Goal: Task Accomplishment & Management: Complete application form

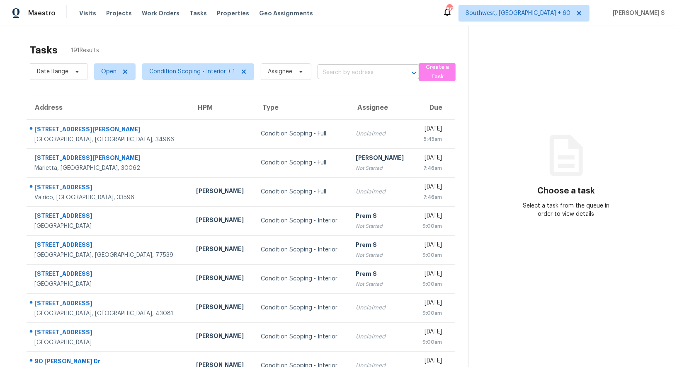
click at [365, 70] on input "text" at bounding box center [357, 72] width 78 height 13
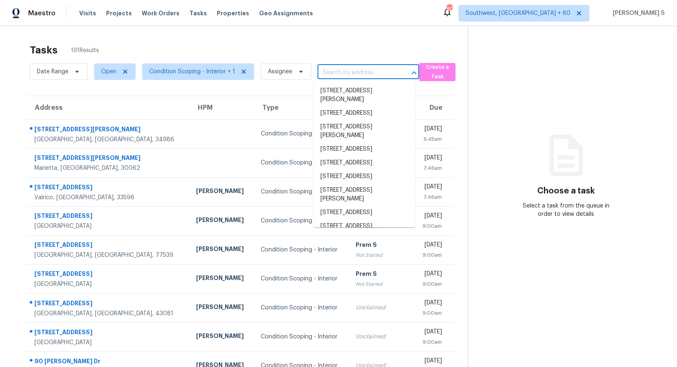
paste input "960 Church St SE Smyrna, GA, 30080"
click at [365, 70] on input "text" at bounding box center [357, 72] width 78 height 13
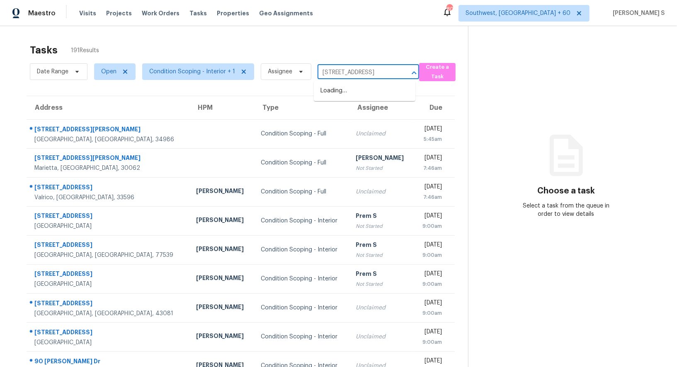
type input "960 Church St SE Smyrna, GA, 30080"
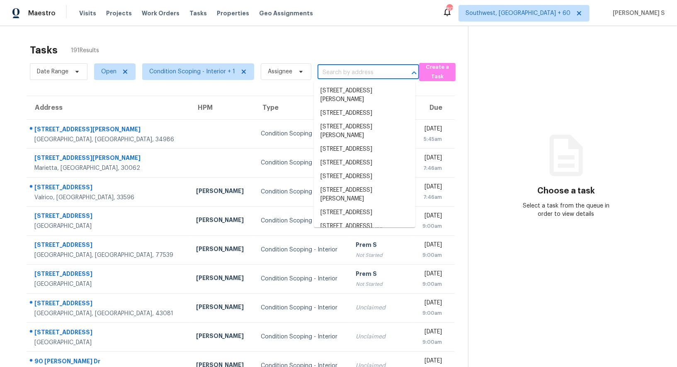
scroll to position [0, 0]
click at [339, 71] on input "text" at bounding box center [357, 72] width 78 height 13
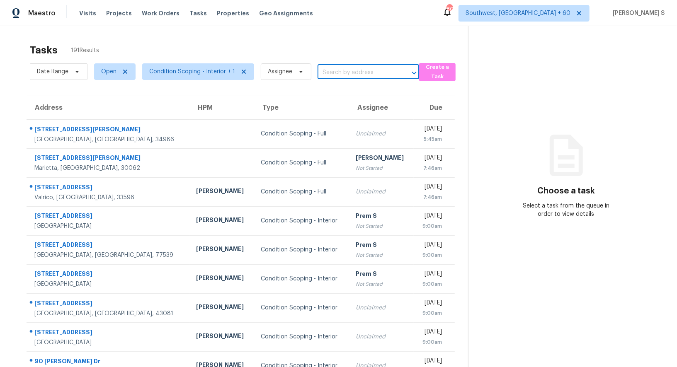
paste input "960 Church St SE Smyrna, GA, 30080"
click at [330, 70] on input "960 Church St SE Smyrna, GA, 30080" at bounding box center [357, 72] width 78 height 13
type input "960 Church St"
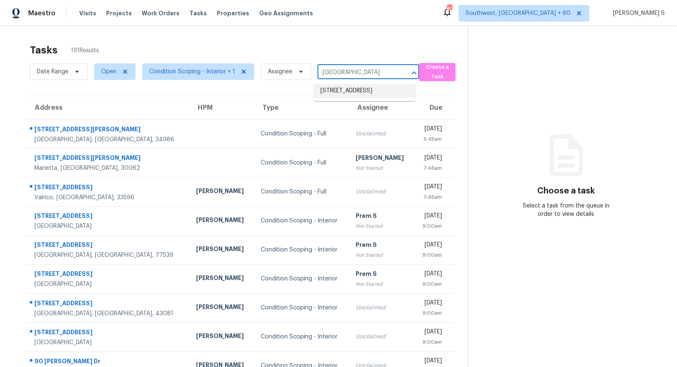
click at [357, 92] on li "960 Church St SE, Smyrna, GA 30080" at bounding box center [365, 91] width 102 height 14
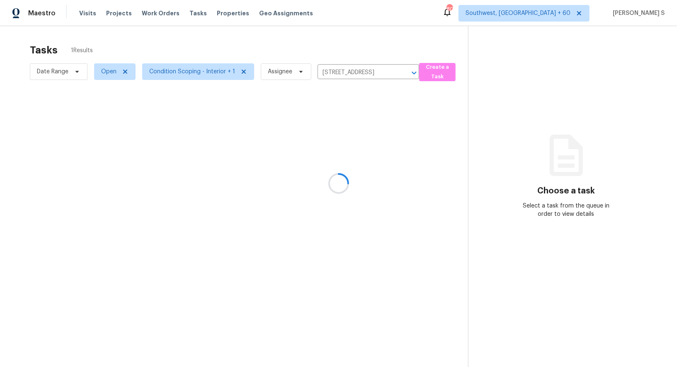
click at [302, 140] on div at bounding box center [338, 183] width 677 height 367
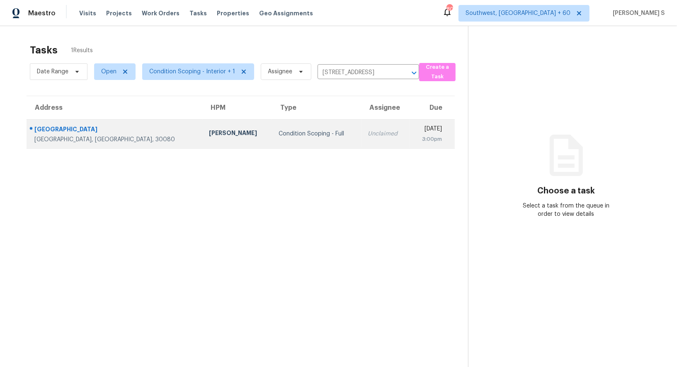
click at [272, 126] on td "Condition Scoping - Full" at bounding box center [316, 133] width 89 height 29
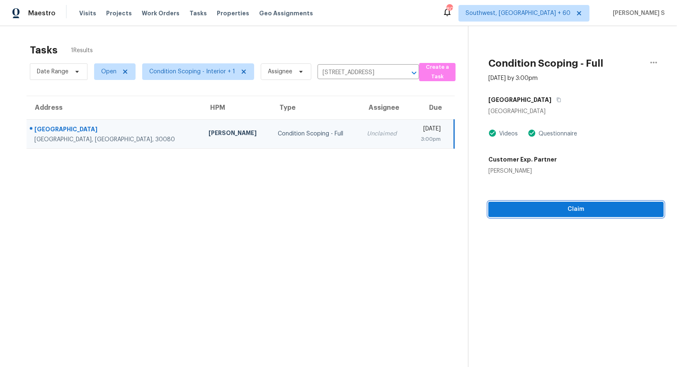
click at [562, 211] on span "Claim" at bounding box center [576, 209] width 162 height 10
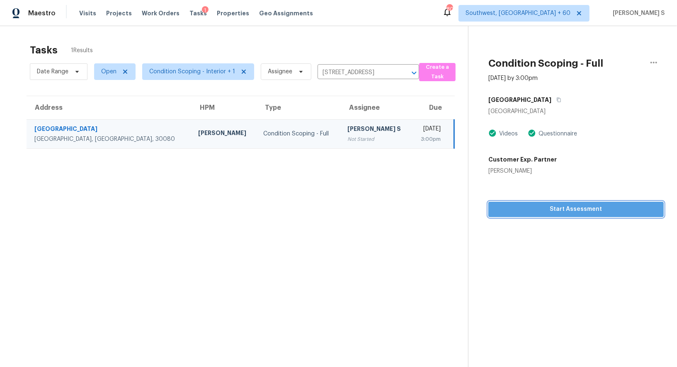
click at [557, 208] on span "Start Assessment" at bounding box center [576, 209] width 162 height 10
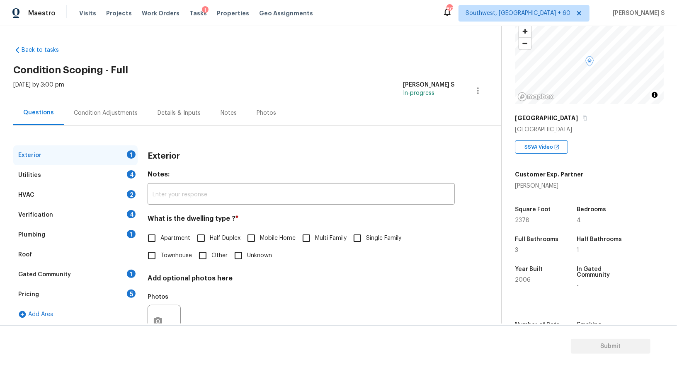
scroll to position [86, 0]
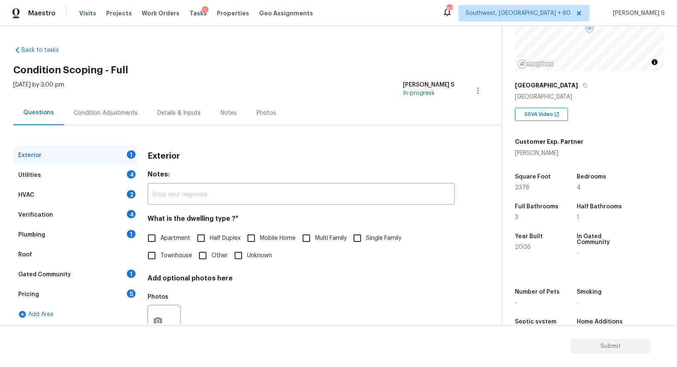
click at [111, 292] on div "Pricing 5" at bounding box center [75, 295] width 124 height 20
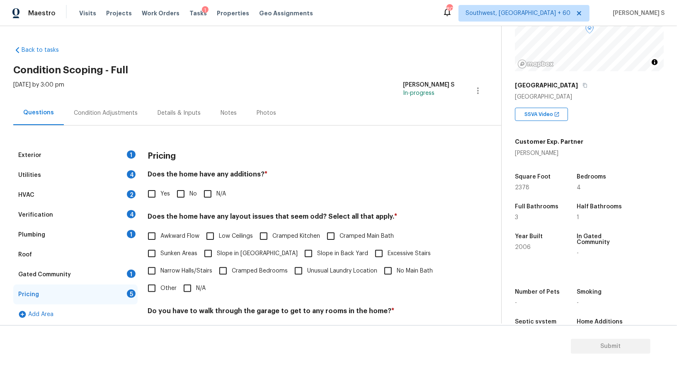
click at [168, 299] on div "Pricing Does the home have any additions? * Yes No N/A Does the home have any l…" at bounding box center [301, 290] width 307 height 289
click at [168, 289] on span "Other" at bounding box center [168, 288] width 16 height 9
click at [160, 289] on input "Other" at bounding box center [151, 288] width 17 height 17
checkbox input "true"
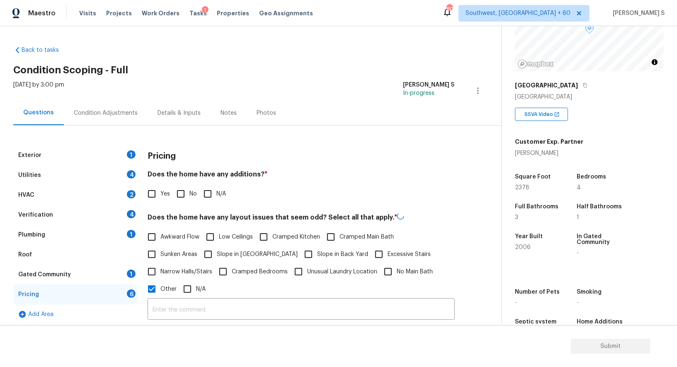
scroll to position [191, 0]
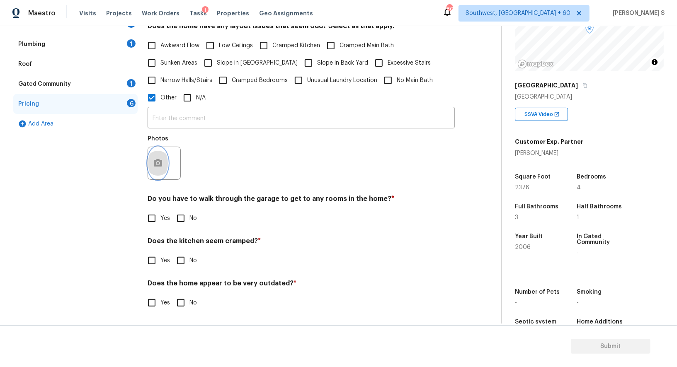
click at [153, 164] on icon "button" at bounding box center [158, 163] width 10 height 10
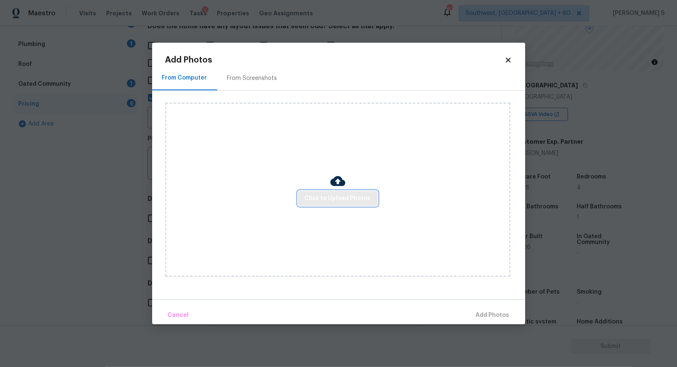
click at [323, 197] on span "Click to Upload Photos" at bounding box center [338, 199] width 66 height 10
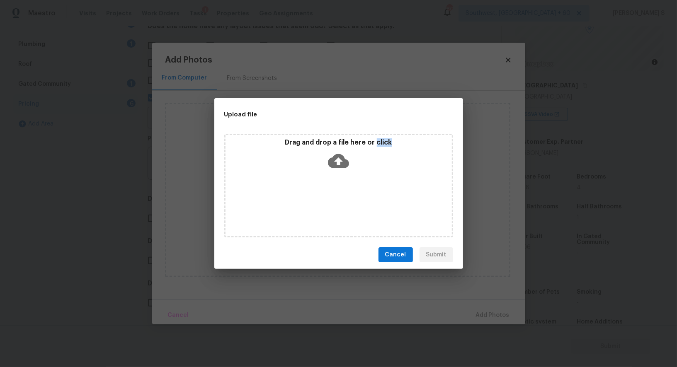
click at [323, 197] on div "Drag and drop a file here or click" at bounding box center [338, 186] width 229 height 104
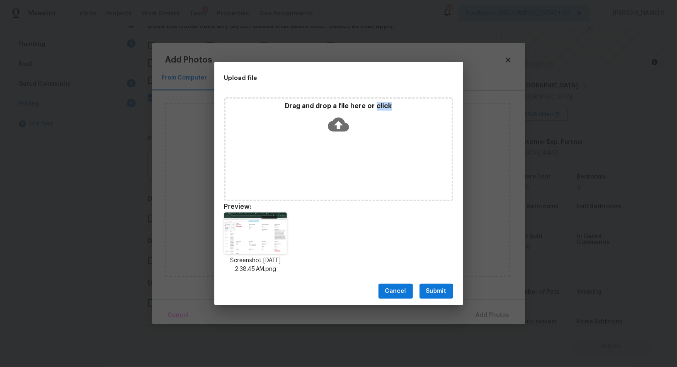
click at [441, 287] on span "Submit" at bounding box center [436, 292] width 20 height 10
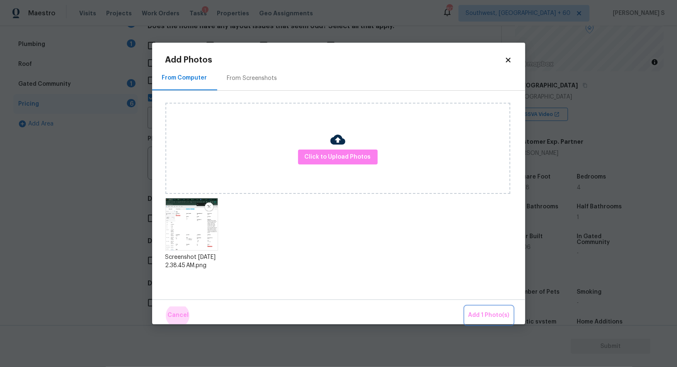
click at [465, 307] on button "Add 1 Photo(s)" at bounding box center [489, 316] width 48 height 18
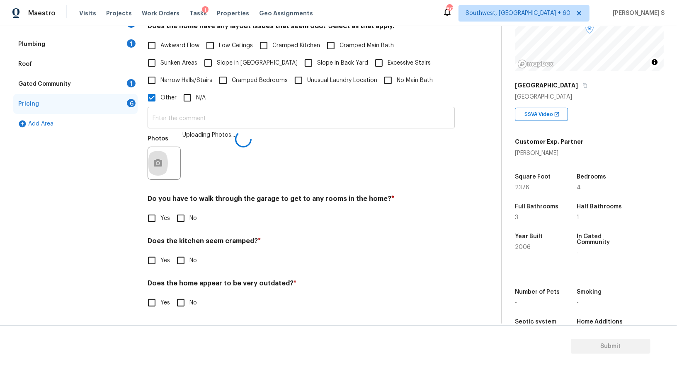
click at [361, 117] on input "text" at bounding box center [301, 118] width 307 height 19
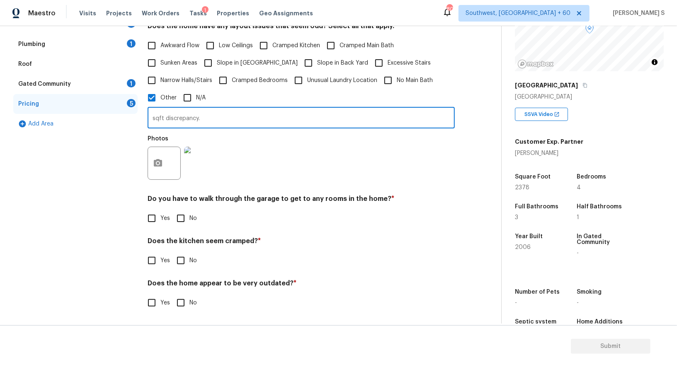
type input "sqft discrepancy."
click at [305, 206] on h4 "Do you have to walk through the garage to get to any rooms in the home? *" at bounding box center [301, 201] width 307 height 12
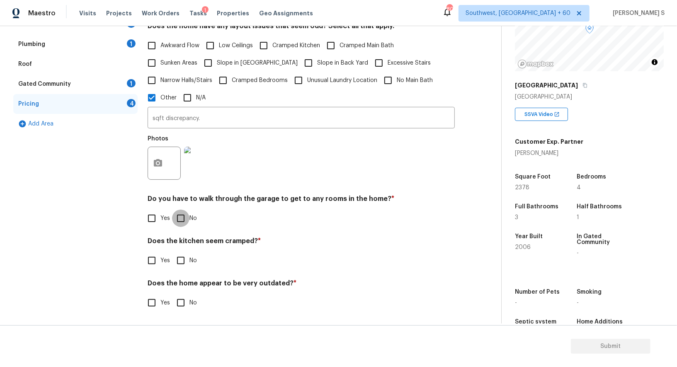
click at [173, 221] on input "No" at bounding box center [180, 218] width 17 height 17
checkbox input "true"
click at [172, 253] on input "No" at bounding box center [180, 261] width 17 height 17
checkbox input "true"
click at [172, 295] on input "No" at bounding box center [180, 303] width 17 height 17
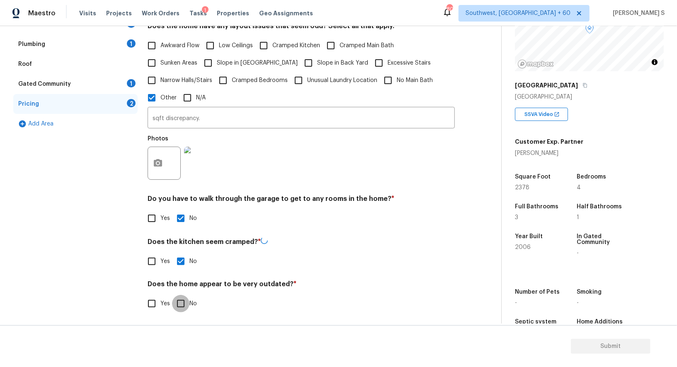
checkbox input "true"
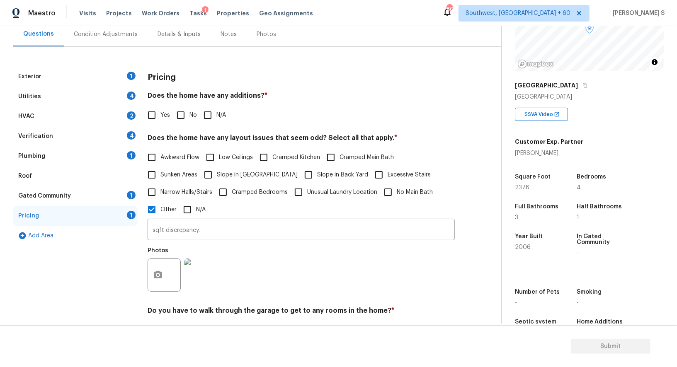
scroll to position [0, 0]
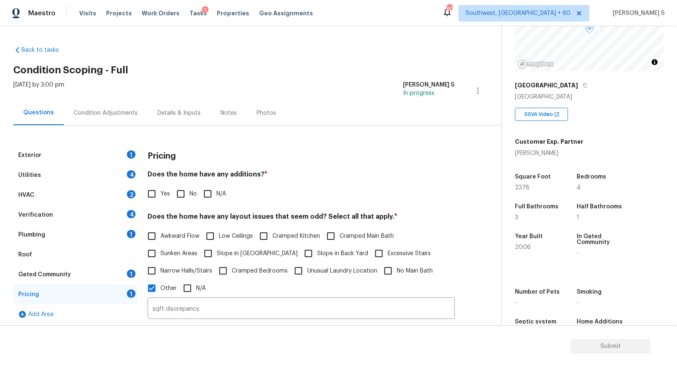
click at [173, 193] on input "No" at bounding box center [180, 193] width 17 height 17
checkbox input "true"
click at [115, 152] on div "Exterior 1" at bounding box center [75, 156] width 124 height 20
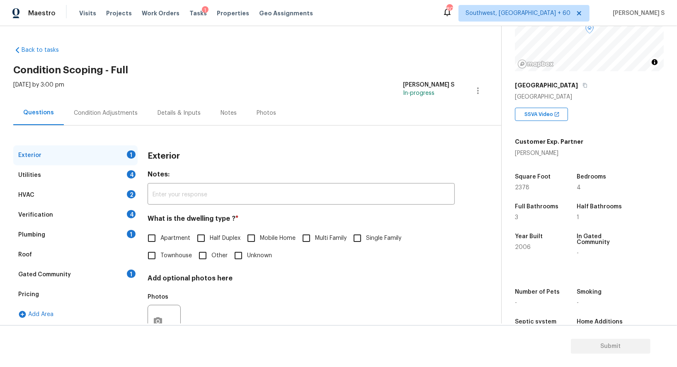
scroll to position [32, 0]
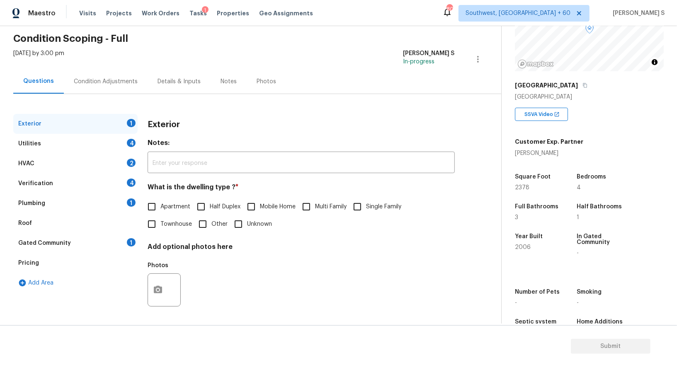
click at [61, 262] on div "Pricing" at bounding box center [75, 263] width 124 height 20
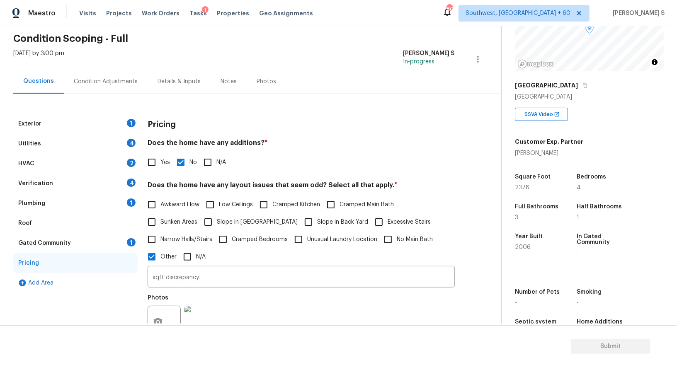
scroll to position [104, 0]
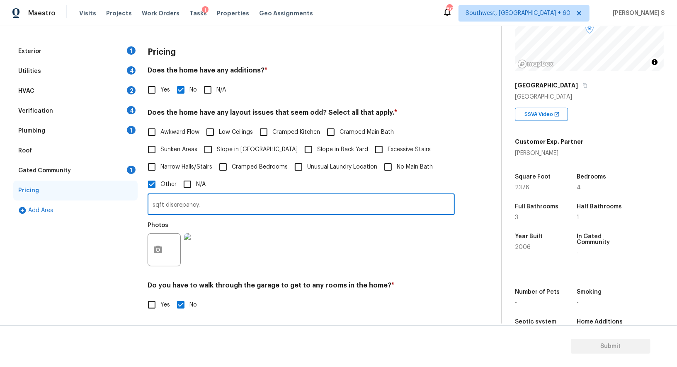
click at [165, 205] on input "sqft discrepancy." at bounding box center [301, 205] width 307 height 19
type input "sqft and year discrepancy."
click at [333, 263] on div "Photos" at bounding box center [301, 245] width 307 height 54
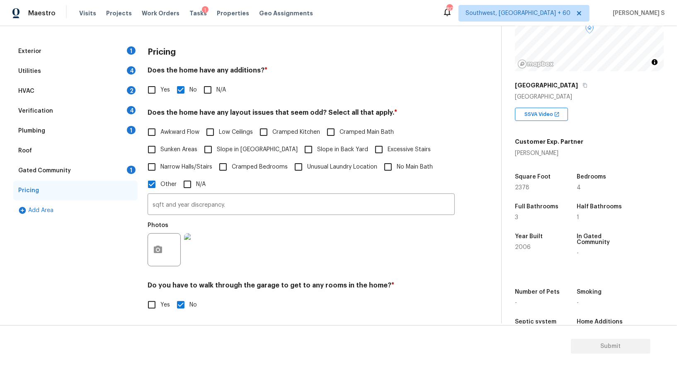
scroll to position [24, 0]
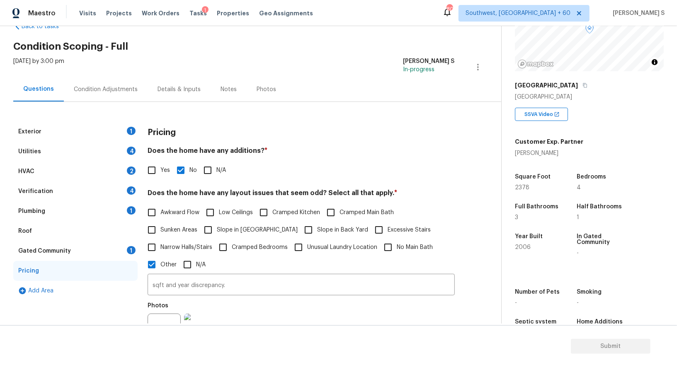
click at [131, 129] on div "1" at bounding box center [131, 131] width 9 height 8
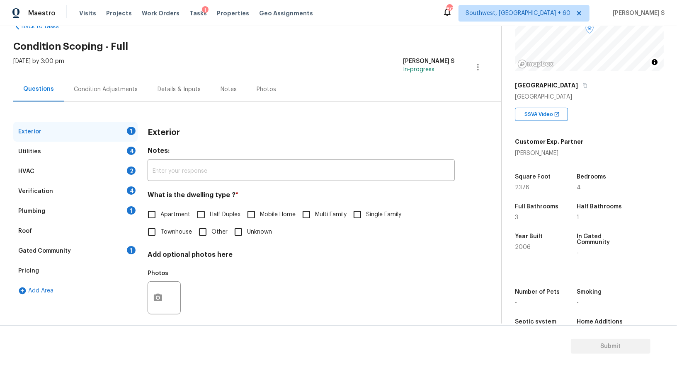
click at [362, 219] on input "Single Family" at bounding box center [357, 214] width 17 height 17
checkbox input "true"
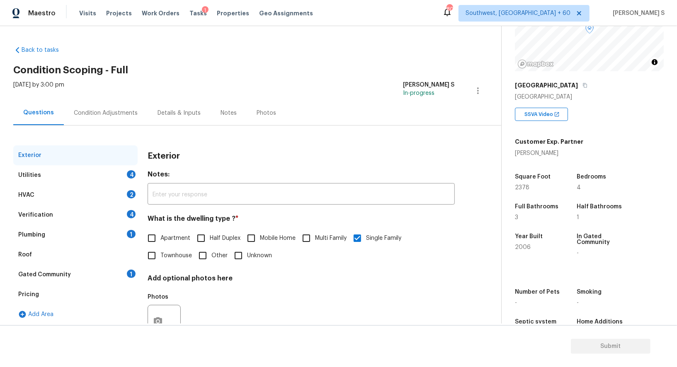
click at [126, 216] on div "Verification 4" at bounding box center [75, 215] width 124 height 20
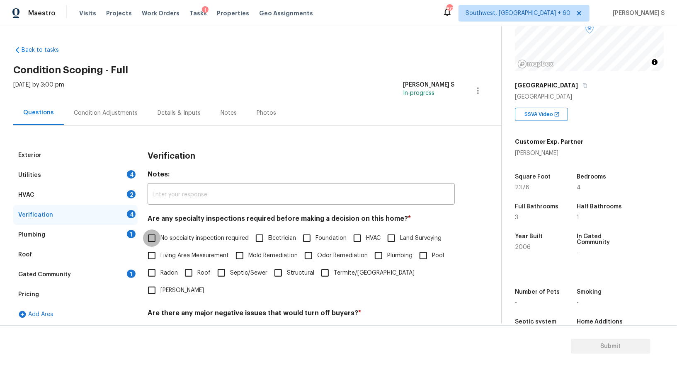
click at [144, 234] on input "No specialty inspection required" at bounding box center [151, 238] width 17 height 17
checkbox input "true"
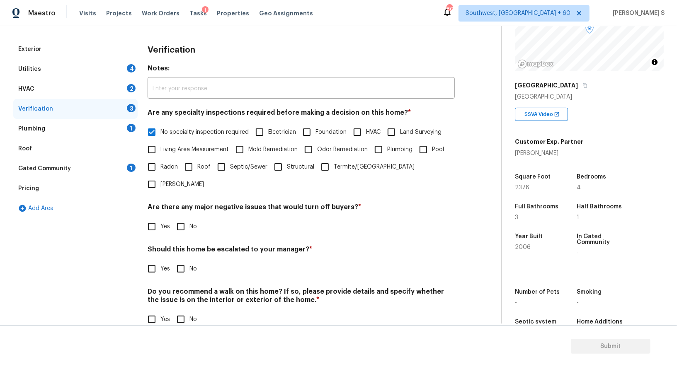
scroll to position [106, 0]
click at [176, 219] on input "No" at bounding box center [180, 227] width 17 height 17
checkbox input "true"
click at [189, 311] on label "No" at bounding box center [184, 319] width 25 height 17
click at [189, 311] on input "No" at bounding box center [180, 319] width 17 height 17
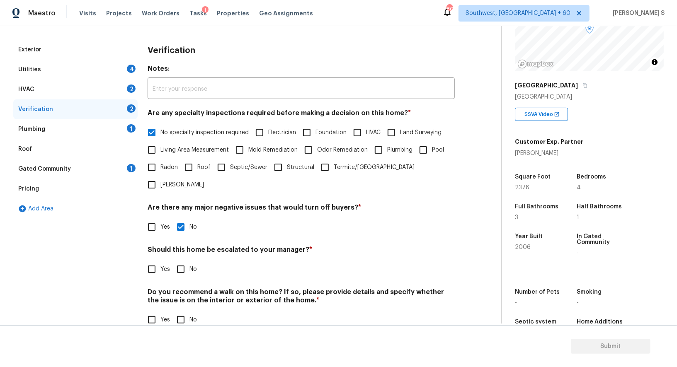
checkbox input "true"
click at [150, 261] on input "Yes" at bounding box center [151, 269] width 17 height 17
checkbox input "true"
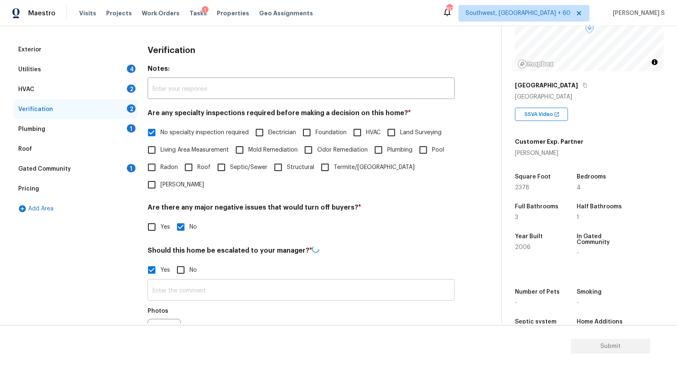
click at [184, 282] on input "text" at bounding box center [301, 291] width 307 height 19
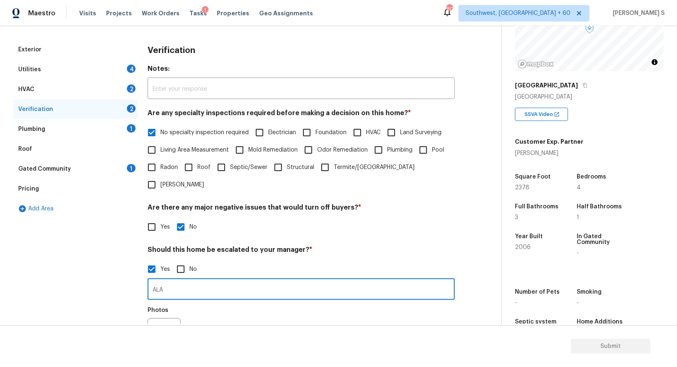
click at [184, 281] on input "ALA" at bounding box center [301, 290] width 307 height 19
type input "ALA property."
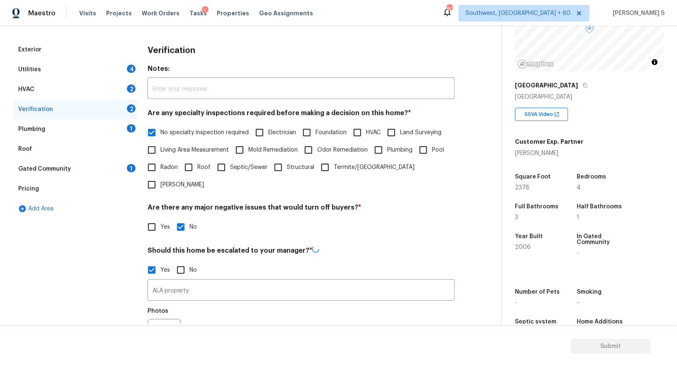
click at [201, 311] on div "Photos" at bounding box center [301, 331] width 307 height 54
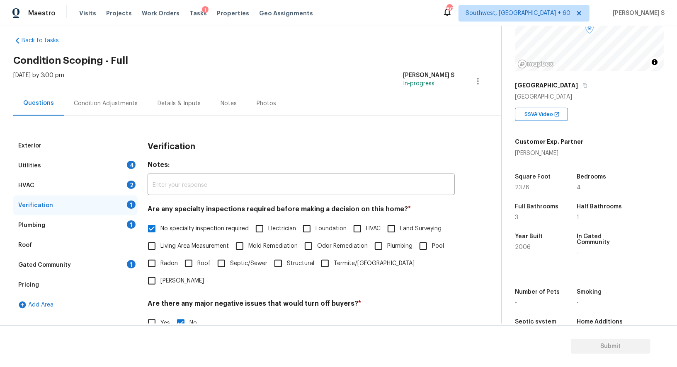
click at [125, 231] on div "Plumbing 1" at bounding box center [75, 226] width 124 height 20
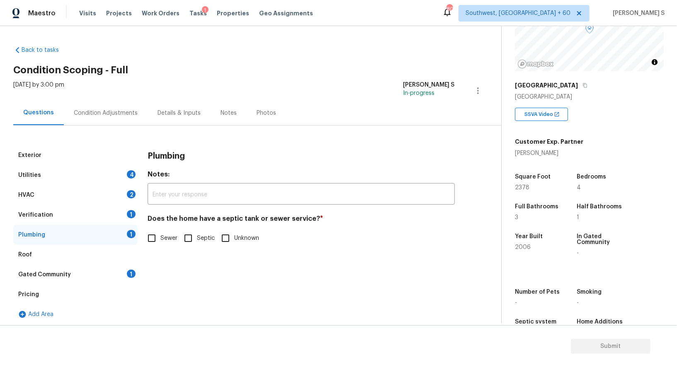
scroll to position [86, 0]
click at [100, 175] on div "Utilities 4" at bounding box center [75, 175] width 124 height 20
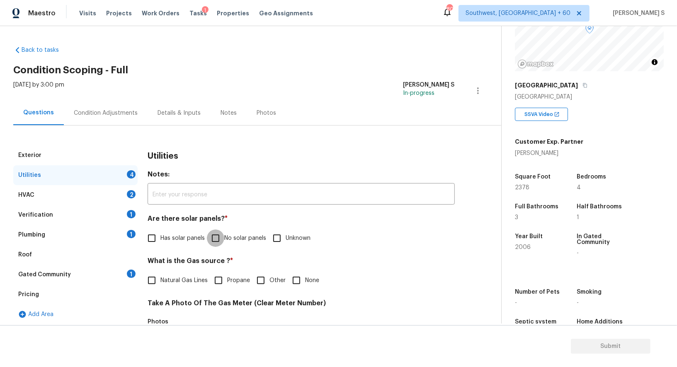
click at [216, 233] on input "No solar panels" at bounding box center [215, 238] width 17 height 17
checkbox input "true"
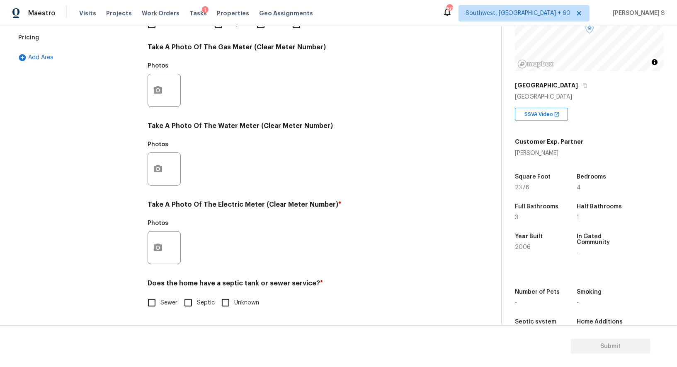
scroll to position [256, 0]
click at [153, 309] on input "Sewer" at bounding box center [151, 302] width 17 height 17
checkbox input "true"
click at [154, 239] on button "button" at bounding box center [158, 248] width 20 height 32
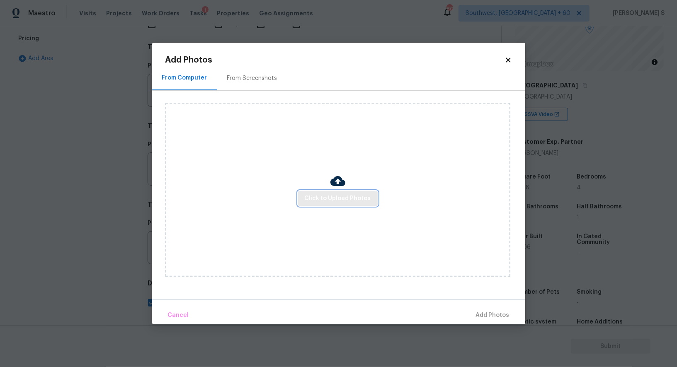
click at [355, 199] on span "Click to Upload Photos" at bounding box center [338, 199] width 66 height 10
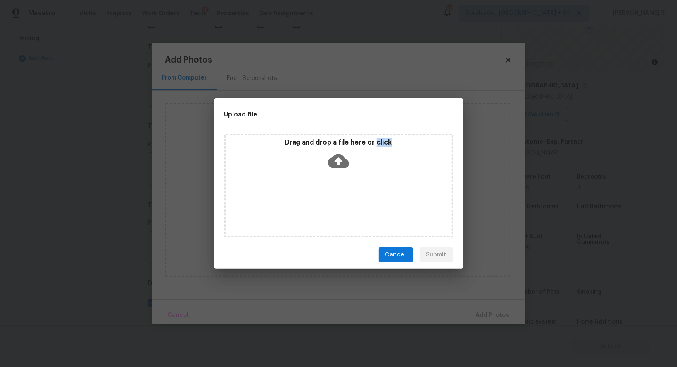
click at [355, 199] on div "Drag and drop a file here or click" at bounding box center [338, 186] width 229 height 104
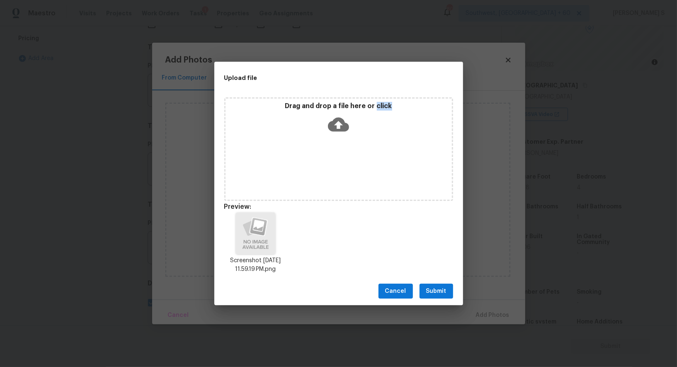
click at [443, 297] on button "Submit" at bounding box center [437, 291] width 34 height 15
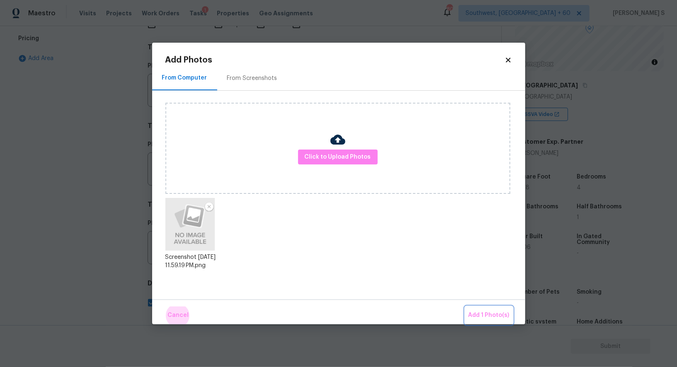
click at [465, 307] on button "Add 1 Photo(s)" at bounding box center [489, 316] width 48 height 18
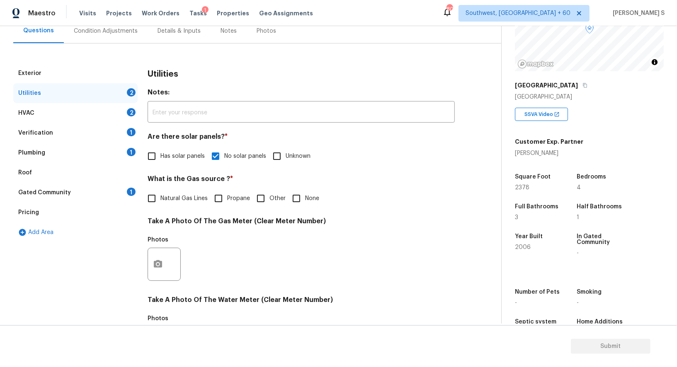
scroll to position [0, 0]
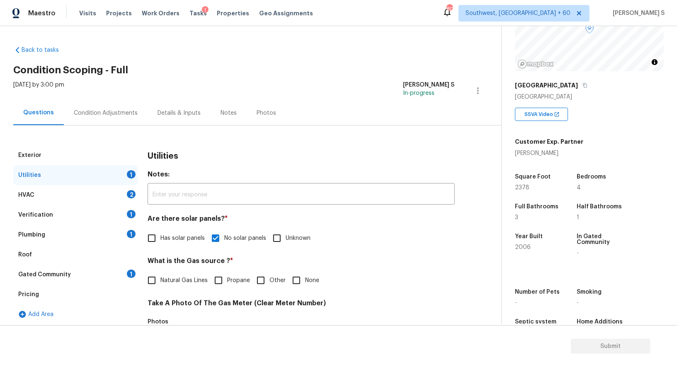
click at [128, 191] on div "2" at bounding box center [131, 194] width 9 height 8
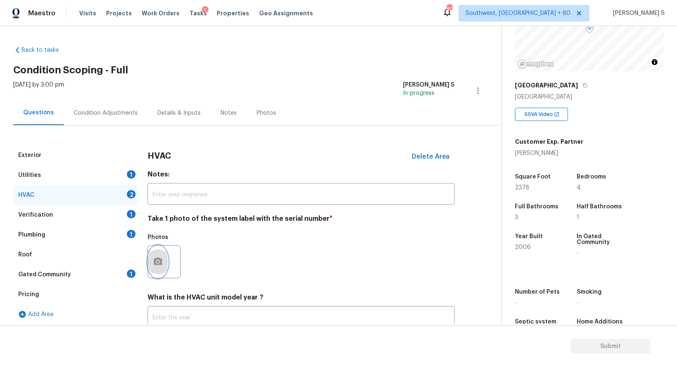
click at [162, 264] on icon "button" at bounding box center [158, 262] width 10 height 10
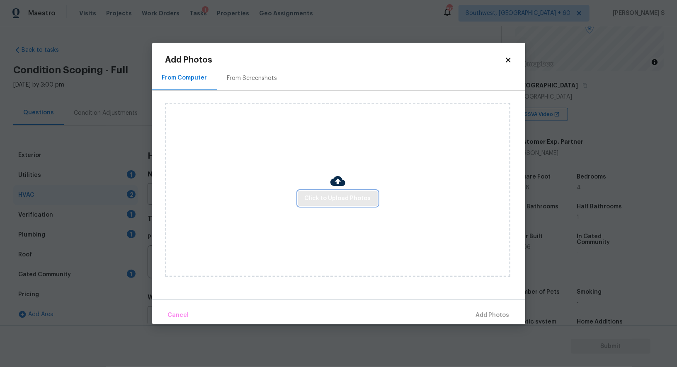
click at [328, 199] on span "Click to Upload Photos" at bounding box center [338, 199] width 66 height 10
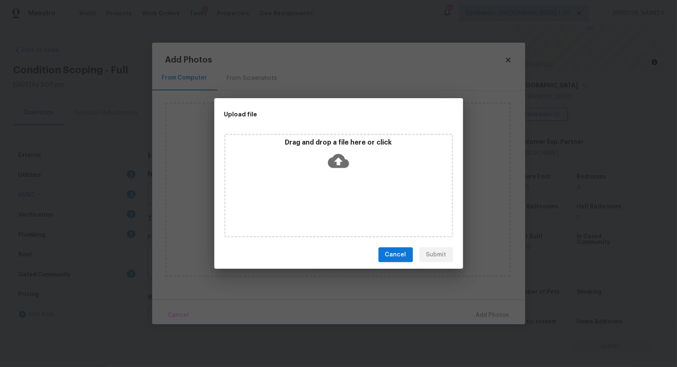
click at [328, 199] on div "Drag and drop a file here or click" at bounding box center [338, 186] width 229 height 104
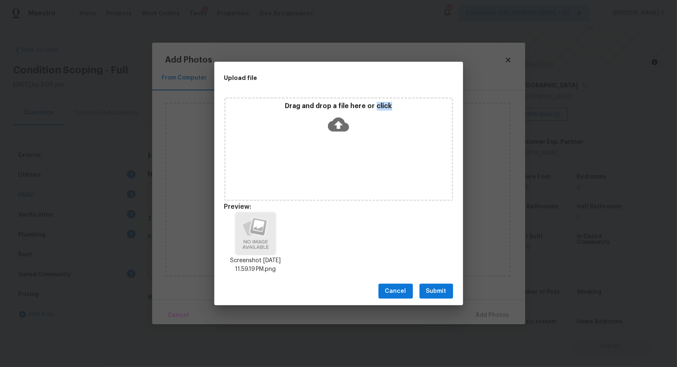
click at [444, 294] on span "Submit" at bounding box center [436, 292] width 20 height 10
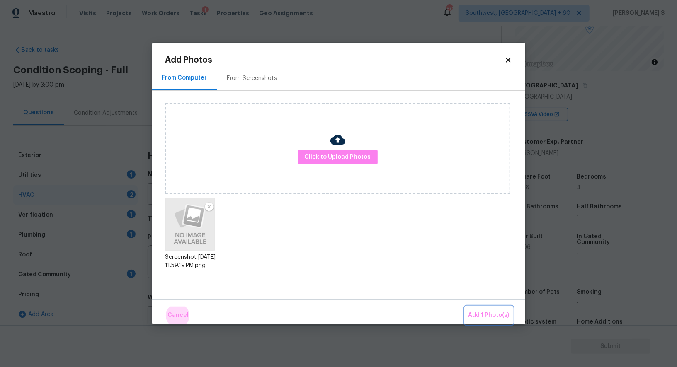
click at [465, 307] on button "Add 1 Photo(s)" at bounding box center [489, 316] width 48 height 18
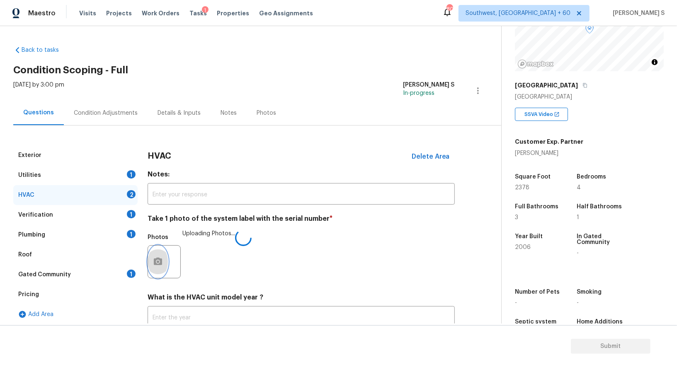
scroll to position [59, 0]
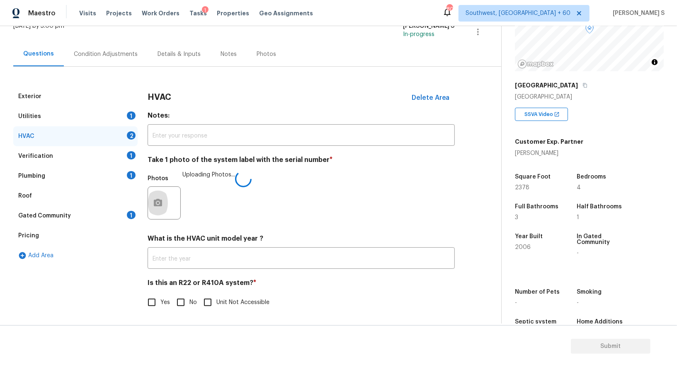
click at [179, 308] on input "No" at bounding box center [180, 302] width 17 height 17
checkbox input "true"
click at [119, 172] on div "Plumbing 1" at bounding box center [75, 176] width 124 height 20
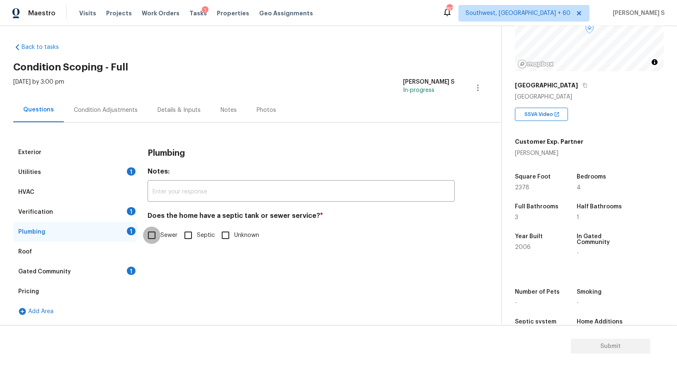
click at [158, 231] on input "Sewer" at bounding box center [151, 235] width 17 height 17
checkbox input "true"
click at [134, 274] on div "Gated Community 1" at bounding box center [75, 272] width 124 height 20
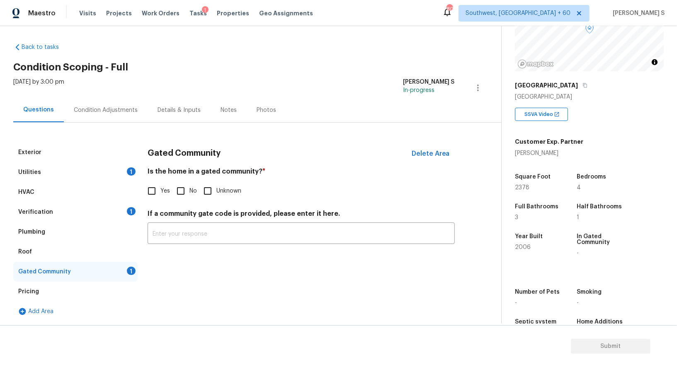
click at [183, 188] on input "No" at bounding box center [180, 190] width 17 height 17
checkbox input "true"
click at [126, 209] on div "Verification 1" at bounding box center [75, 212] width 124 height 20
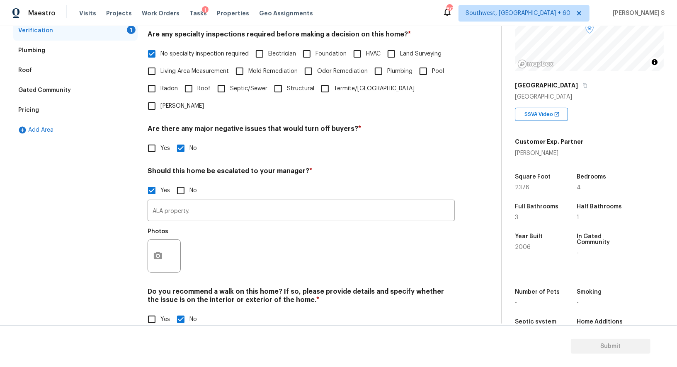
scroll to position [141, 0]
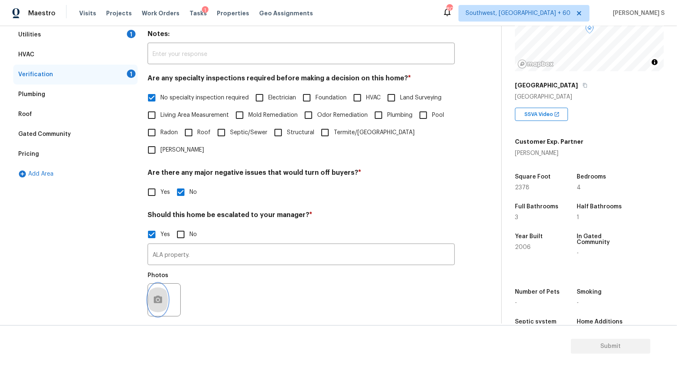
click at [162, 295] on icon "button" at bounding box center [158, 300] width 10 height 10
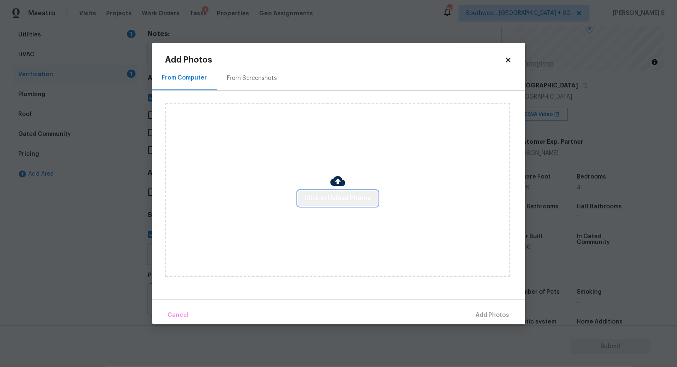
click at [350, 191] on button "Click to Upload Photos" at bounding box center [338, 198] width 80 height 15
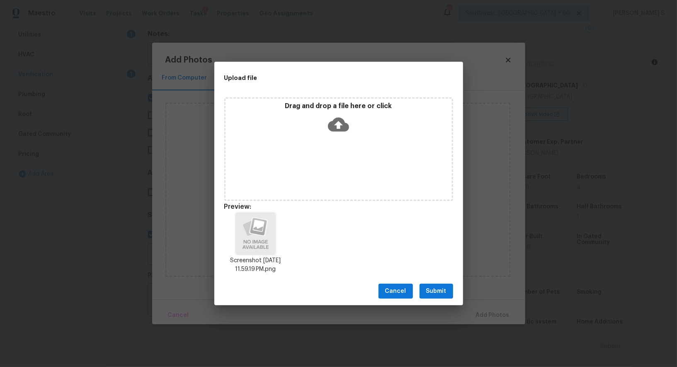
click at [434, 287] on span "Submit" at bounding box center [436, 292] width 20 height 10
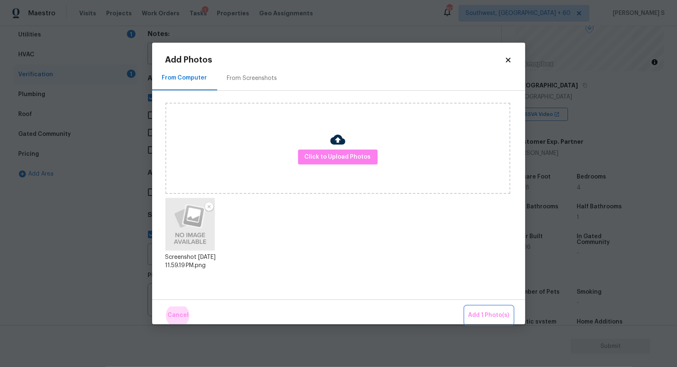
click at [465, 307] on button "Add 1 Photo(s)" at bounding box center [489, 316] width 48 height 18
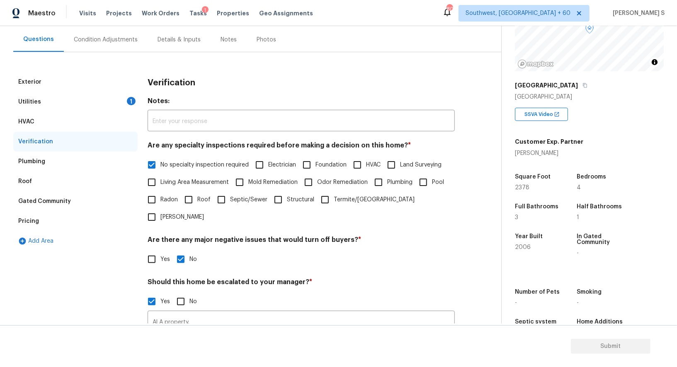
scroll to position [51, 0]
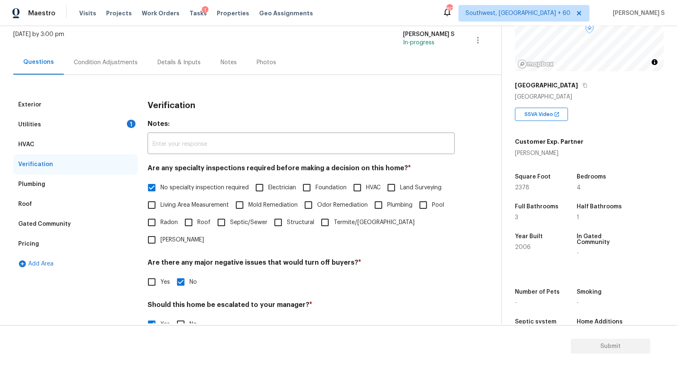
click at [116, 119] on div "Utilities 1" at bounding box center [75, 125] width 124 height 20
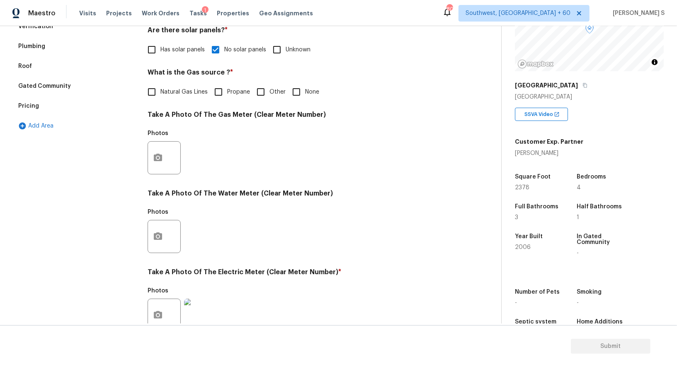
scroll to position [46, 0]
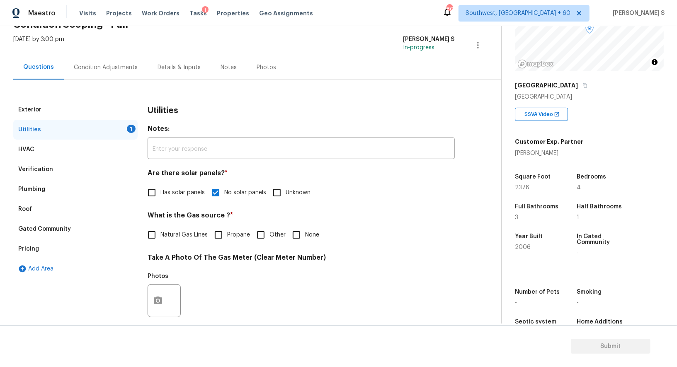
click at [135, 66] on div "Condition Adjustments" at bounding box center [106, 67] width 84 height 24
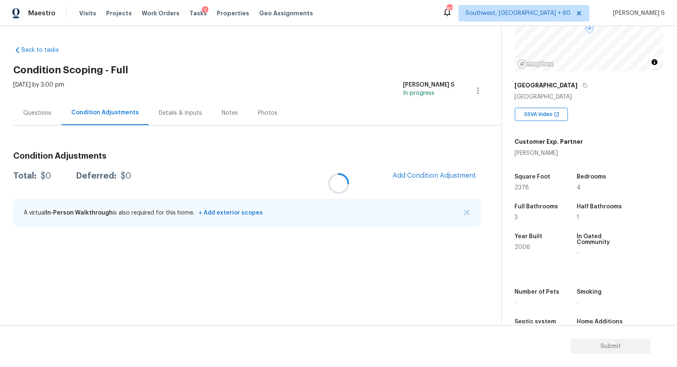
scroll to position [86, 0]
click at [439, 175] on div at bounding box center [338, 183] width 677 height 367
click at [442, 179] on div at bounding box center [338, 183] width 677 height 367
click at [409, 174] on span "Add Condition Adjustment" at bounding box center [435, 175] width 84 height 7
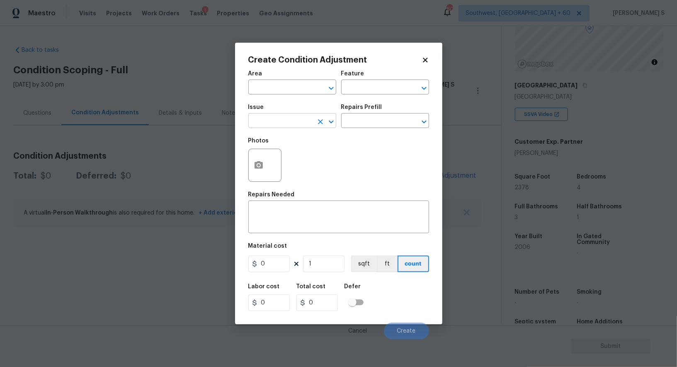
click at [299, 121] on input "text" at bounding box center [280, 121] width 65 height 13
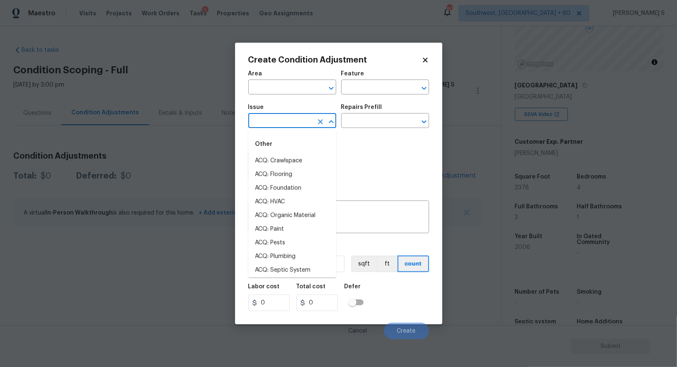
type input "p"
type input "re"
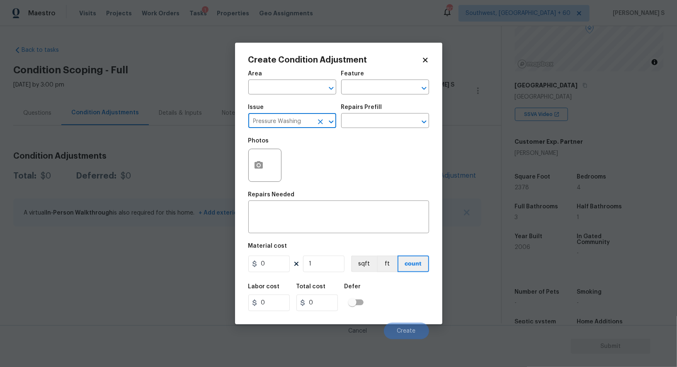
type input "Pressure Washing"
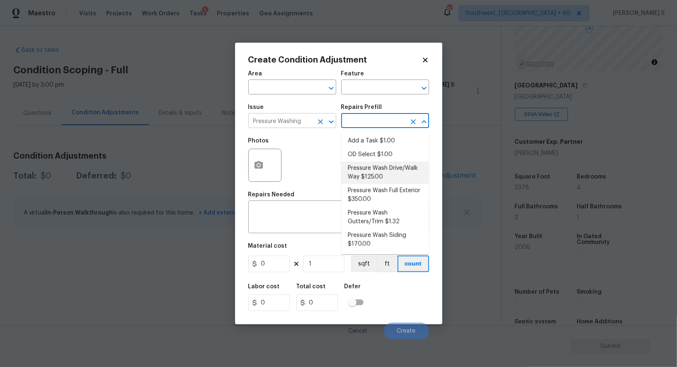
type input "Siding"
type textarea "Pressure wash the driveways/walkways as directed by the PM. Ensure that all deb…"
type input "125"
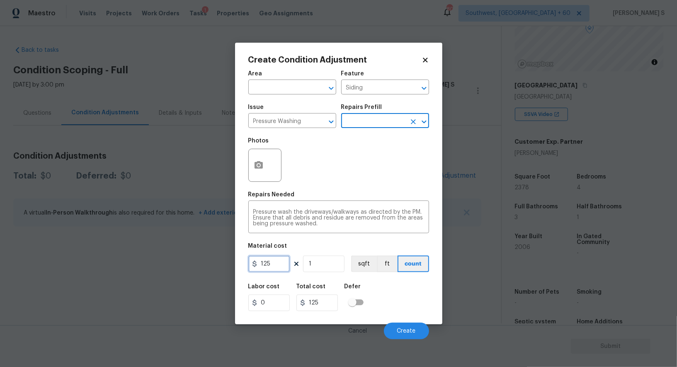
click at [289, 265] on input "125" at bounding box center [268, 264] width 41 height 17
type input "200"
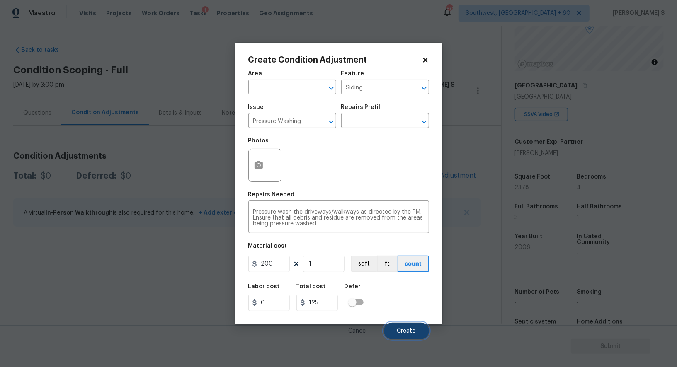
type input "200"
click at [404, 330] on span "Create" at bounding box center [406, 331] width 19 height 6
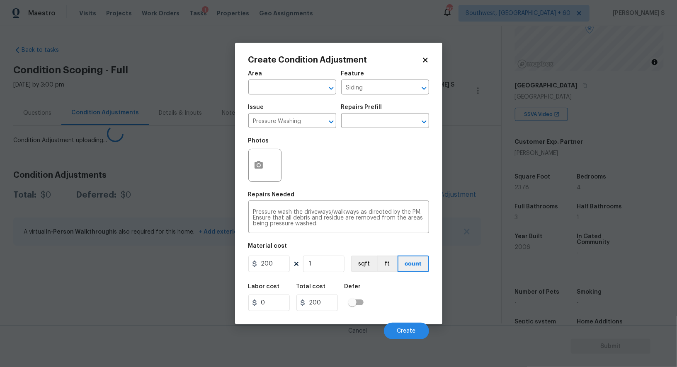
click at [179, 271] on body "Maestro Visits Projects Work Orders Tasks 1 Properties Geo Assignments 803 Sout…" at bounding box center [338, 183] width 677 height 367
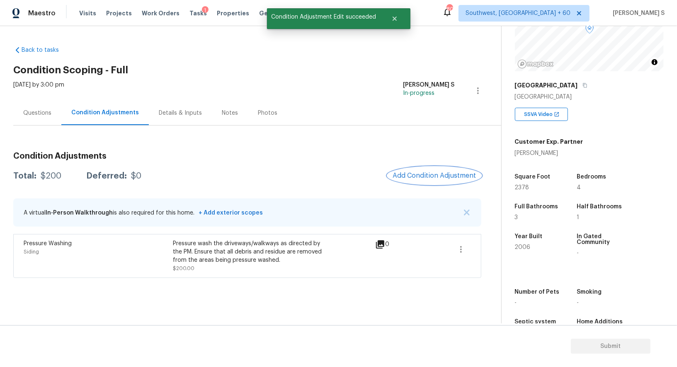
click at [434, 178] on span "Add Condition Adjustment" at bounding box center [435, 175] width 84 height 7
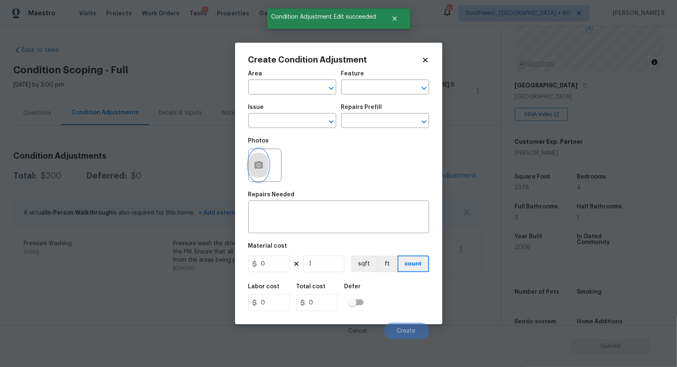
click at [262, 164] on icon "button" at bounding box center [259, 164] width 8 height 7
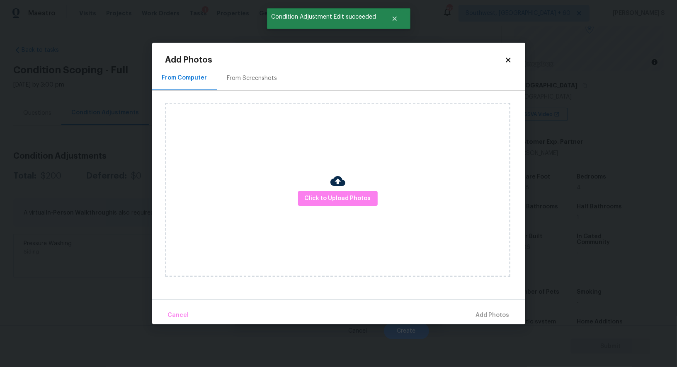
click at [257, 75] on div "From Screenshots" at bounding box center [252, 78] width 50 height 8
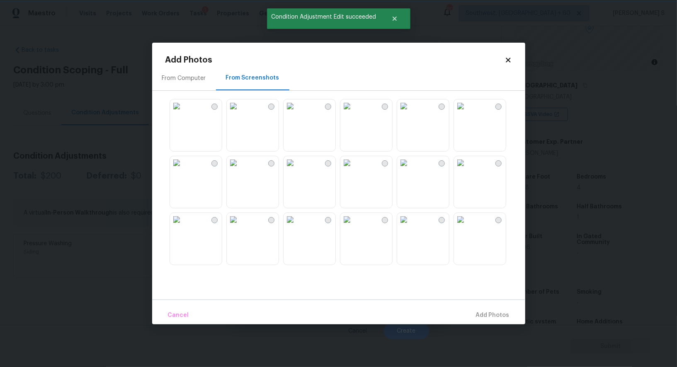
click at [467, 170] on img at bounding box center [460, 162] width 13 height 13
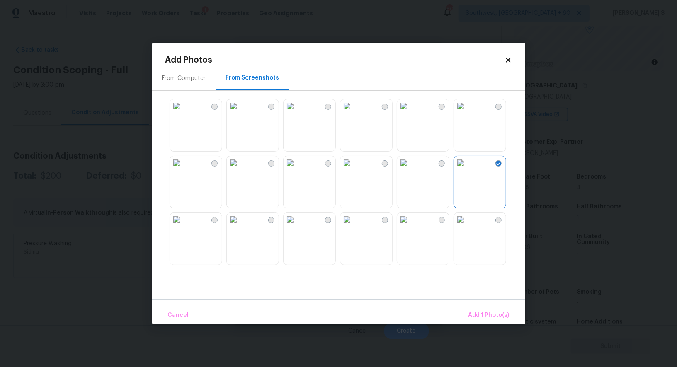
drag, startPoint x: 265, startPoint y: 227, endPoint x: 236, endPoint y: 227, distance: 28.6
click at [240, 226] on img at bounding box center [233, 219] width 13 height 13
click at [183, 226] on img at bounding box center [176, 219] width 13 height 13
click at [406, 170] on img at bounding box center [403, 162] width 13 height 13
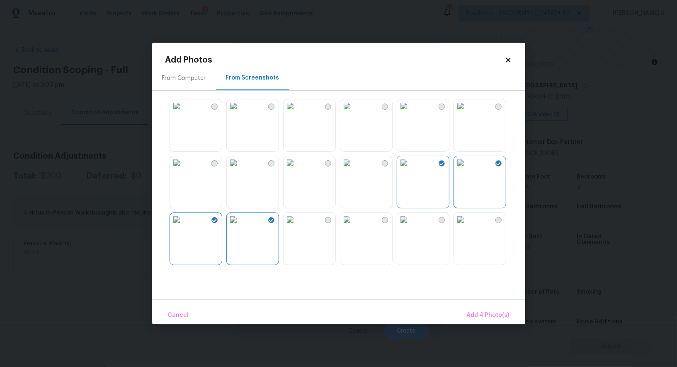
click at [354, 113] on img at bounding box center [346, 106] width 13 height 13
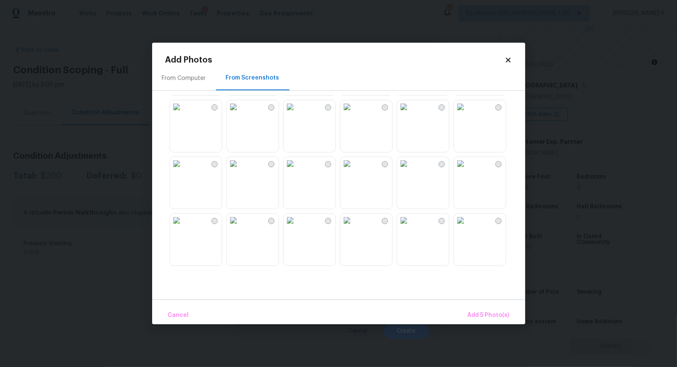
scroll to position [397, 0]
click at [410, 170] on img at bounding box center [403, 163] width 13 height 13
click at [354, 227] on img at bounding box center [346, 220] width 13 height 13
click at [485, 318] on span "Add 7 Photo(s)" at bounding box center [488, 316] width 42 height 10
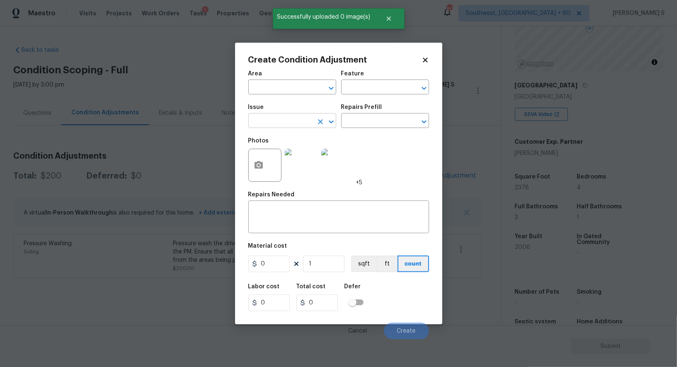
click at [258, 124] on input "text" at bounding box center [280, 121] width 65 height 13
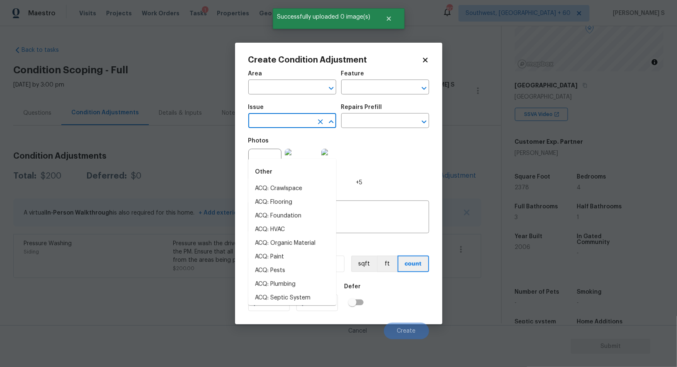
scroll to position [86, 0]
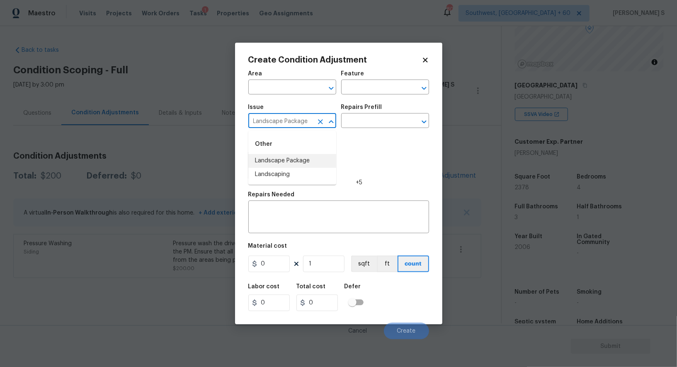
type input "Landscape Package"
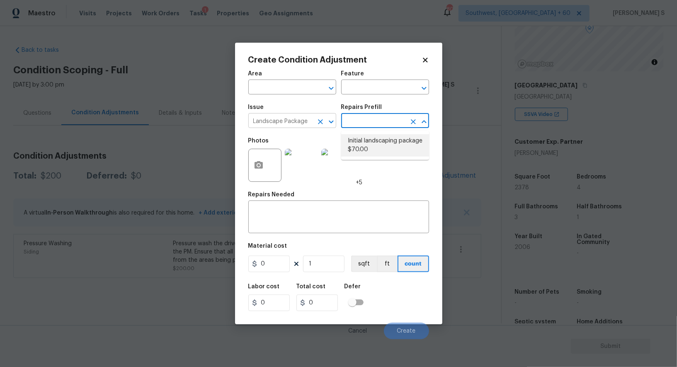
type input "Home Readiness Packages"
type textarea "Mowing of grass up to 6" in height. Mow, edge along driveways & sidewalks, trim…"
type input "70"
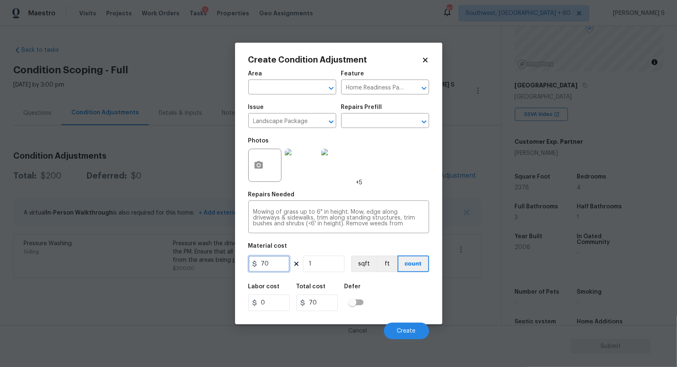
click at [276, 265] on input "70" at bounding box center [268, 264] width 41 height 17
type input "300"
click at [403, 325] on button "Create" at bounding box center [406, 331] width 45 height 17
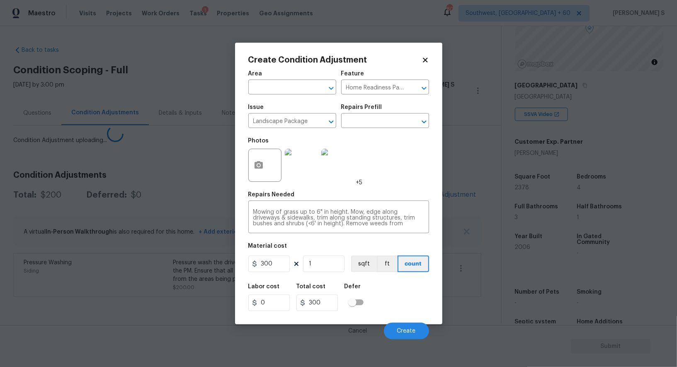
click at [227, 291] on body "Maestro Visits Projects Work Orders Tasks 1 Properties Geo Assignments 803 Sout…" at bounding box center [338, 183] width 677 height 367
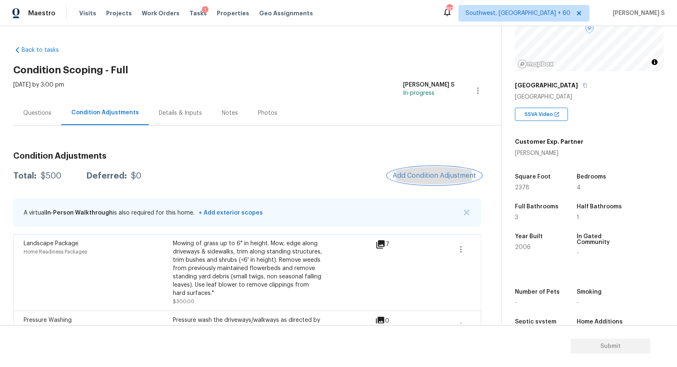
click at [438, 168] on button "Add Condition Adjustment" at bounding box center [435, 175] width 94 height 17
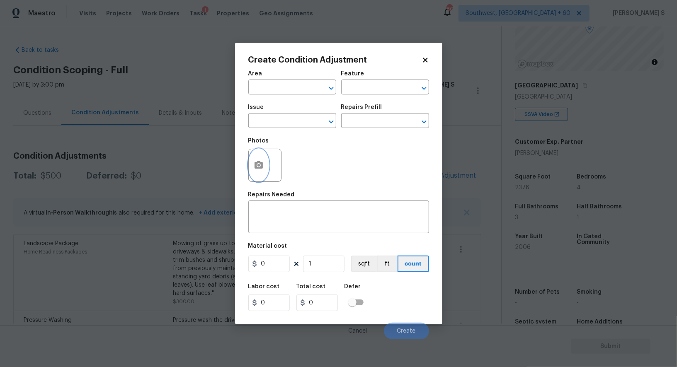
click at [262, 160] on button "button" at bounding box center [259, 165] width 20 height 32
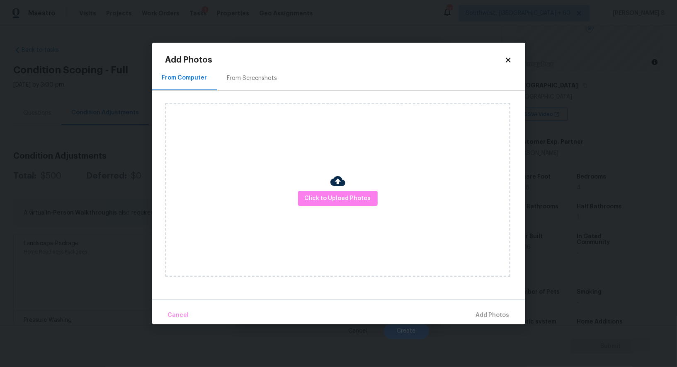
click at [251, 87] on div "From Screenshots" at bounding box center [252, 78] width 70 height 24
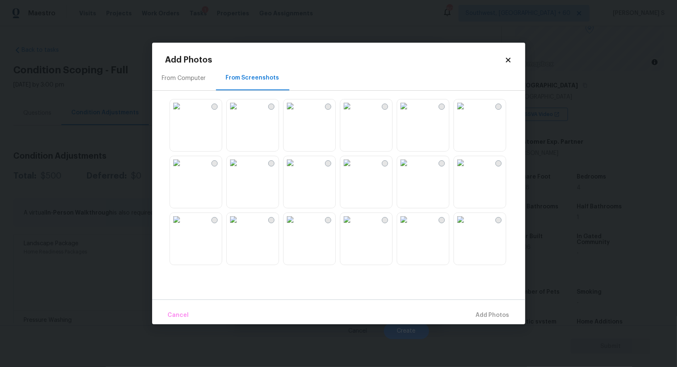
click at [297, 113] on img at bounding box center [290, 106] width 13 height 13
click at [240, 113] on img at bounding box center [233, 106] width 13 height 13
click at [183, 113] on img at bounding box center [176, 106] width 13 height 13
click at [183, 170] on img at bounding box center [176, 162] width 13 height 13
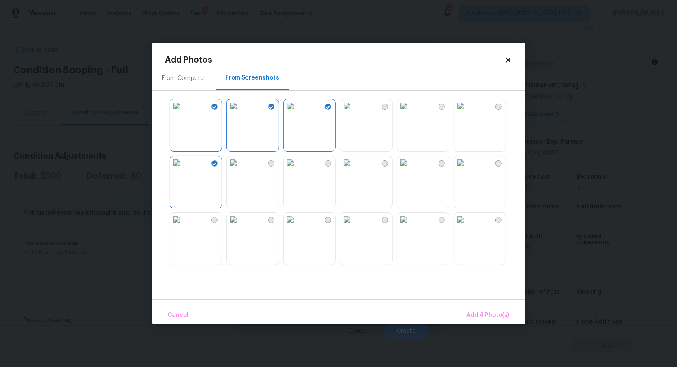
click at [286, 170] on img at bounding box center [290, 162] width 13 height 13
click at [240, 170] on img at bounding box center [233, 162] width 13 height 13
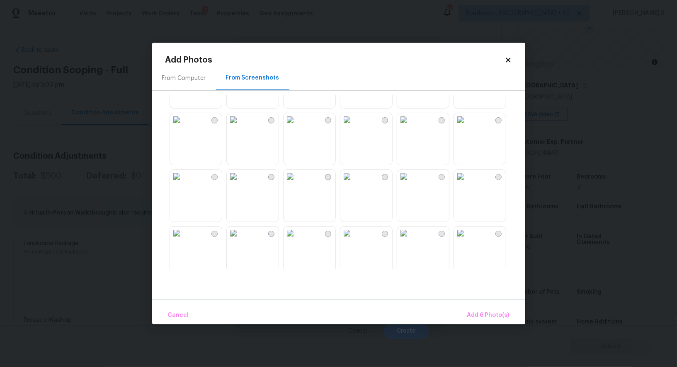
scroll to position [187, 0]
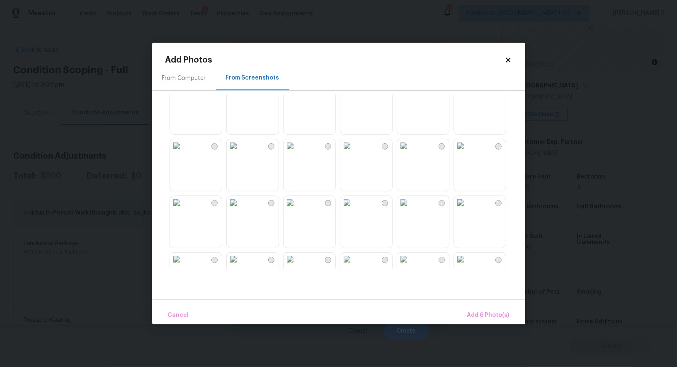
click at [297, 150] on img at bounding box center [290, 145] width 13 height 13
click at [240, 151] on img at bounding box center [233, 145] width 13 height 13
click at [240, 205] on img at bounding box center [233, 202] width 13 height 13
click at [297, 205] on img at bounding box center [290, 202] width 13 height 13
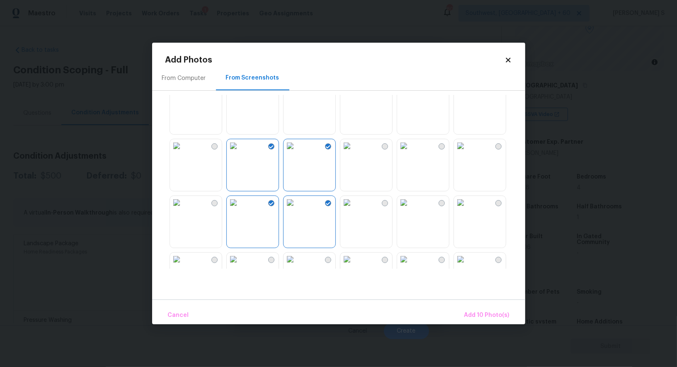
click at [183, 153] on img at bounding box center [176, 145] width 13 height 13
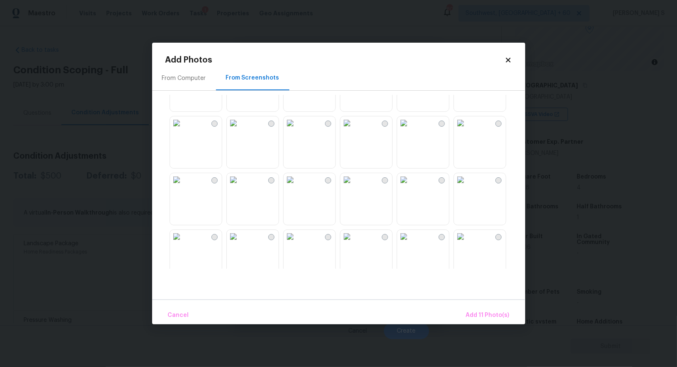
scroll to position [792, 0]
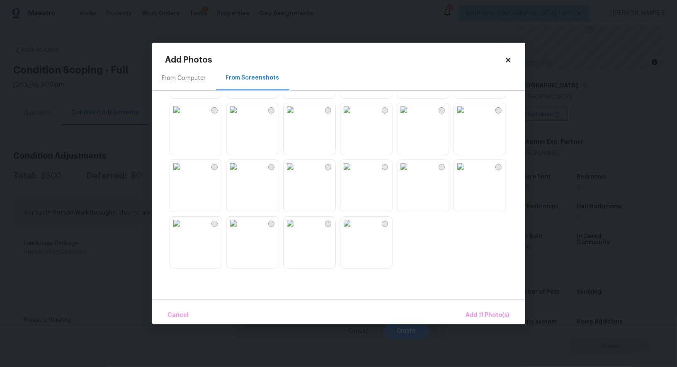
click at [287, 173] on img at bounding box center [290, 166] width 13 height 13
click at [240, 173] on img at bounding box center [233, 166] width 13 height 13
drag, startPoint x: 256, startPoint y: 226, endPoint x: 336, endPoint y: 221, distance: 80.1
click at [240, 226] on img at bounding box center [233, 223] width 13 height 13
click at [472, 317] on span "Add 14 Photo(s)" at bounding box center [486, 316] width 45 height 10
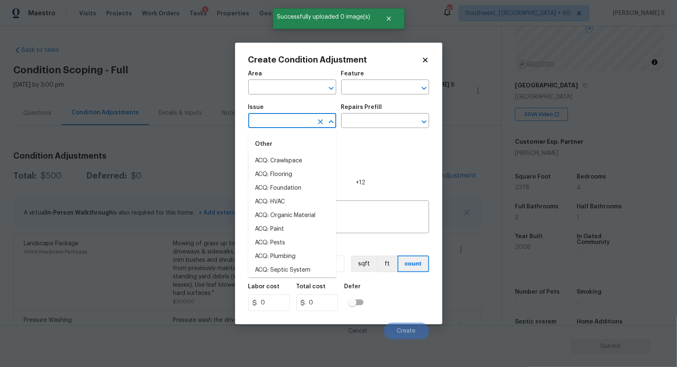
click at [289, 118] on input "text" at bounding box center [280, 121] width 65 height 13
type input "ACQ: Paint"
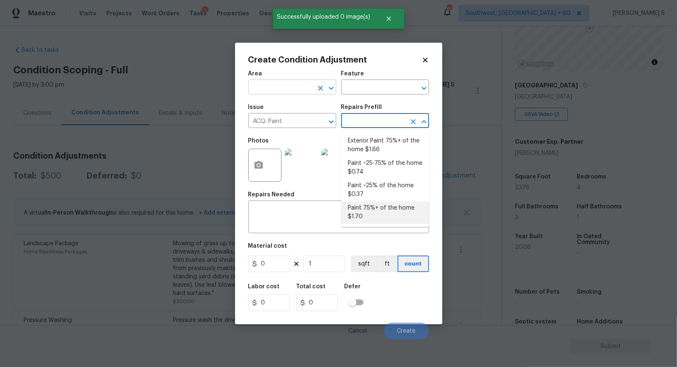
type input "Acquisition"
type textarea "Acquisition Scope: 75%+ of the home will likely require interior paint"
type input "1.7"
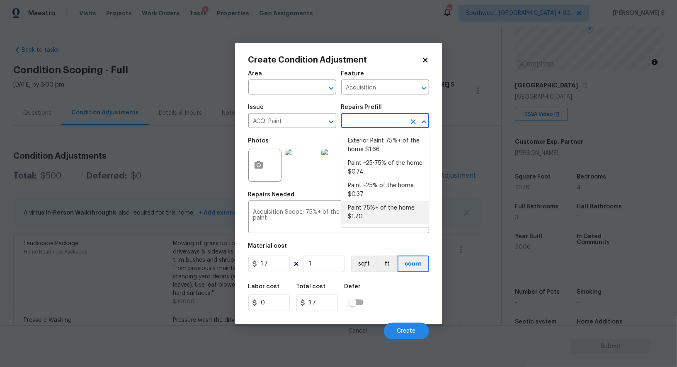
click at [357, 125] on input "text" at bounding box center [373, 121] width 65 height 13
click at [387, 172] on li "Paint ~25-75% of the home $0.74" at bounding box center [385, 168] width 88 height 22
type textarea "Acquisition Scope: ~25 - 75% of the home needs interior paint"
type input "0.74"
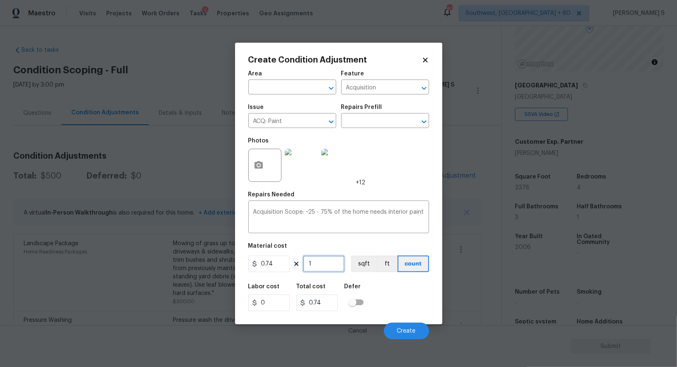
click at [323, 266] on input "1" at bounding box center [323, 264] width 41 height 17
type input "2"
type input "1.48"
type input "23"
type input "17.02"
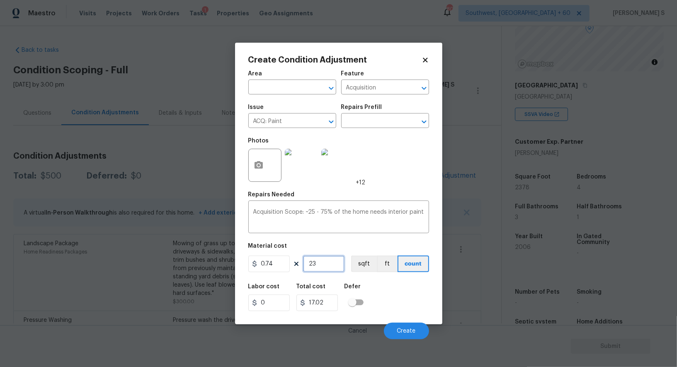
type input "237"
type input "175.38"
type input "2378"
type input "1759.72"
type input "2378"
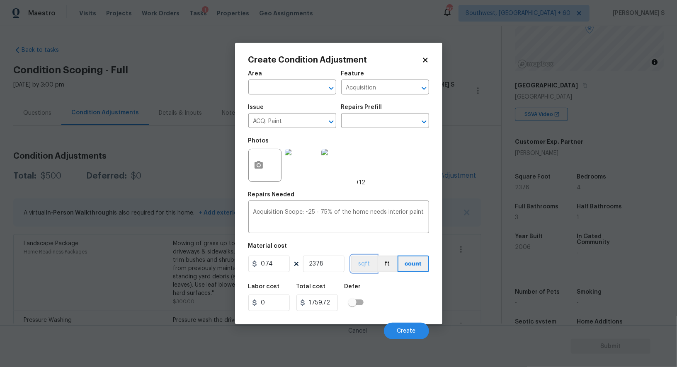
click at [372, 262] on button "sqft" at bounding box center [364, 264] width 26 height 17
click at [389, 282] on div "Labor cost 0 Total cost 1759.72 Defer" at bounding box center [338, 297] width 181 height 37
click at [407, 334] on span "Create" at bounding box center [406, 331] width 19 height 6
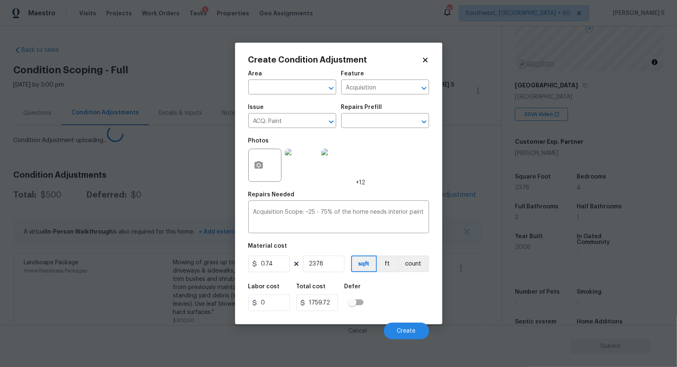
click at [150, 241] on body "Maestro Visits Projects Work Orders Tasks 1 Properties Geo Assignments 803 Sout…" at bounding box center [338, 183] width 677 height 367
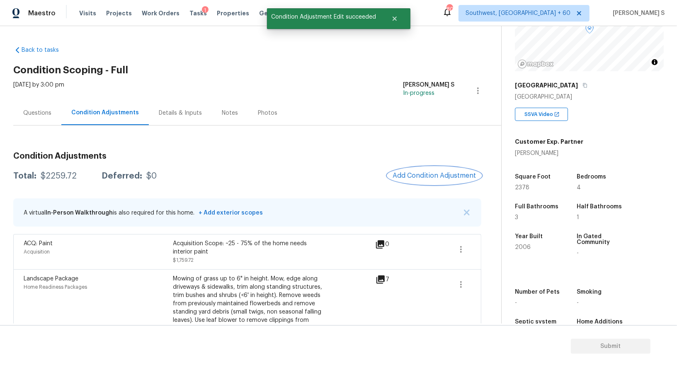
click at [422, 167] on button "Add Condition Adjustment" at bounding box center [435, 175] width 94 height 17
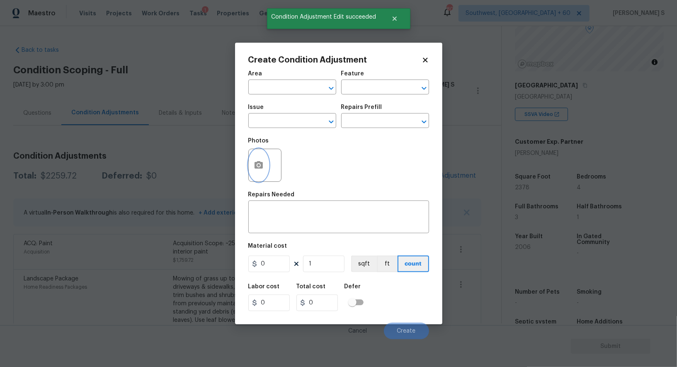
click at [255, 170] on icon "button" at bounding box center [259, 165] width 10 height 10
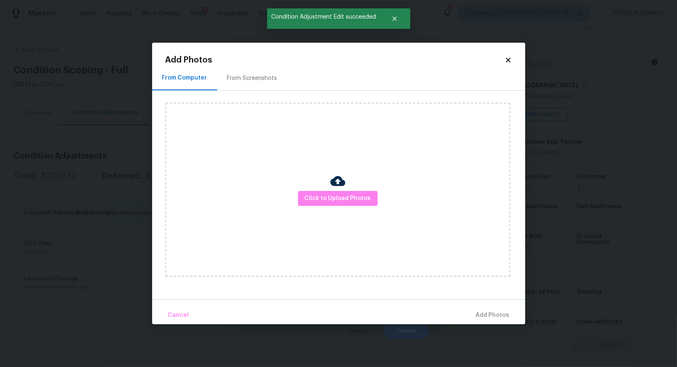
click at [266, 78] on div "From Screenshots" at bounding box center [252, 78] width 50 height 8
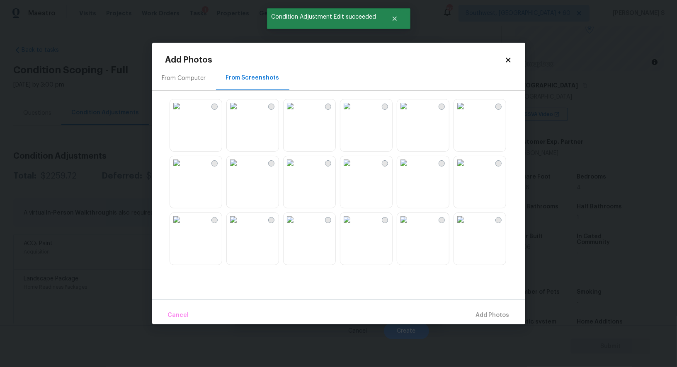
click at [297, 170] on img at bounding box center [290, 162] width 13 height 13
click at [240, 170] on img at bounding box center [233, 162] width 13 height 13
click at [240, 113] on img at bounding box center [233, 106] width 13 height 13
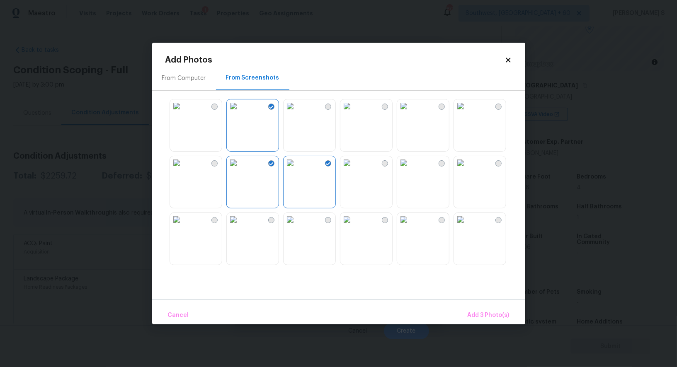
click at [183, 113] on img at bounding box center [176, 106] width 13 height 13
click at [183, 170] on img at bounding box center [176, 162] width 13 height 13
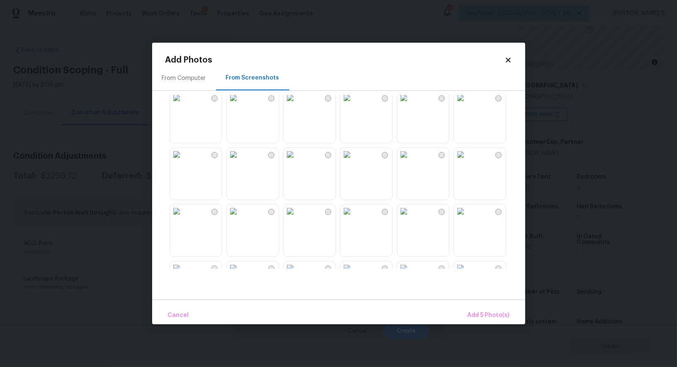
click at [297, 161] on img at bounding box center [290, 154] width 13 height 13
click at [240, 161] on img at bounding box center [233, 154] width 13 height 13
click at [240, 218] on img at bounding box center [233, 211] width 13 height 13
click at [297, 218] on img at bounding box center [290, 211] width 13 height 13
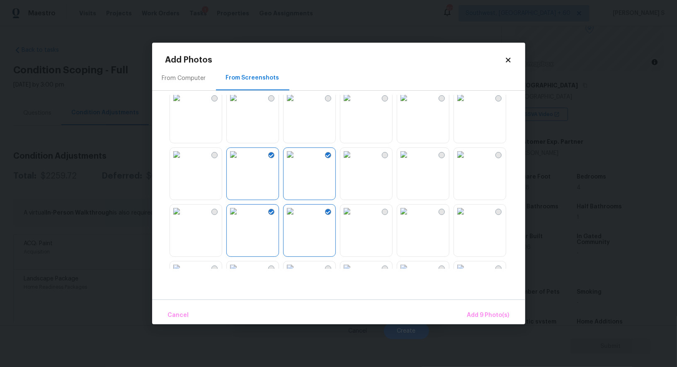
click at [183, 161] on img at bounding box center [176, 154] width 13 height 13
click at [297, 161] on img at bounding box center [290, 154] width 13 height 13
click at [354, 161] on img at bounding box center [346, 154] width 13 height 13
click at [337, 159] on div at bounding box center [345, 182] width 360 height 174
click at [338, 133] on div at bounding box center [345, 182] width 360 height 174
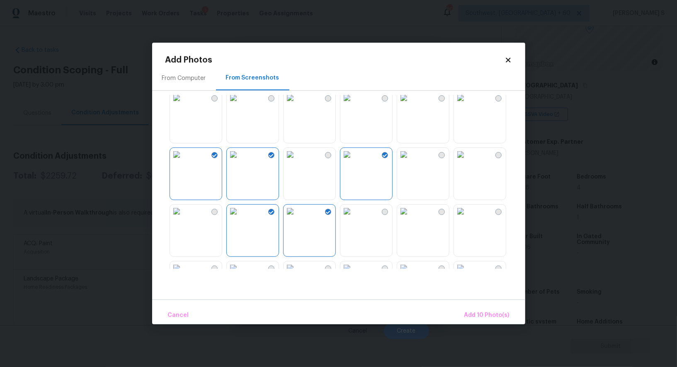
click at [297, 104] on img at bounding box center [290, 97] width 13 height 13
click at [297, 161] on img at bounding box center [290, 154] width 13 height 13
click at [349, 104] on img at bounding box center [346, 97] width 13 height 13
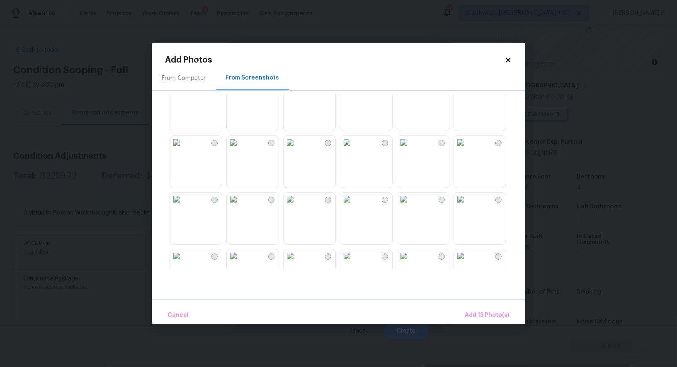
scroll to position [480, 0]
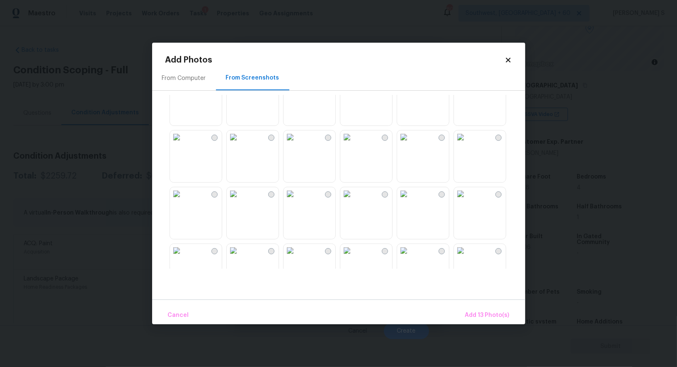
click at [240, 201] on img at bounding box center [233, 193] width 13 height 13
click at [297, 201] on img at bounding box center [290, 193] width 13 height 13
click at [354, 201] on img at bounding box center [346, 193] width 13 height 13
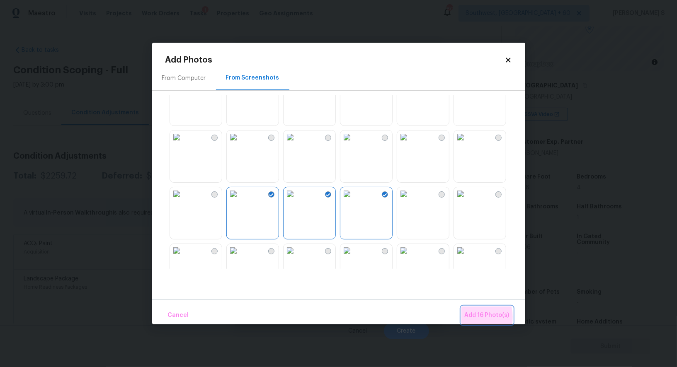
click at [468, 318] on span "Add 16 Photo(s)" at bounding box center [487, 316] width 45 height 10
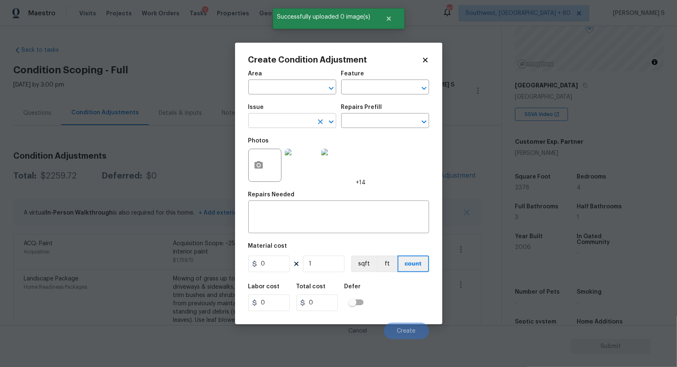
click at [275, 121] on input "text" at bounding box center [280, 121] width 65 height 13
type input "ACQ: Flooring"
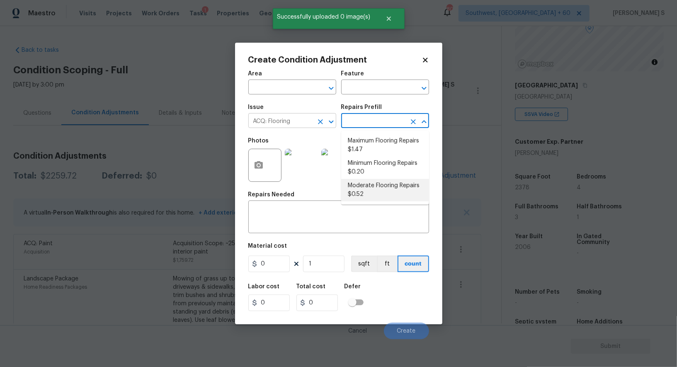
type input "Acquisition"
type textarea "Acquisition Scope: Moderate flooring repairs"
type input "0.52"
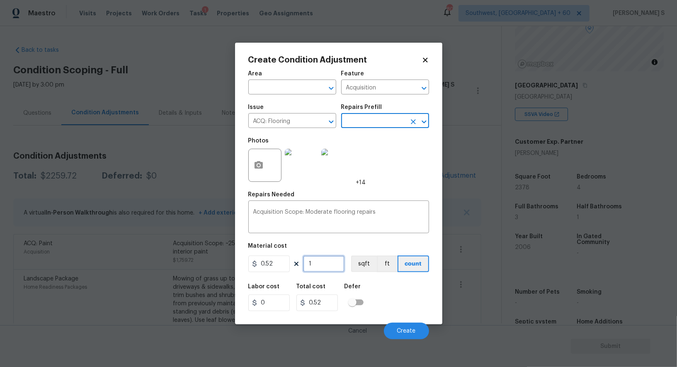
click at [322, 269] on input "1" at bounding box center [323, 264] width 41 height 17
paste input "2378"
type input "2378"
type input "1236.56"
type input "2378"
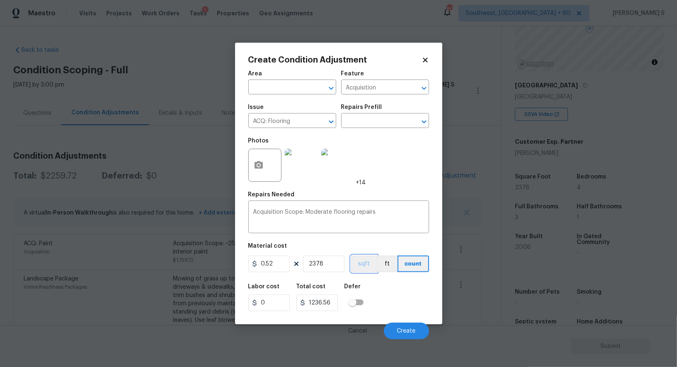
click at [359, 268] on button "sqft" at bounding box center [364, 264] width 26 height 17
drag, startPoint x: 369, startPoint y: 299, endPoint x: 388, endPoint y: 299, distance: 18.7
click at [369, 299] on div "Labor cost 0 Total cost 1236.56 Defer" at bounding box center [338, 297] width 181 height 37
click at [397, 328] on button "Create" at bounding box center [406, 331] width 45 height 17
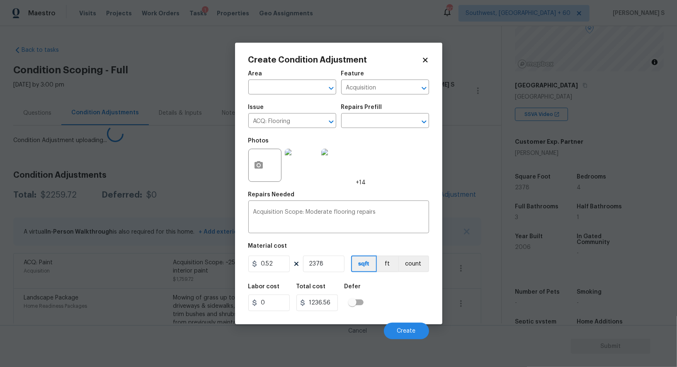
click at [181, 290] on body "Maestro Visits Projects Work Orders Tasks 1 Properties Geo Assignments 803 Sout…" at bounding box center [338, 183] width 677 height 367
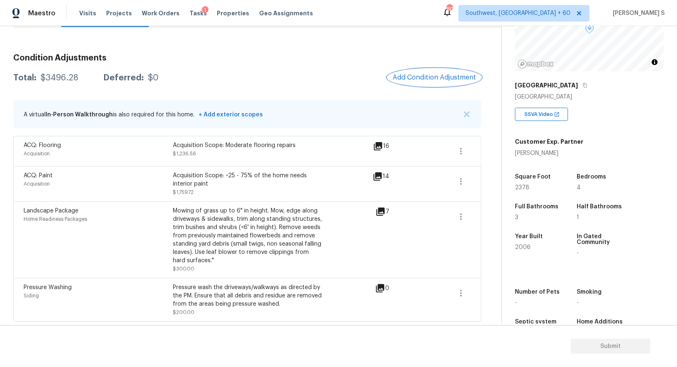
scroll to position [98, 0]
click at [417, 83] on button "Add Condition Adjustment" at bounding box center [435, 77] width 94 height 17
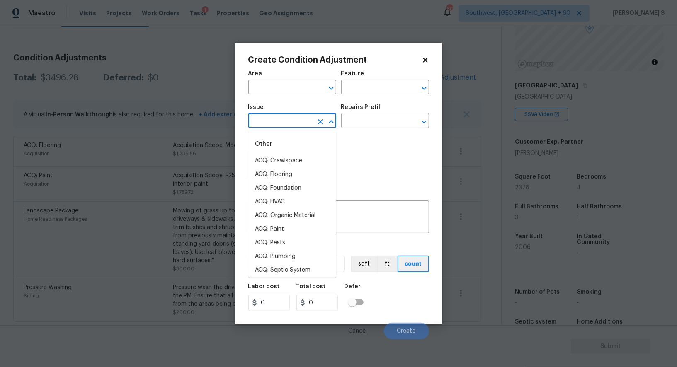
click at [276, 126] on input "text" at bounding box center [280, 121] width 65 height 13
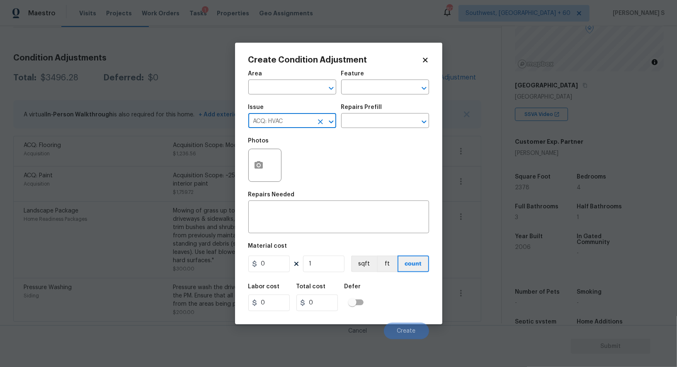
type input "ACQ: HVAC"
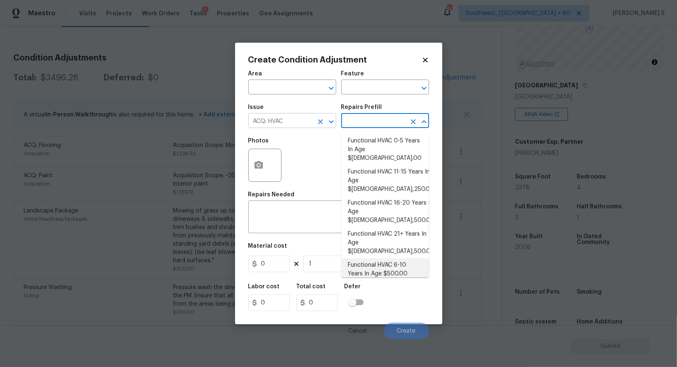
type input "Acquisition"
type textarea "Acquisition Scope: Functional HVAC 6-10 years"
type input "500"
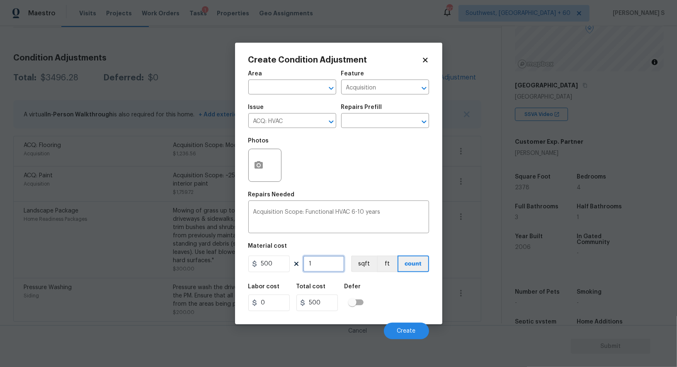
click at [316, 263] on input "1" at bounding box center [323, 264] width 41 height 17
type input "2"
type input "1000"
type input "2"
click at [374, 289] on div "Labor cost 0 Total cost 1000 Defer" at bounding box center [338, 297] width 181 height 37
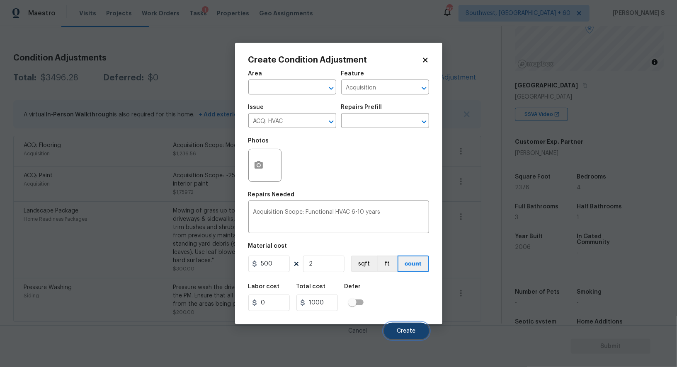
click at [402, 332] on span "Create" at bounding box center [406, 331] width 19 height 6
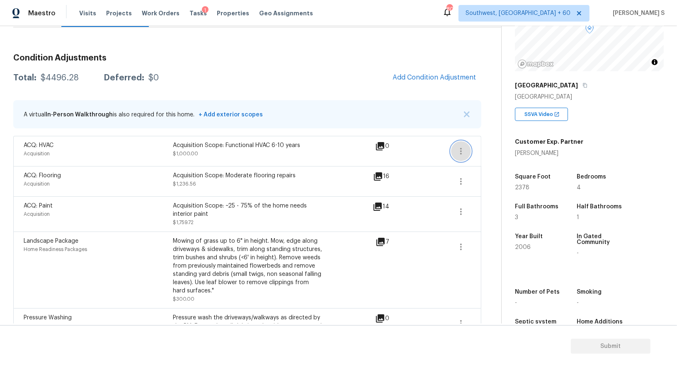
click at [458, 151] on icon "button" at bounding box center [461, 151] width 10 height 10
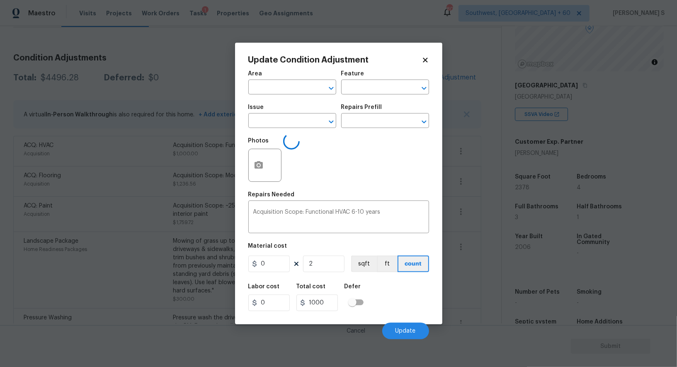
type input "Acquisition"
type input "ACQ: HVAC"
type input "500"
click at [317, 261] on input "2" at bounding box center [323, 264] width 41 height 17
type input "3"
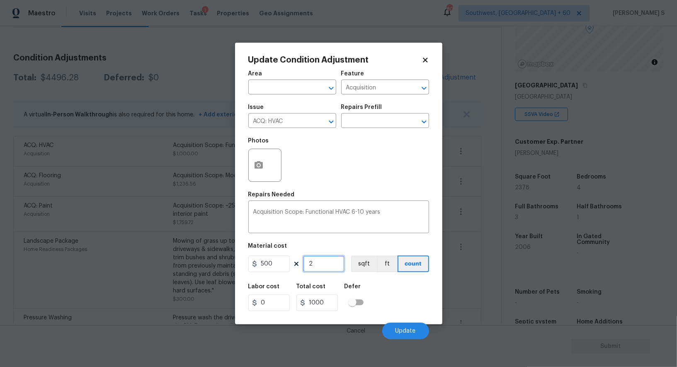
type input "1500"
type input "3"
click at [395, 292] on div "Labor cost 0 Total cost 1500 Defer" at bounding box center [338, 297] width 181 height 37
click at [413, 323] on div "Cancel Update" at bounding box center [338, 327] width 181 height 23
click at [397, 330] on span "Update" at bounding box center [406, 331] width 20 height 6
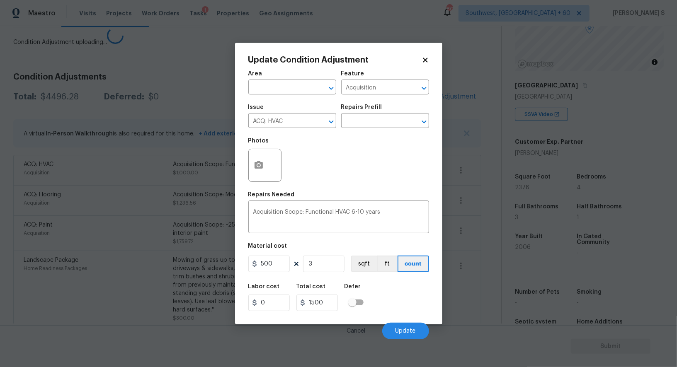
click at [260, 290] on h5 "Labor cost" at bounding box center [264, 287] width 32 height 6
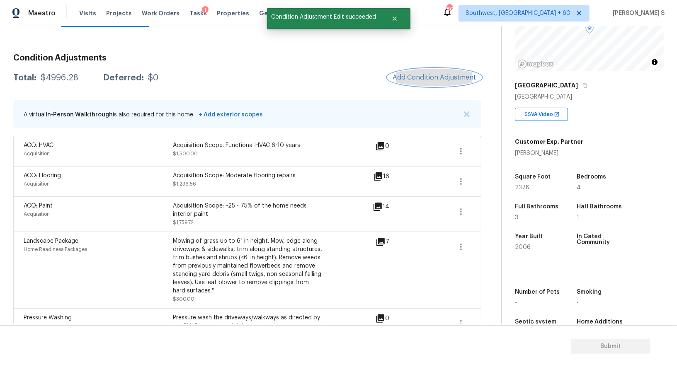
click at [405, 80] on span "Add Condition Adjustment" at bounding box center [435, 77] width 84 height 7
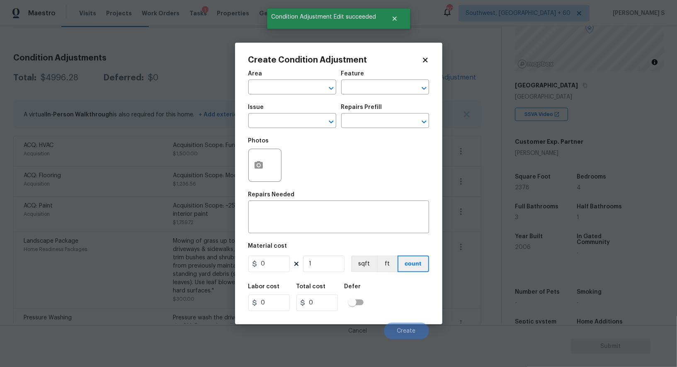
click at [289, 131] on span "Issue ​" at bounding box center [292, 117] width 88 height 34
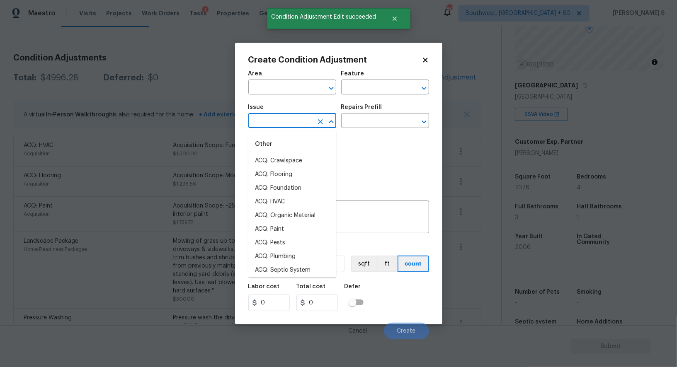
click at [286, 123] on input "text" at bounding box center [280, 121] width 65 height 13
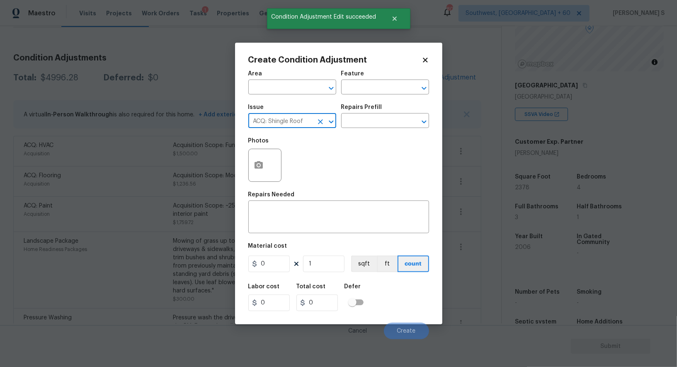
type input "ACQ: Shingle Roof"
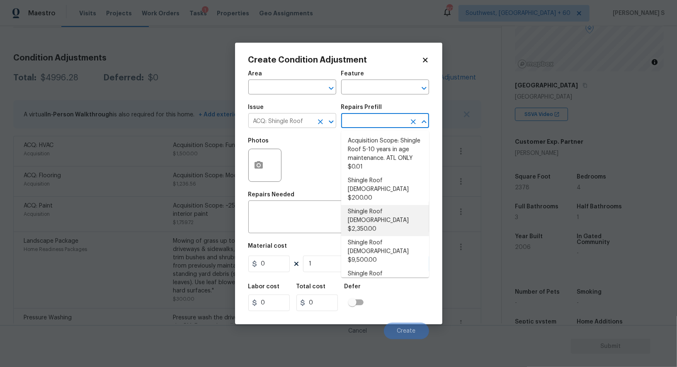
type input "Acquisition"
type textarea "Acquisition Scope: Shingle Roof 11-15 years in age maintenance."
type input "2350"
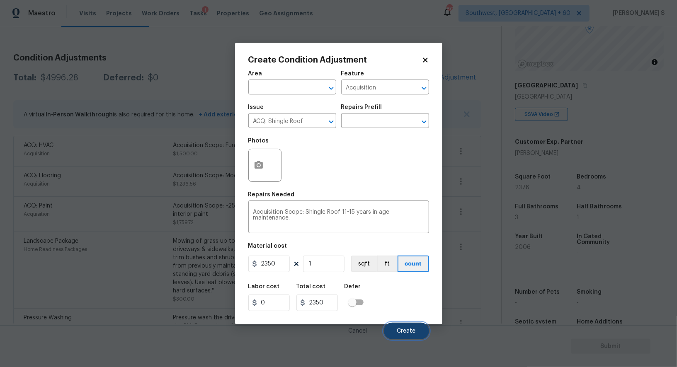
click at [408, 330] on span "Create" at bounding box center [406, 331] width 19 height 6
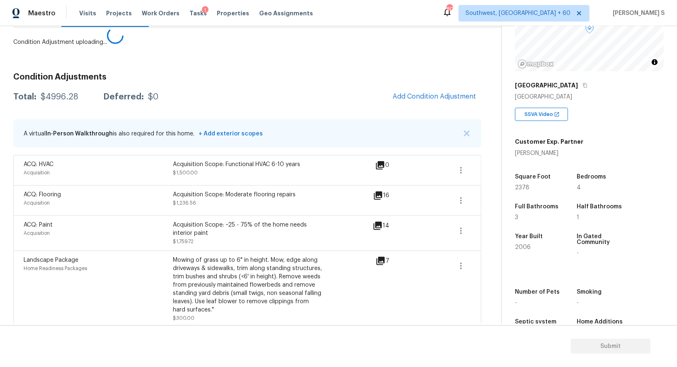
click at [119, 209] on body "Maestro Visits Projects Work Orders Tasks 1 Properties Geo Assignments 803 Sout…" at bounding box center [338, 183] width 677 height 367
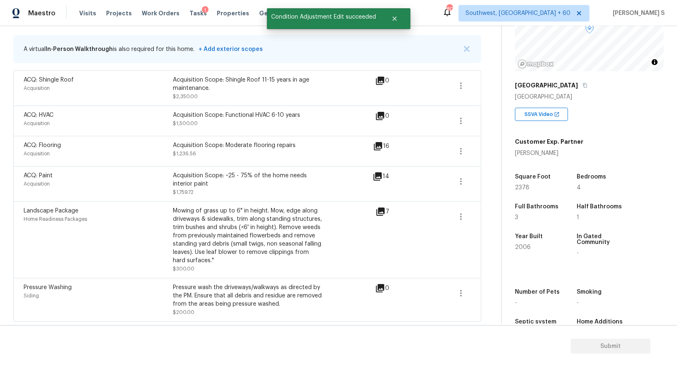
scroll to position [0, 0]
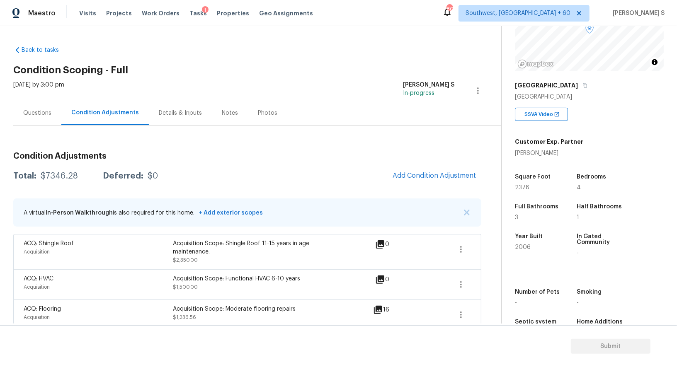
click at [427, 165] on div "Condition Adjustments Total: $7346.28 Deferred: $0 Add Condition Adjustment A v…" at bounding box center [247, 316] width 468 height 340
click at [428, 172] on span "Add Condition Adjustment" at bounding box center [435, 175] width 84 height 7
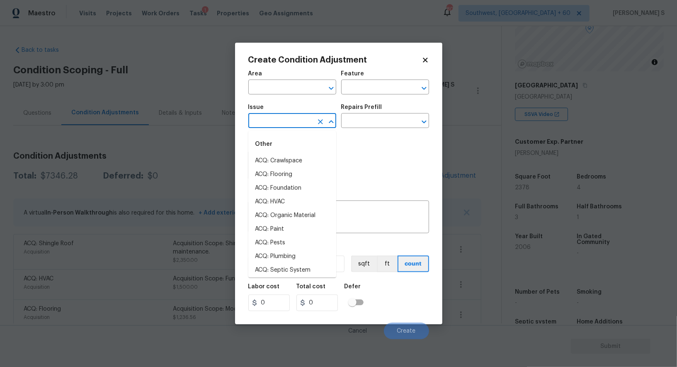
click at [293, 127] on input "text" at bounding box center [280, 121] width 65 height 13
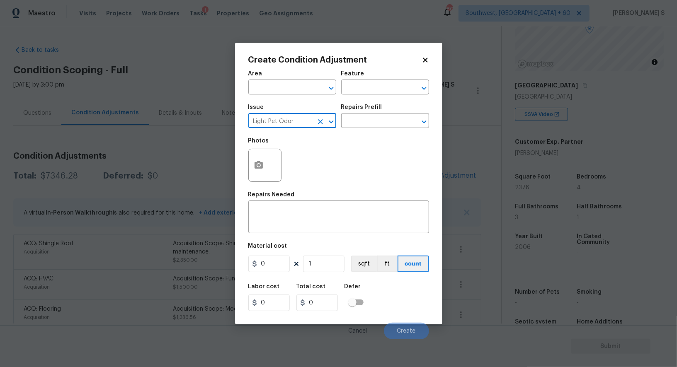
type input "Light Pet Odor"
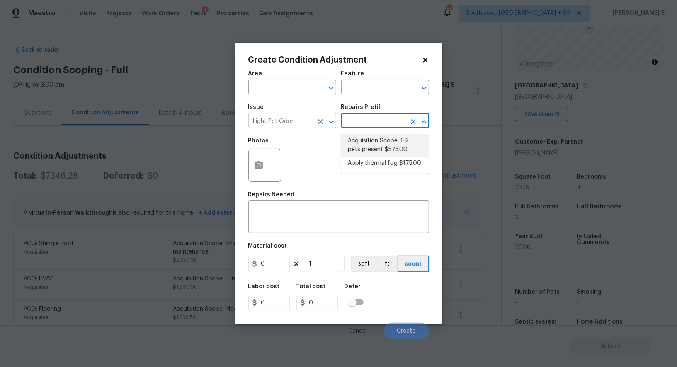
type textarea "Acquisition Scope: 1-2 pets present"
type input "575"
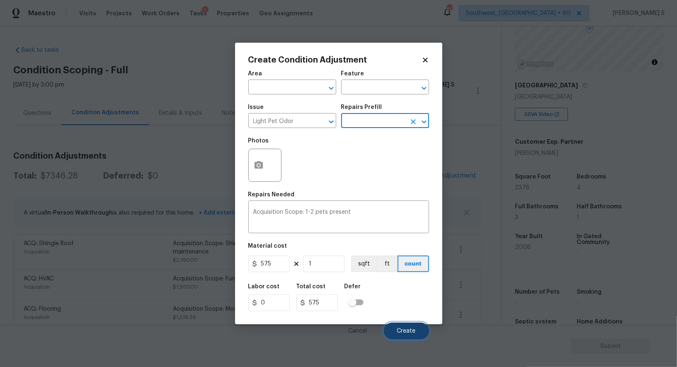
click at [420, 327] on button "Create" at bounding box center [406, 331] width 45 height 17
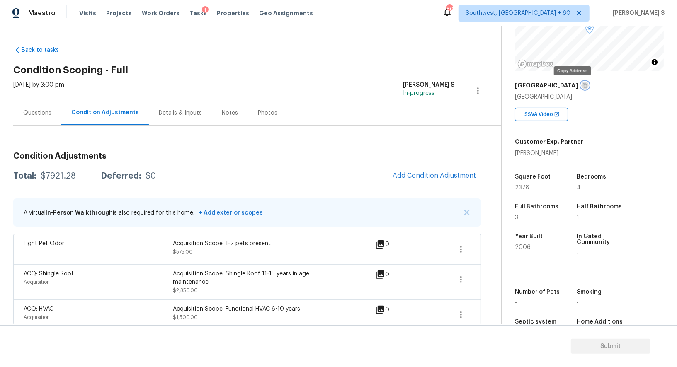
click at [583, 85] on icon "button" at bounding box center [585, 85] width 5 height 5
click at [583, 83] on icon "button" at bounding box center [585, 85] width 4 height 5
click at [583, 85] on icon "button" at bounding box center [585, 85] width 4 height 5
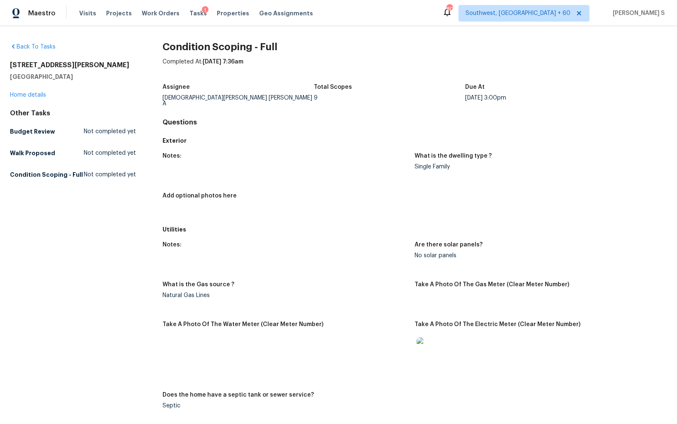
scroll to position [1239, 0]
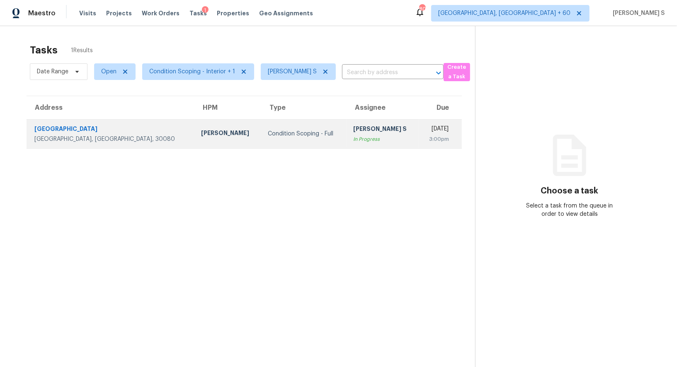
click at [353, 126] on div "[PERSON_NAME] S" at bounding box center [382, 130] width 59 height 10
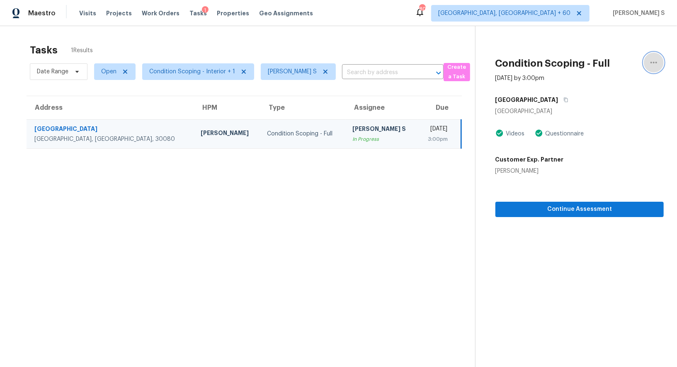
click at [654, 63] on icon "button" at bounding box center [654, 63] width 10 height 10
click at [629, 65] on div "Mark as Blocked" at bounding box center [606, 64] width 65 height 8
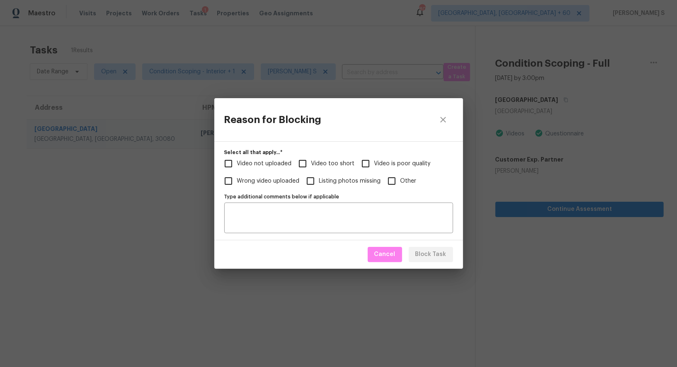
click at [312, 160] on span "Video too short" at bounding box center [333, 164] width 44 height 9
click at [311, 160] on input "Video too short" at bounding box center [302, 163] width 17 height 17
checkbox input "true"
click at [275, 160] on span "Video not uploaded" at bounding box center [264, 164] width 55 height 9
click at [237, 160] on input "Video not uploaded" at bounding box center [228, 163] width 17 height 17
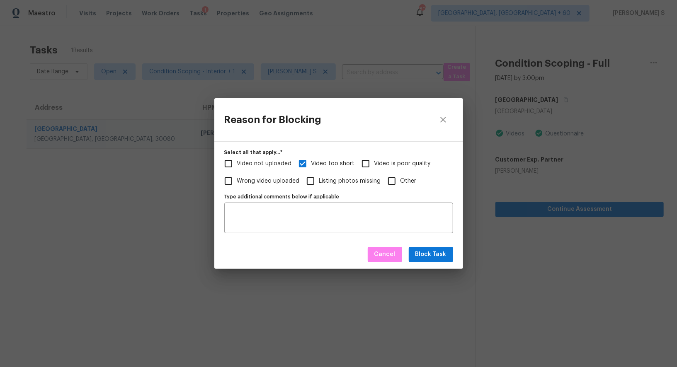
checkbox input "true"
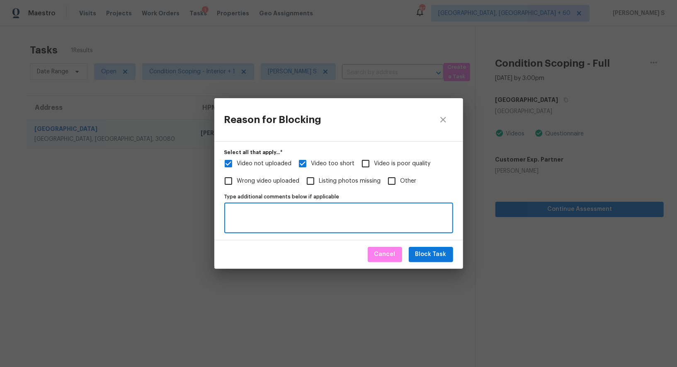
click at [360, 227] on textarea "Type additional comments below if applicable" at bounding box center [338, 217] width 219 height 17
type textarea "full"
click at [443, 256] on span "Block Task" at bounding box center [430, 255] width 31 height 10
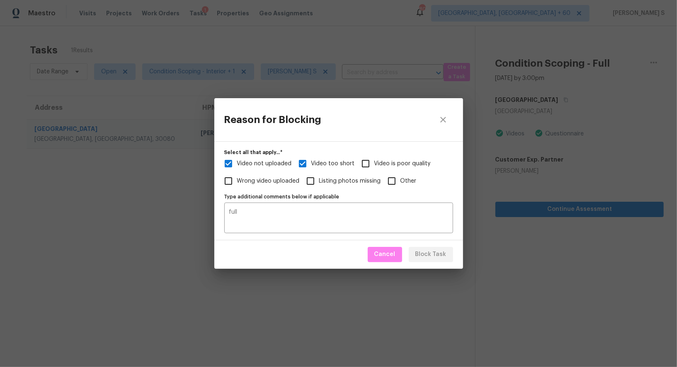
click at [131, 263] on div "Reason for Blocking Select all that apply...   * Video not uploaded Video too s…" at bounding box center [338, 183] width 677 height 367
checkbox input "true"
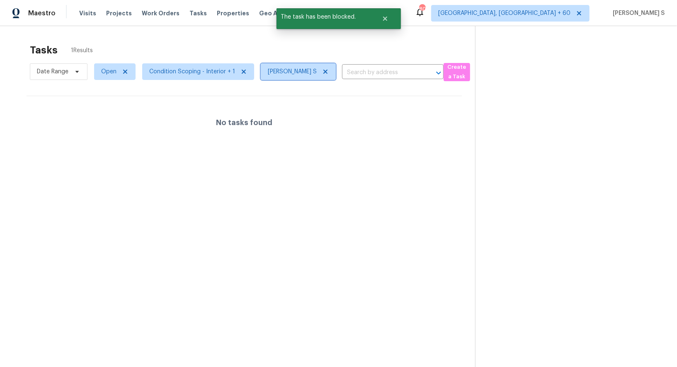
click at [323, 70] on icon at bounding box center [325, 71] width 7 height 7
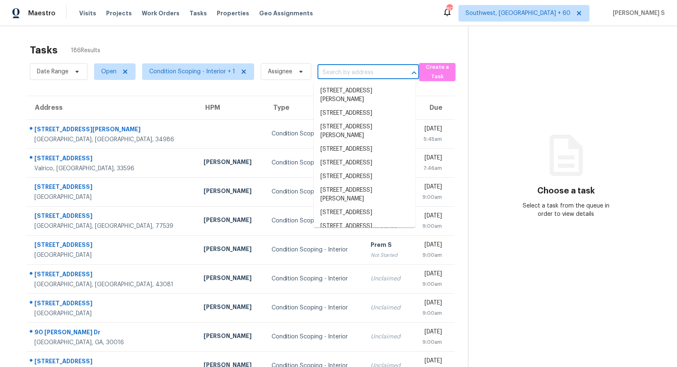
click at [335, 79] on input "text" at bounding box center [357, 72] width 78 height 13
paste input "3824 Smith Creek Ct Buford, GA, 30519"
type input "3824 Smith Creek Ct Buford, GA, 30519"
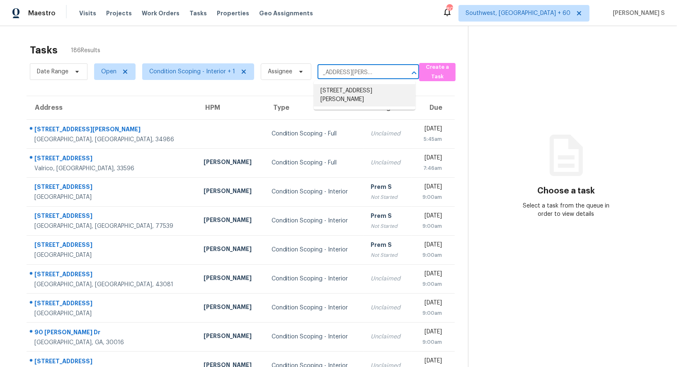
click at [350, 91] on li "3824 Smith Creek Ct, Buford, GA 30519" at bounding box center [365, 95] width 102 height 22
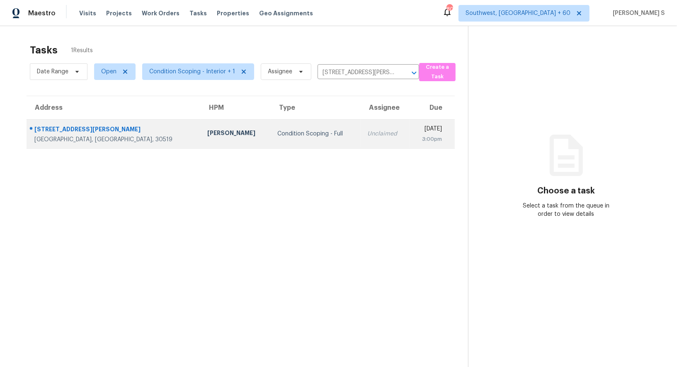
click at [361, 142] on td "Unclaimed" at bounding box center [385, 133] width 49 height 29
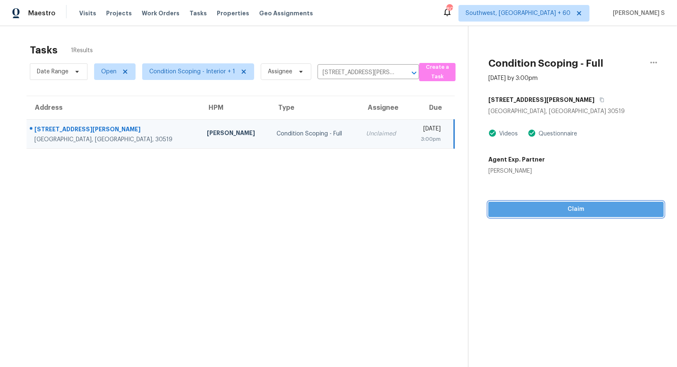
click at [577, 215] on button "Claim" at bounding box center [575, 209] width 175 height 15
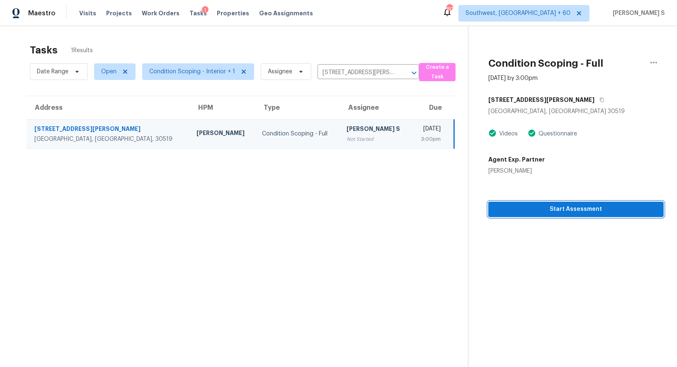
click at [546, 210] on span "Start Assessment" at bounding box center [576, 209] width 162 height 10
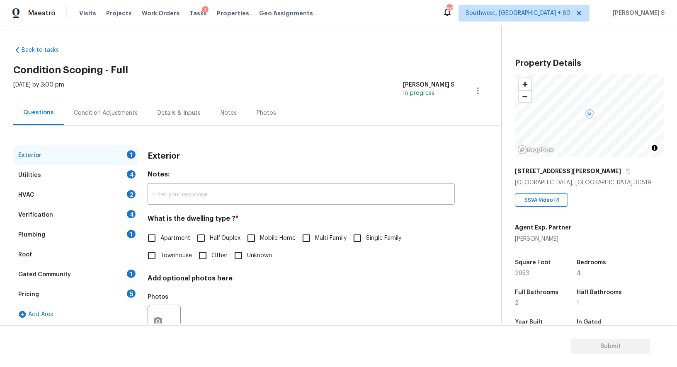
scroll to position [95, 0]
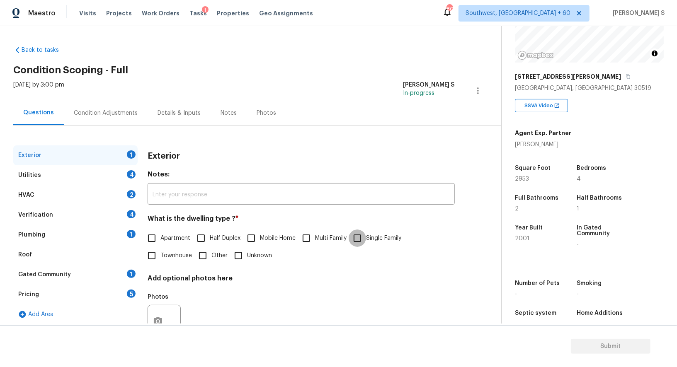
click at [359, 241] on input "Single Family" at bounding box center [357, 238] width 17 height 17
checkbox input "true"
click at [123, 172] on div "Utilities 4" at bounding box center [75, 175] width 124 height 20
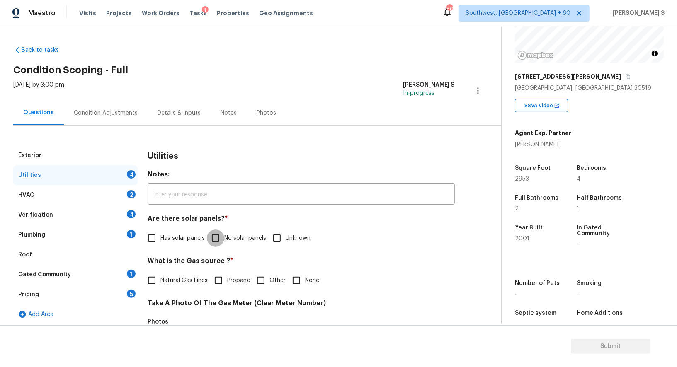
click at [223, 237] on input "No solar panels" at bounding box center [215, 238] width 17 height 17
checkbox input "true"
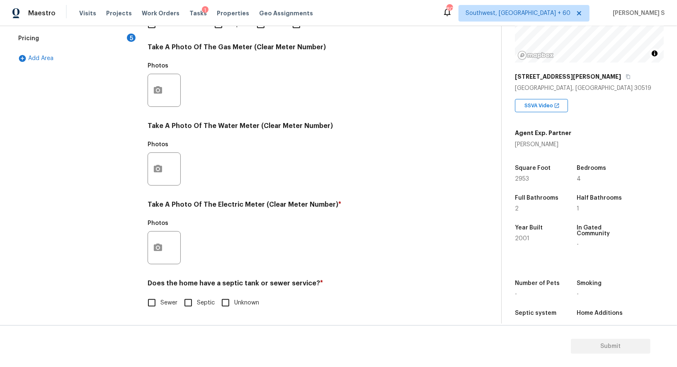
click at [161, 300] on span "Sewer" at bounding box center [168, 303] width 17 height 9
click at [160, 300] on input "Sewer" at bounding box center [151, 302] width 17 height 17
checkbox input "true"
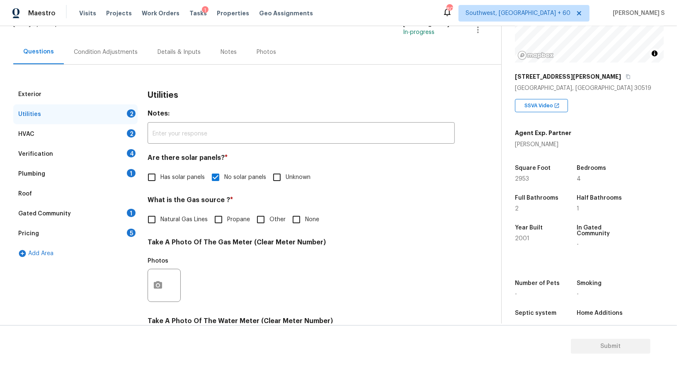
click at [132, 171] on div "1" at bounding box center [131, 173] width 9 height 8
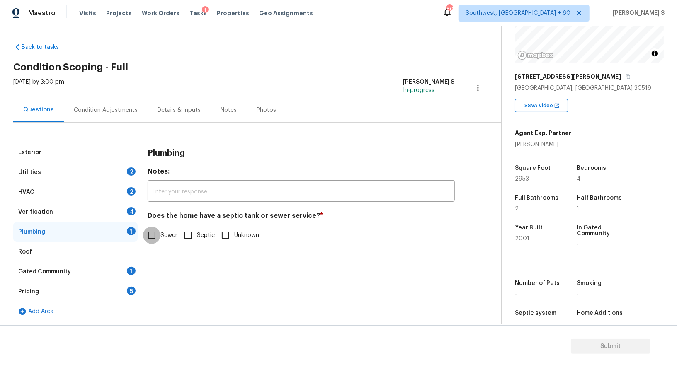
click at [149, 232] on input "Sewer" at bounding box center [151, 235] width 17 height 17
checkbox input "true"
click at [127, 271] on div "1" at bounding box center [131, 271] width 9 height 8
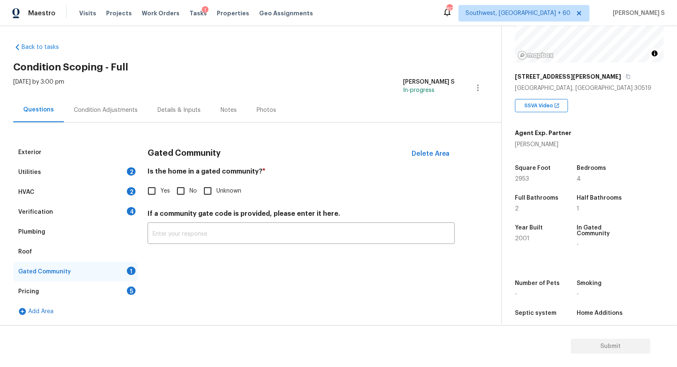
click at [180, 192] on input "No" at bounding box center [180, 190] width 17 height 17
checkbox input "true"
click at [120, 211] on div "Verification 4" at bounding box center [75, 212] width 124 height 20
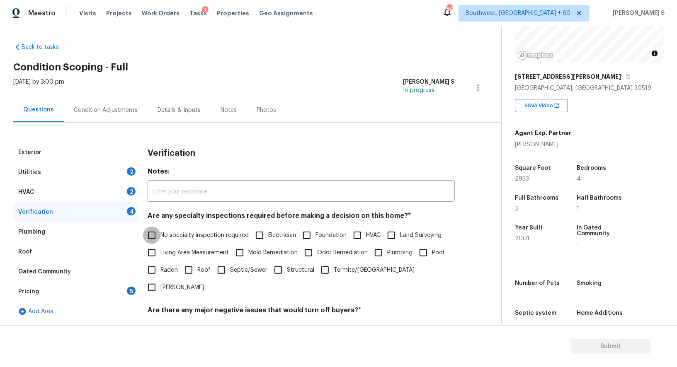
click at [153, 239] on input "No specialty inspection required" at bounding box center [151, 235] width 17 height 17
checkbox input "true"
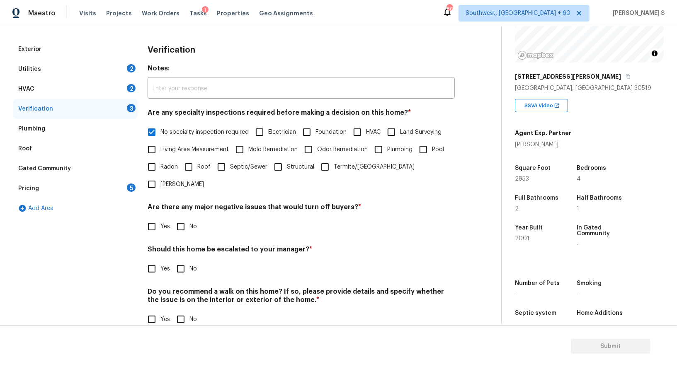
scroll to position [106, 0]
click at [178, 219] on input "No" at bounding box center [180, 227] width 17 height 17
checkbox input "true"
click at [178, 312] on input "No" at bounding box center [180, 320] width 17 height 17
checkbox input "true"
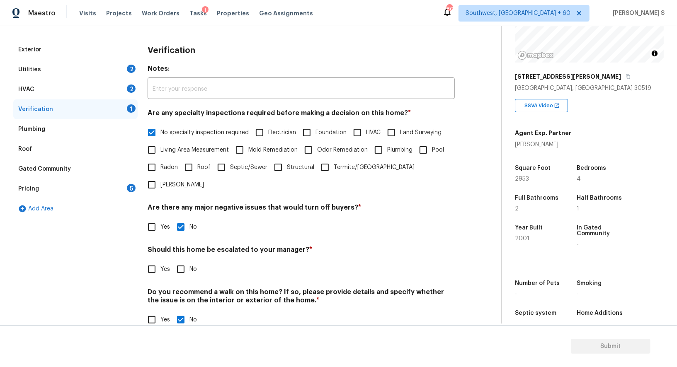
click at [148, 261] on input "Yes" at bounding box center [151, 269] width 17 height 17
checkbox input "true"
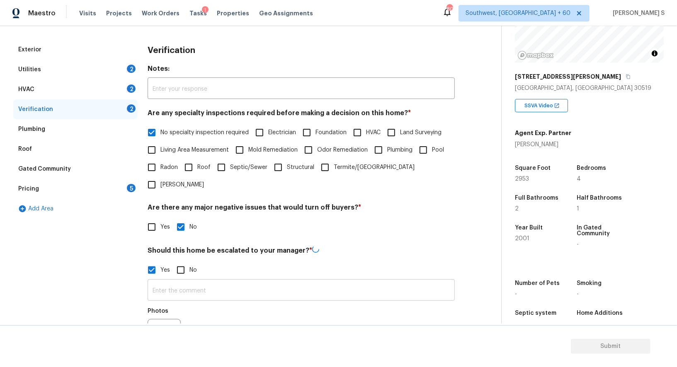
click at [175, 282] on input "text" at bounding box center [301, 291] width 307 height 19
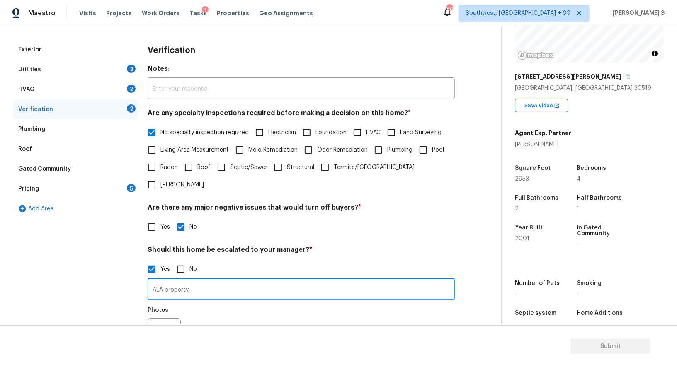
type input "ALA property."
click at [194, 303] on div "Photos" at bounding box center [301, 330] width 307 height 54
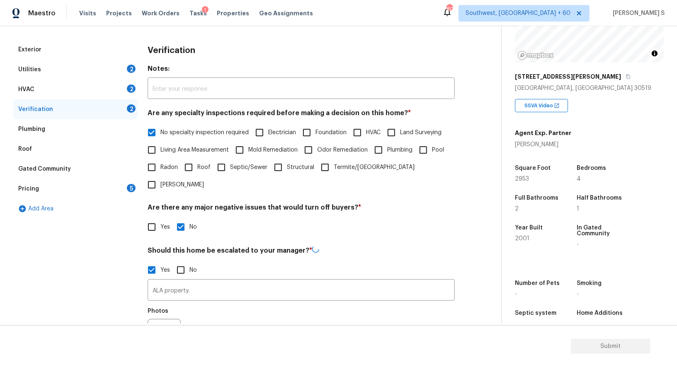
scroll to position [0, 0]
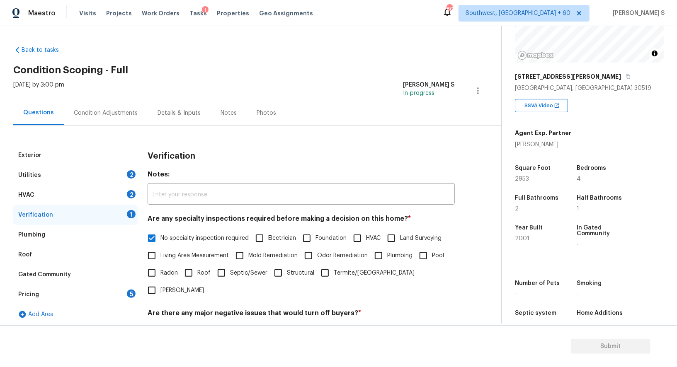
click at [133, 192] on div "2" at bounding box center [131, 194] width 9 height 8
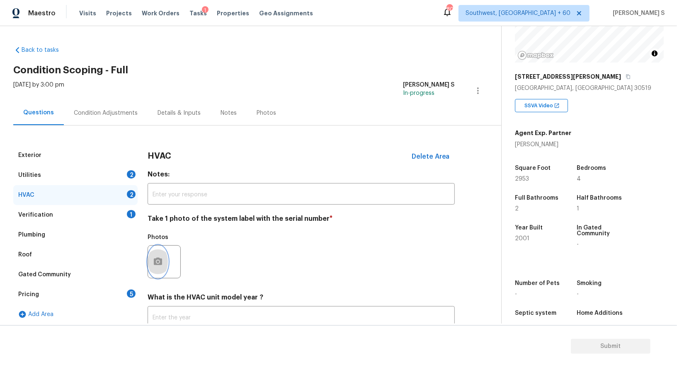
click at [164, 265] on button "button" at bounding box center [158, 262] width 20 height 32
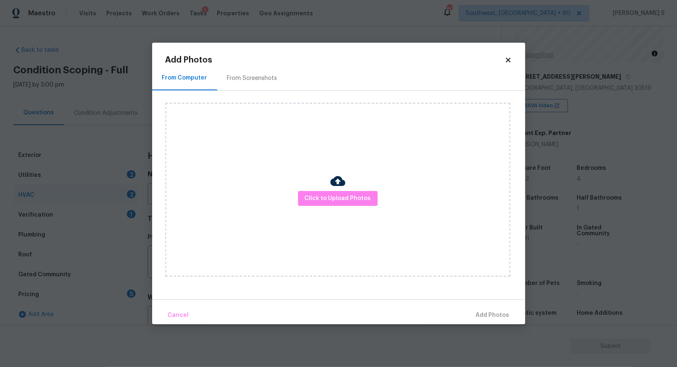
click at [329, 191] on div "Click to Upload Photos" at bounding box center [337, 190] width 345 height 174
click at [331, 205] on button "Click to Upload Photos" at bounding box center [338, 198] width 80 height 15
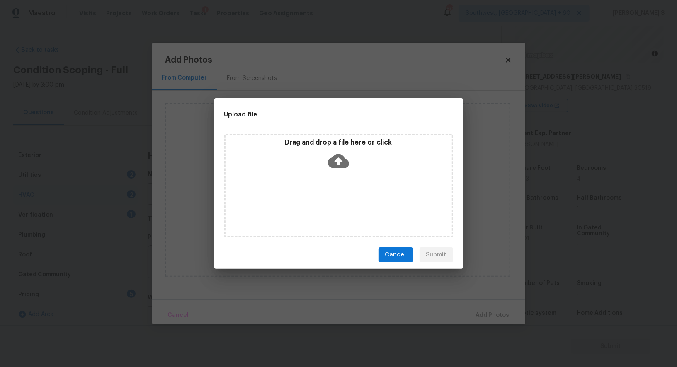
click at [331, 205] on div "Drag and drop a file here or click" at bounding box center [338, 186] width 229 height 104
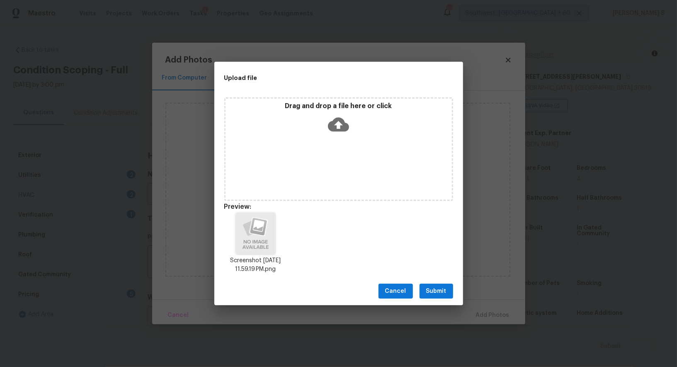
click at [449, 288] on button "Submit" at bounding box center [437, 291] width 34 height 15
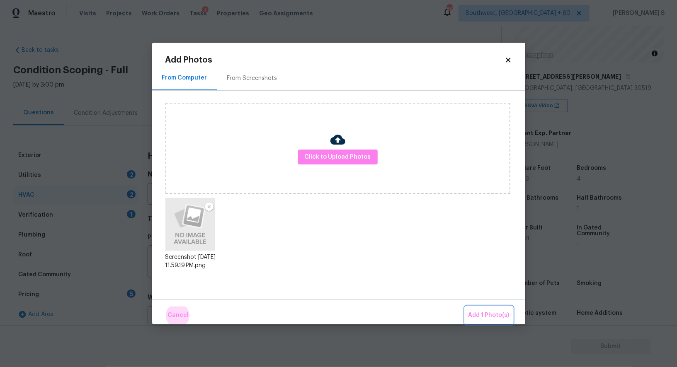
click at [465, 307] on button "Add 1 Photo(s)" at bounding box center [489, 316] width 48 height 18
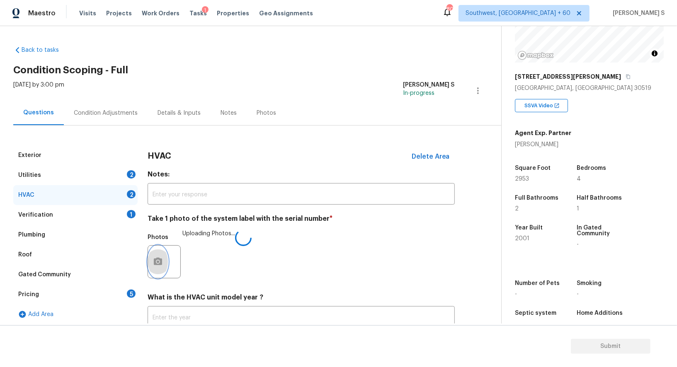
scroll to position [59, 0]
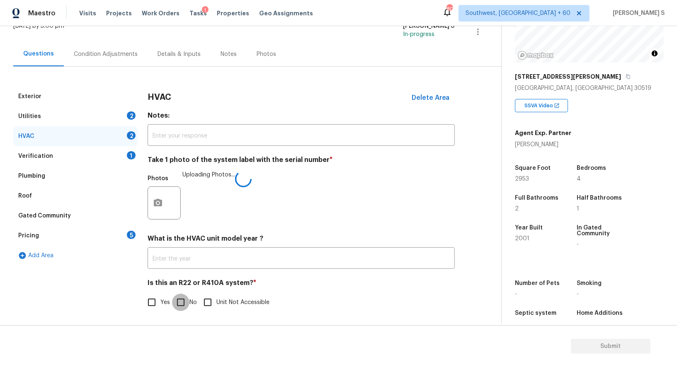
click at [185, 298] on input "No" at bounding box center [180, 302] width 17 height 17
checkbox input "true"
click at [131, 112] on div "2" at bounding box center [131, 116] width 9 height 8
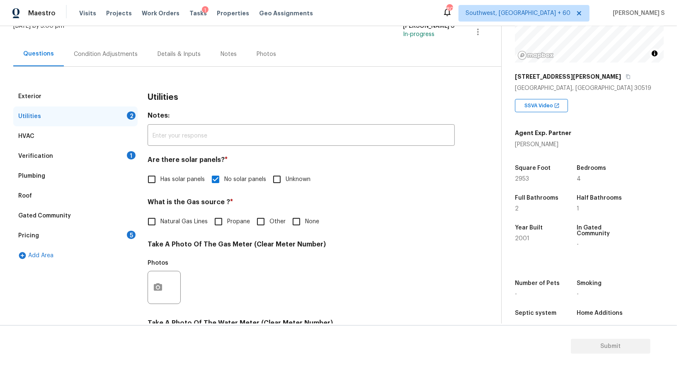
scroll to position [256, 0]
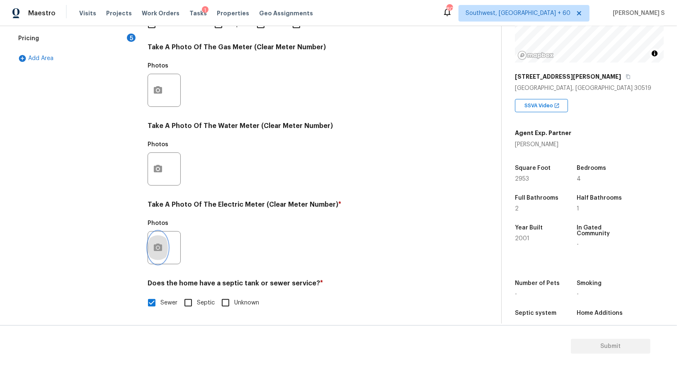
click at [165, 245] on button "button" at bounding box center [158, 248] width 20 height 32
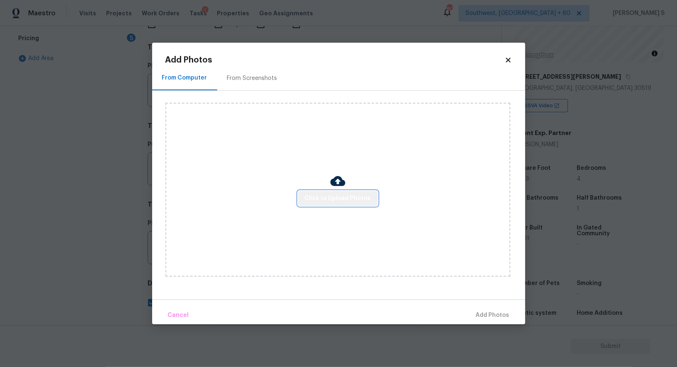
click at [350, 194] on span "Click to Upload Photos" at bounding box center [338, 199] width 66 height 10
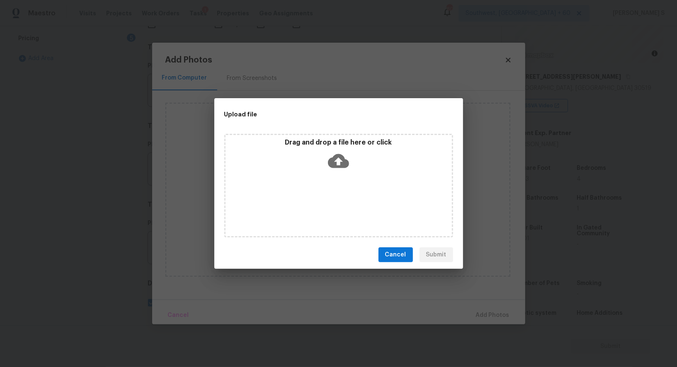
click at [350, 194] on div "Drag and drop a file here or click" at bounding box center [338, 186] width 229 height 104
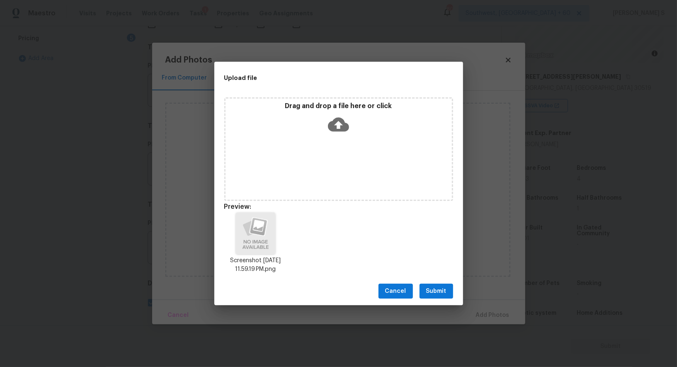
click at [441, 285] on button "Submit" at bounding box center [437, 291] width 34 height 15
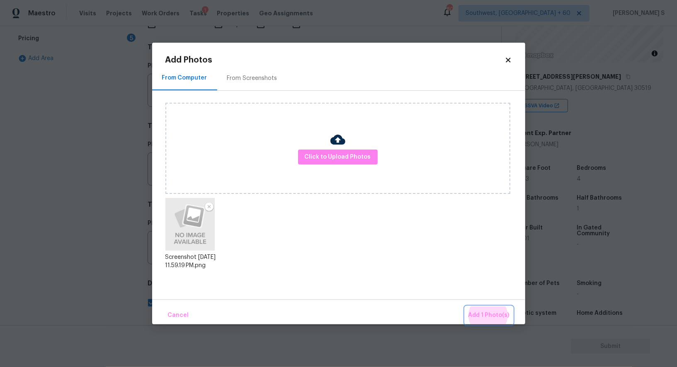
click at [465, 307] on button "Add 1 Photo(s)" at bounding box center [489, 316] width 48 height 18
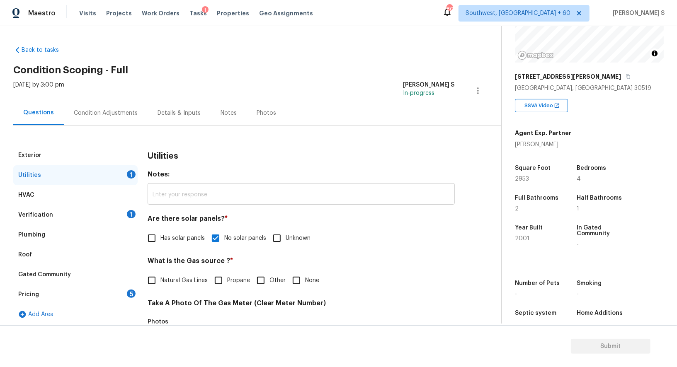
scroll to position [95, 0]
click at [118, 114] on div "Condition Adjustments" at bounding box center [106, 113] width 64 height 8
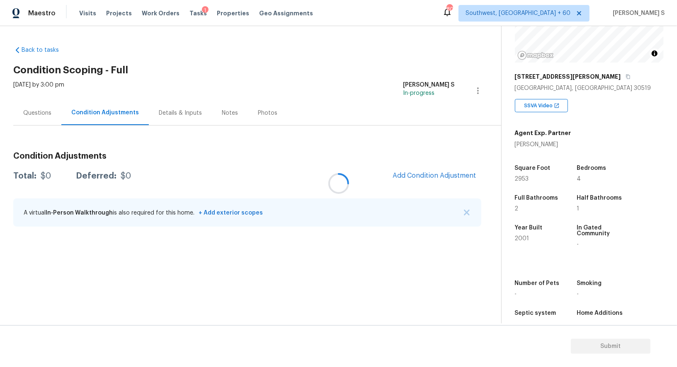
click at [444, 178] on div at bounding box center [338, 183] width 677 height 367
click at [435, 175] on div at bounding box center [338, 183] width 677 height 367
click at [430, 178] on span "Add Condition Adjustment" at bounding box center [435, 175] width 84 height 7
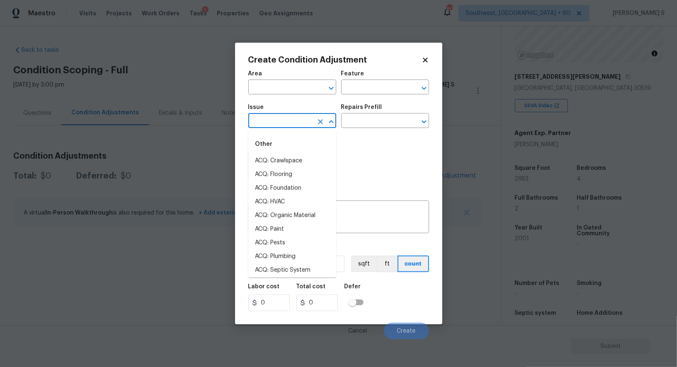
click at [279, 119] on input "text" at bounding box center [280, 121] width 65 height 13
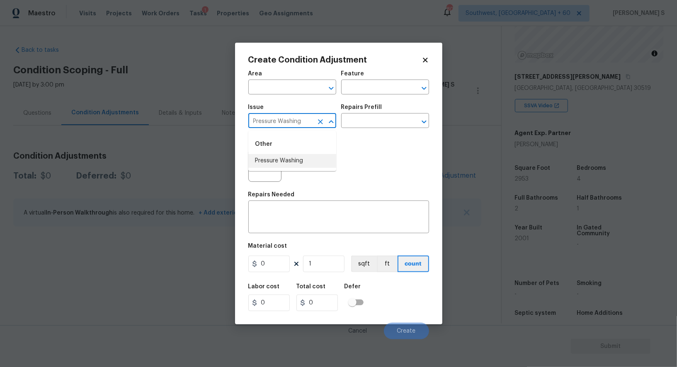
type input "Pressure Washing"
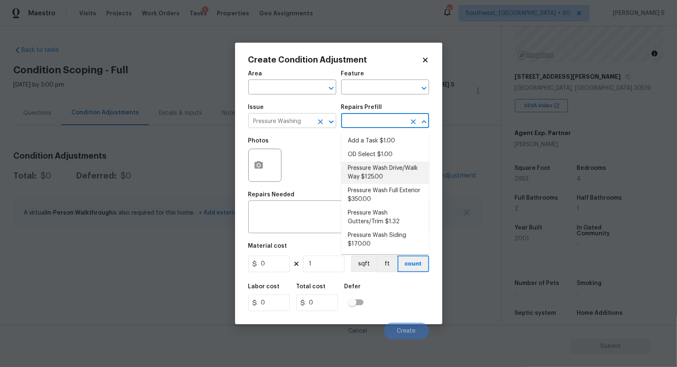
type input "Siding"
type textarea "Pressure wash the driveways/walkways as directed by the PM. Ensure that all deb…"
type input "125"
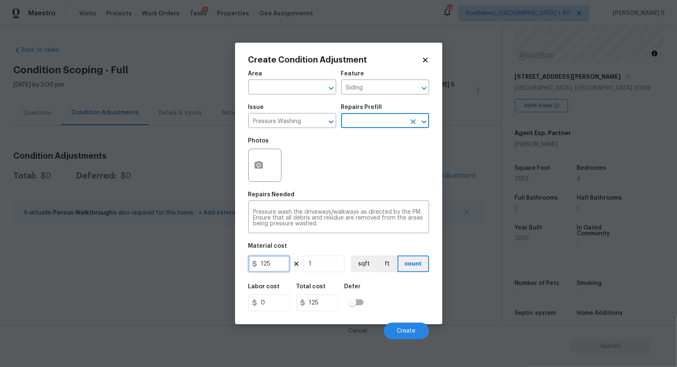
click at [273, 268] on input "125" at bounding box center [268, 264] width 41 height 17
type input "200"
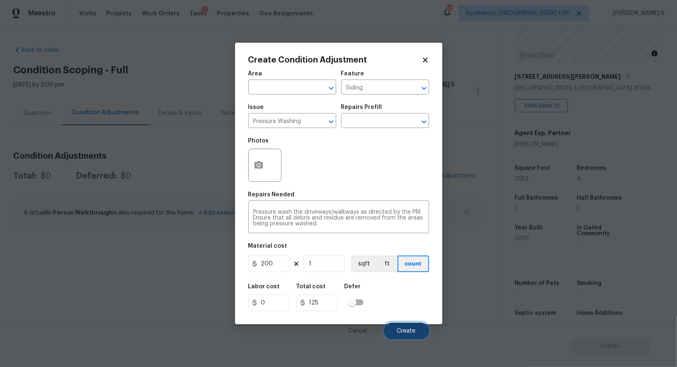
type input "200"
click at [408, 332] on span "Create" at bounding box center [406, 331] width 19 height 6
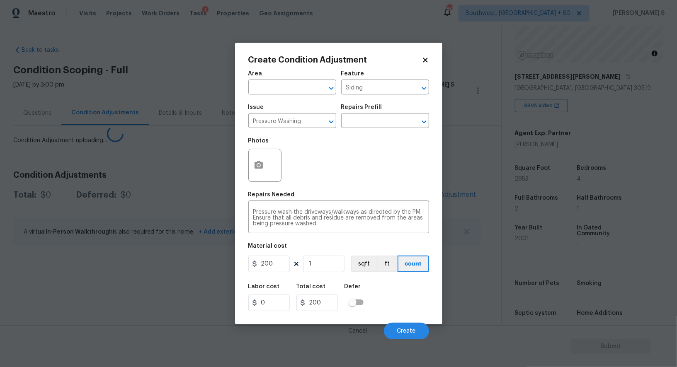
click at [92, 299] on body "Maestro Visits Projects Work Orders Tasks 1 Properties Geo Assignments 804 Sout…" at bounding box center [338, 183] width 677 height 367
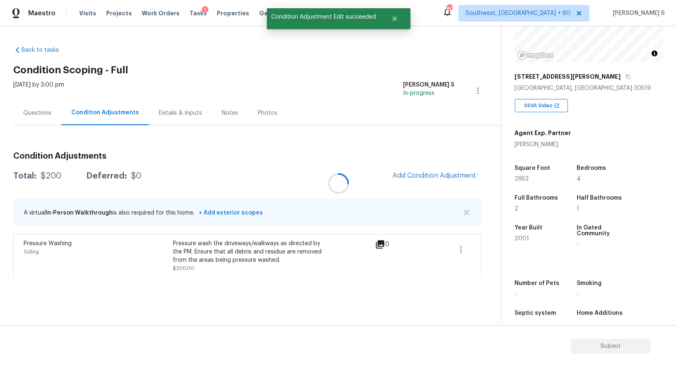
click at [447, 172] on div at bounding box center [338, 183] width 677 height 367
click at [448, 170] on button "Add Condition Adjustment" at bounding box center [435, 175] width 94 height 17
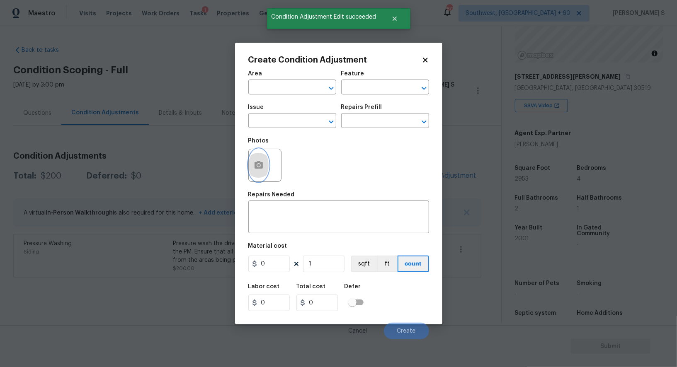
click at [260, 168] on icon "button" at bounding box center [259, 164] width 8 height 7
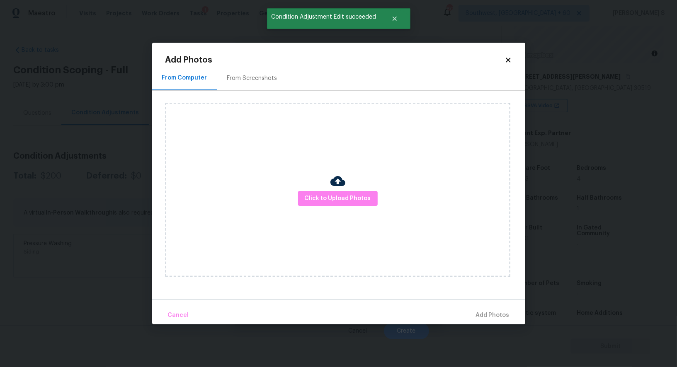
click at [250, 79] on div "From Screenshots" at bounding box center [252, 78] width 50 height 8
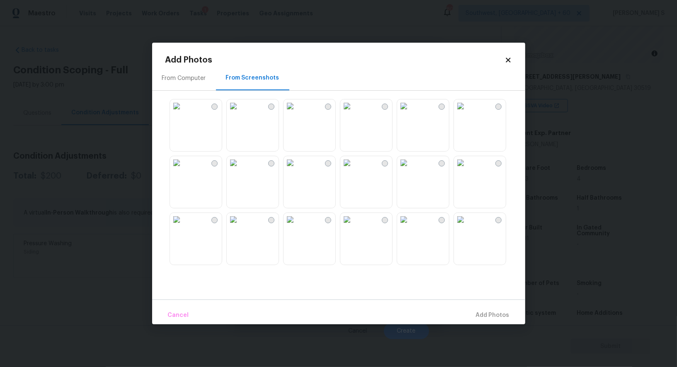
click at [342, 113] on img at bounding box center [346, 106] width 13 height 13
click at [297, 113] on img at bounding box center [290, 106] width 13 height 13
click at [240, 113] on img at bounding box center [233, 106] width 13 height 13
click at [240, 170] on img at bounding box center [233, 162] width 13 height 13
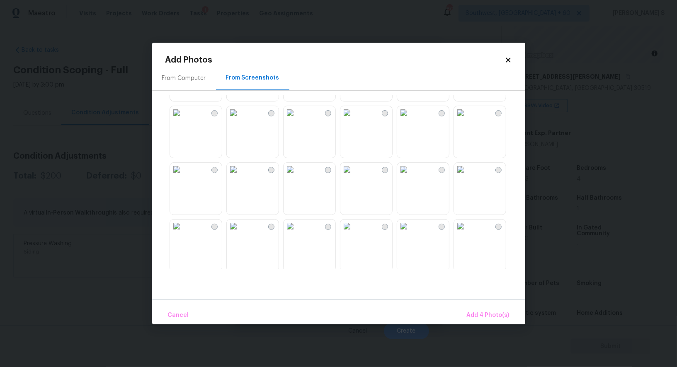
scroll to position [477, 0]
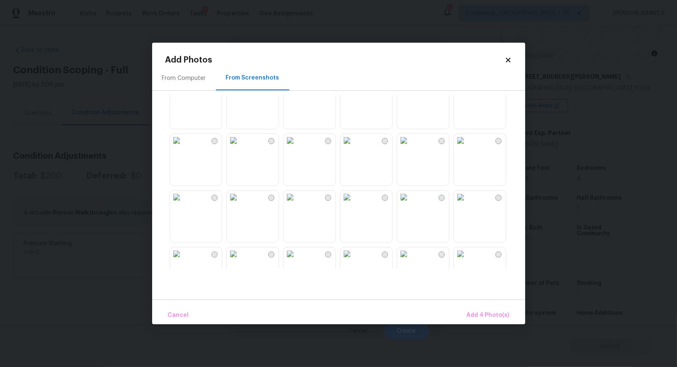
click at [297, 147] on img at bounding box center [290, 140] width 13 height 13
click at [403, 147] on img at bounding box center [403, 140] width 13 height 13
click at [354, 147] on img at bounding box center [346, 140] width 13 height 13
click at [377, 245] on div at bounding box center [345, 182] width 360 height 174
click at [354, 204] on img at bounding box center [346, 197] width 13 height 13
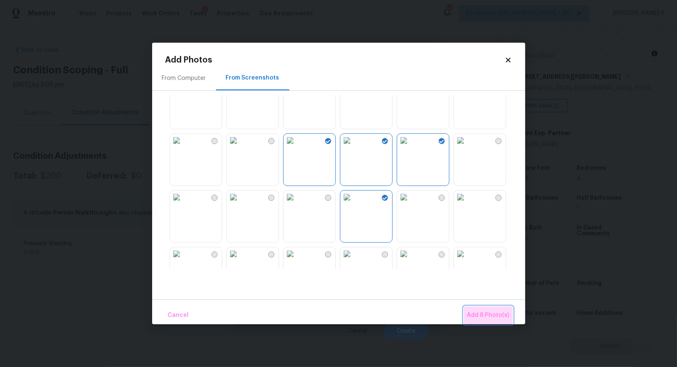
click at [485, 309] on button "Add 8 Photo(s)" at bounding box center [488, 316] width 49 height 18
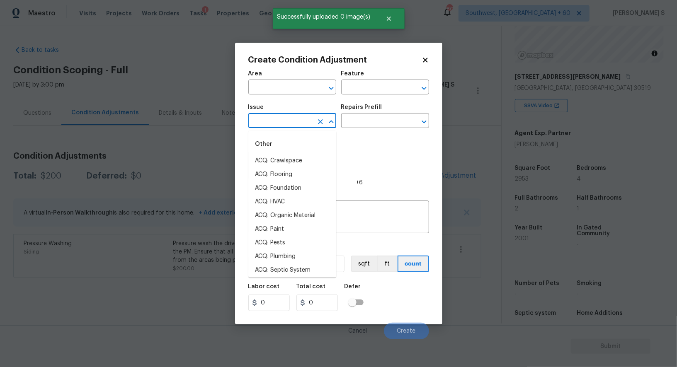
click at [288, 127] on input "text" at bounding box center [280, 121] width 65 height 13
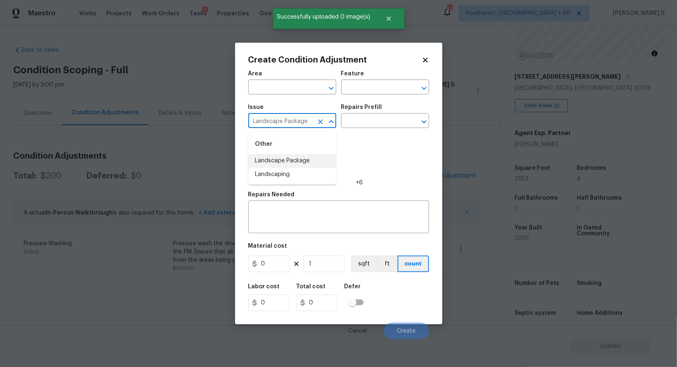
type input "Landscape Package"
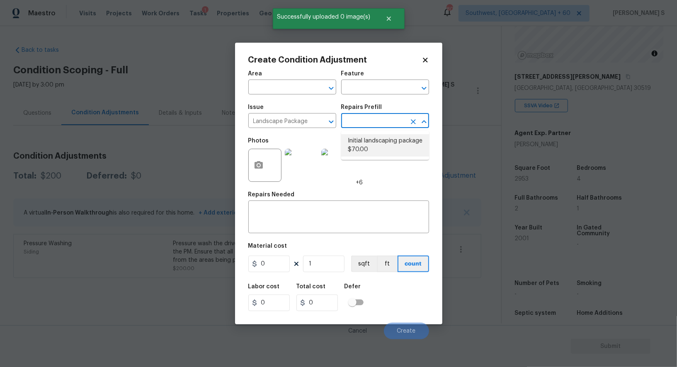
type input "Home Readiness Packages"
type textarea "Mowing of grass up to 6" in height. Mow, edge along driveways & sidewalks, trim…"
type input "70"
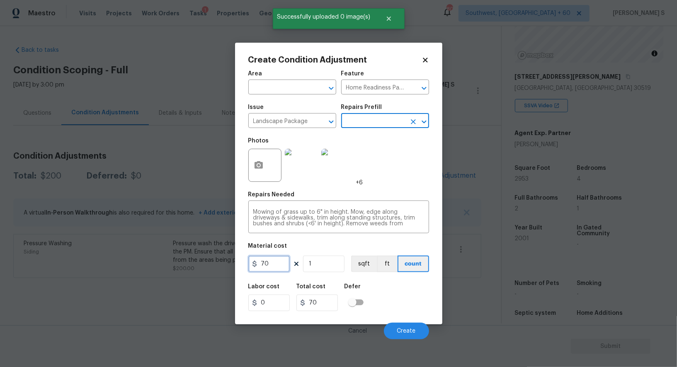
click at [278, 267] on input "70" at bounding box center [268, 264] width 41 height 17
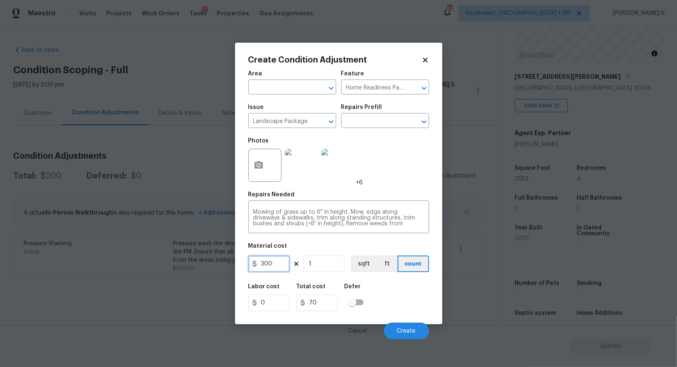
type input "300"
click at [407, 304] on div "Labor cost 0 Total cost 300 Defer" at bounding box center [338, 297] width 181 height 37
click at [413, 329] on button "Create" at bounding box center [406, 331] width 45 height 17
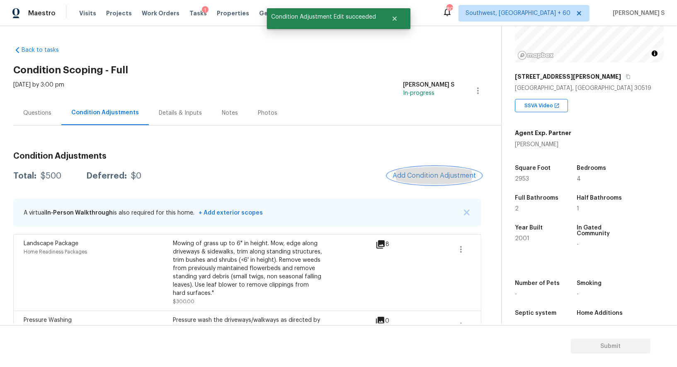
click at [417, 175] on span "Add Condition Adjustment" at bounding box center [435, 175] width 84 height 7
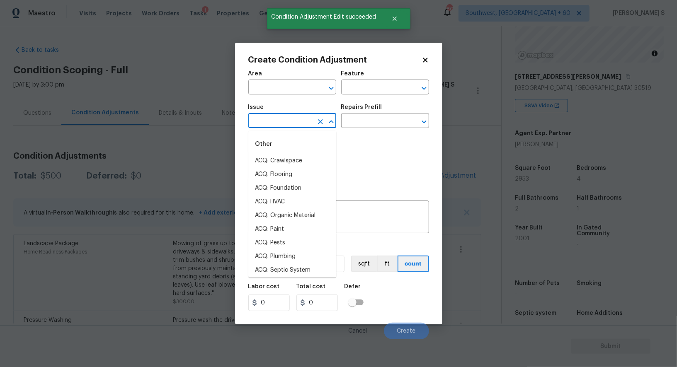
click at [300, 122] on input "text" at bounding box center [280, 121] width 65 height 13
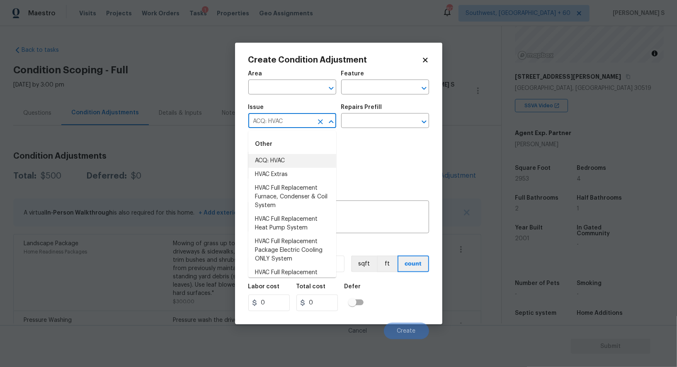
type input "ACQ: HVAC"
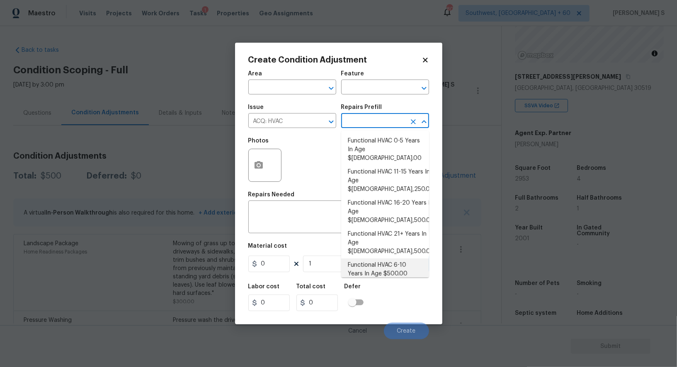
click at [389, 259] on li "Functional HVAC 6-10 Years In Age $500.00" at bounding box center [385, 270] width 88 height 22
type input "Acquisition"
type textarea "Acquisition Scope: Functional HVAC 6-10 years"
type input "500"
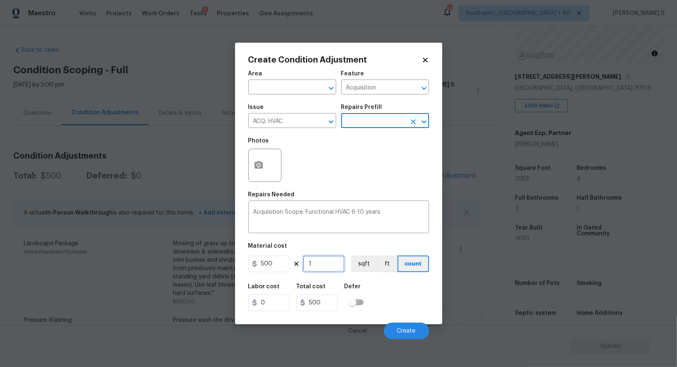
click at [319, 266] on input "1" at bounding box center [323, 264] width 41 height 17
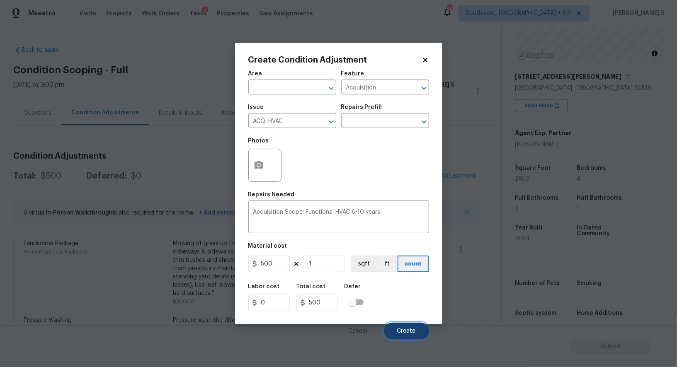
click at [406, 330] on span "Create" at bounding box center [406, 331] width 19 height 6
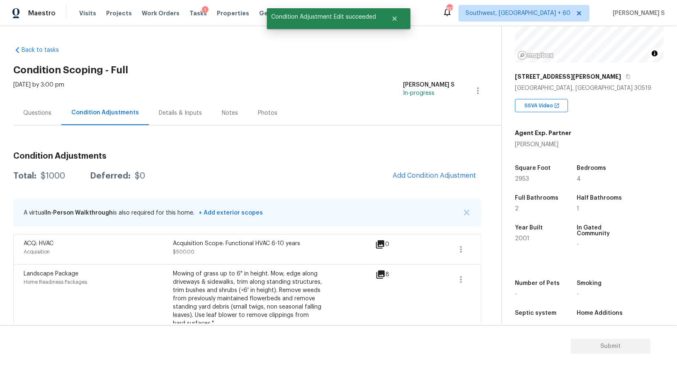
click at [472, 187] on div "Condition Adjustments Total: $1000 Deferred: $0 Add Condition Adjustment A virt…" at bounding box center [247, 266] width 468 height 240
click at [455, 176] on span "Add Condition Adjustment" at bounding box center [435, 175] width 84 height 7
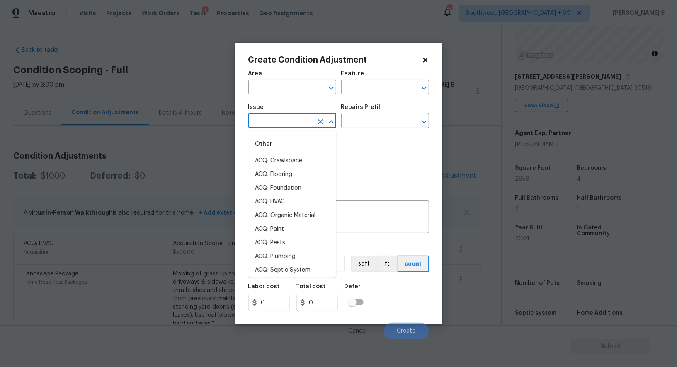
click at [282, 127] on input "text" at bounding box center [280, 121] width 65 height 13
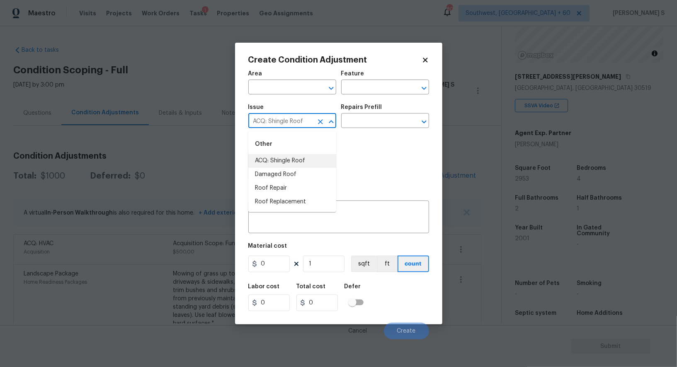
type input "ACQ: Shingle Roof"
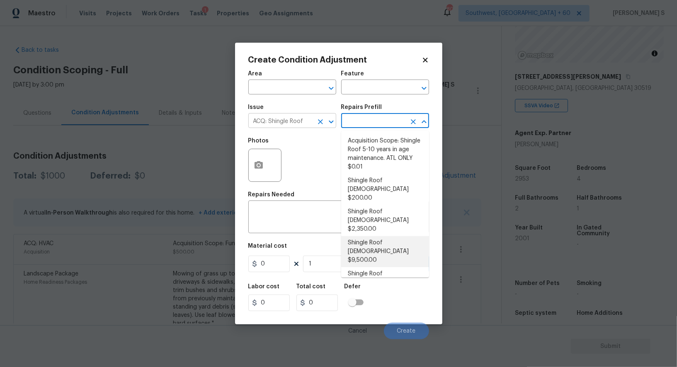
type input "Acquisition"
type textarea "Acquisition Scope: Shingle Roof 16-20 years in age maintenance."
type input "9500"
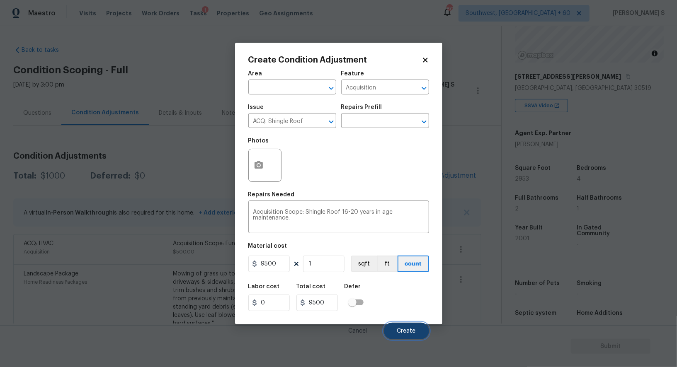
click at [407, 334] on span "Create" at bounding box center [406, 331] width 19 height 6
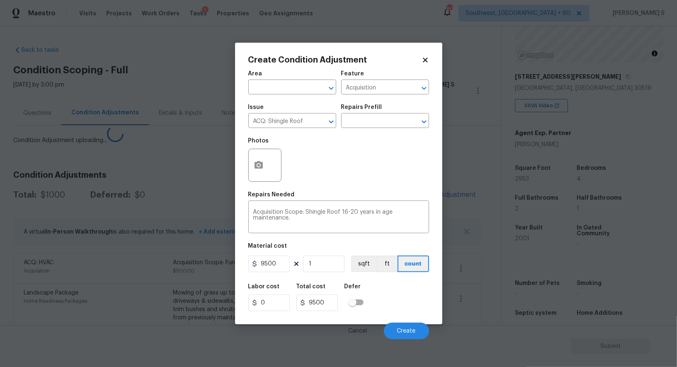
click at [98, 290] on body "Maestro Visits Projects Work Orders Tasks 1 Properties Geo Assignments 804 Sout…" at bounding box center [338, 183] width 677 height 367
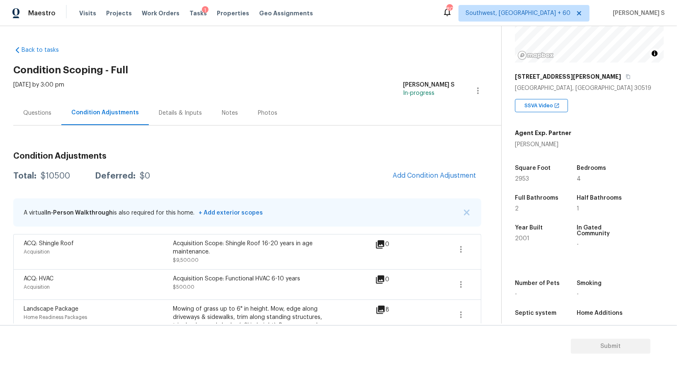
scroll to position [98, 0]
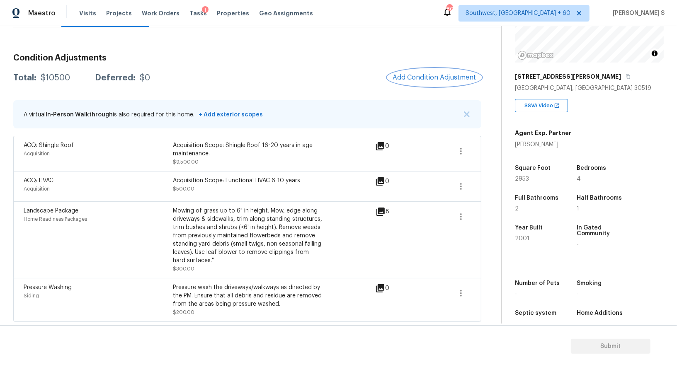
click at [413, 79] on span "Add Condition Adjustment" at bounding box center [435, 77] width 84 height 7
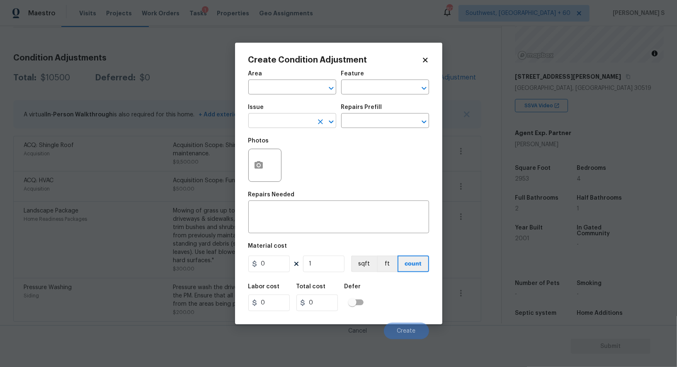
click at [295, 118] on input "text" at bounding box center [280, 121] width 65 height 13
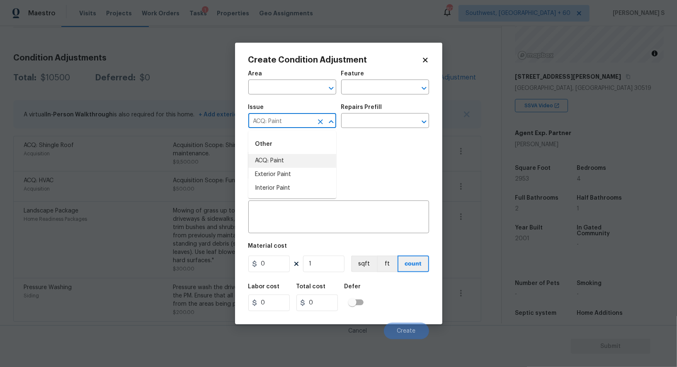
type input "ACQ: Paint"
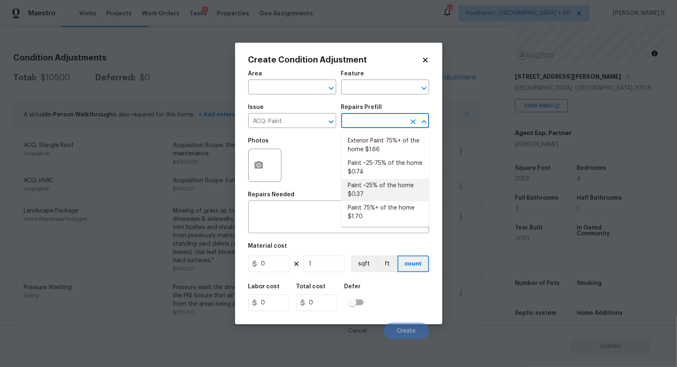
type input "Acquisition"
type textarea "Acquisition Scope: ~25% of the home needs interior paint"
type input "0.37"
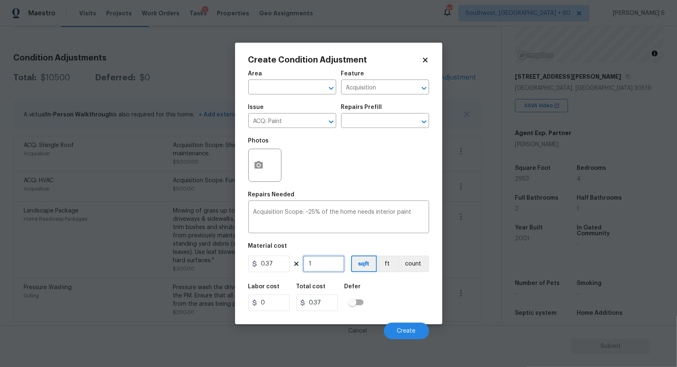
click at [312, 272] on input "1" at bounding box center [323, 264] width 41 height 17
type input "2"
type input "0.74"
type input "29"
type input "10.73"
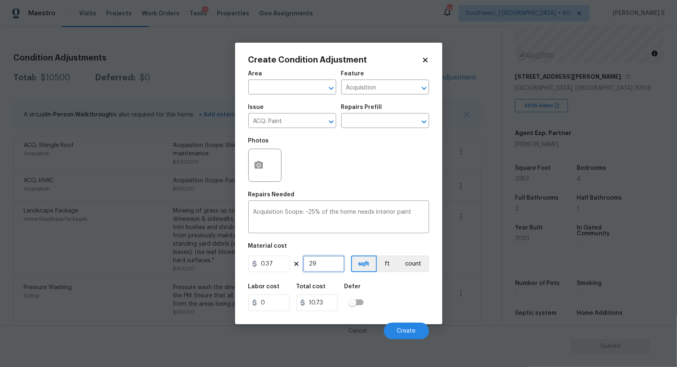
type input "295"
type input "109.15"
type input "2953"
type input "1092.61"
type input "2953"
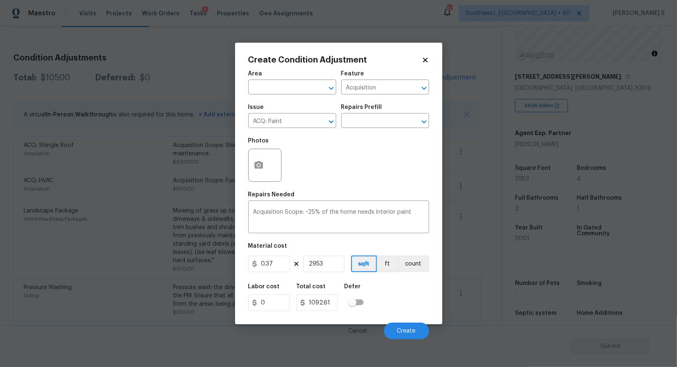
drag, startPoint x: 397, startPoint y: 297, endPoint x: 406, endPoint y: 297, distance: 9.1
click at [397, 297] on div "Labor cost 0 Total cost 1092.61 Defer" at bounding box center [338, 297] width 181 height 37
click at [412, 321] on div "Cancel Create" at bounding box center [338, 327] width 181 height 23
click at [413, 330] on span "Create" at bounding box center [406, 331] width 19 height 6
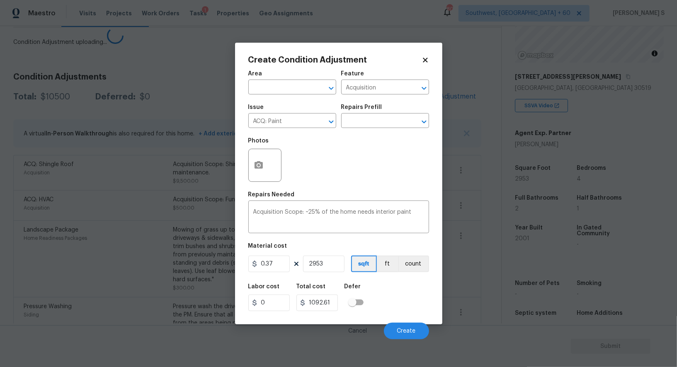
click at [115, 261] on body "Maestro Visits Projects Work Orders Tasks 1 Properties Geo Assignments 804 Sout…" at bounding box center [338, 183] width 677 height 367
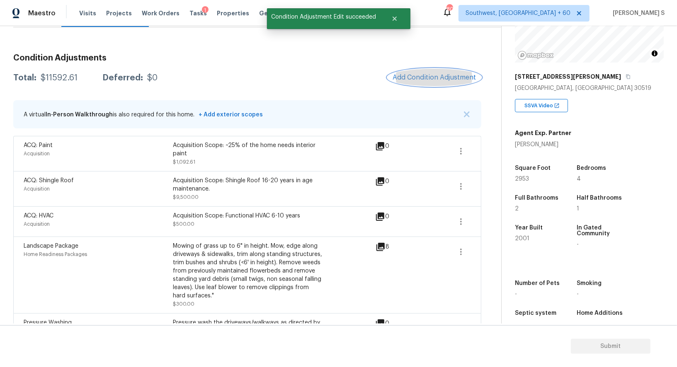
click at [398, 80] on span "Add Condition Adjustment" at bounding box center [435, 77] width 84 height 7
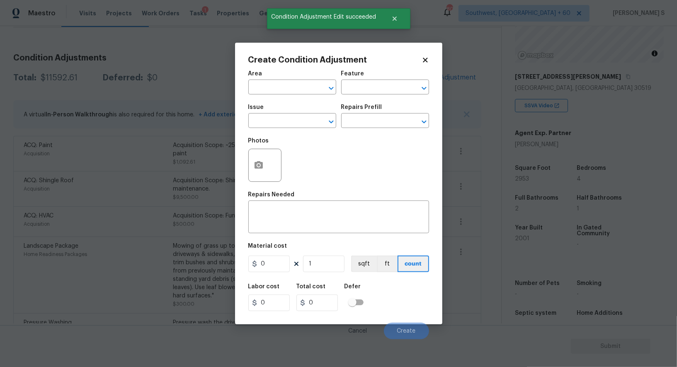
click at [280, 113] on div "Issue" at bounding box center [292, 109] width 88 height 11
click at [280, 123] on input "text" at bounding box center [280, 121] width 65 height 13
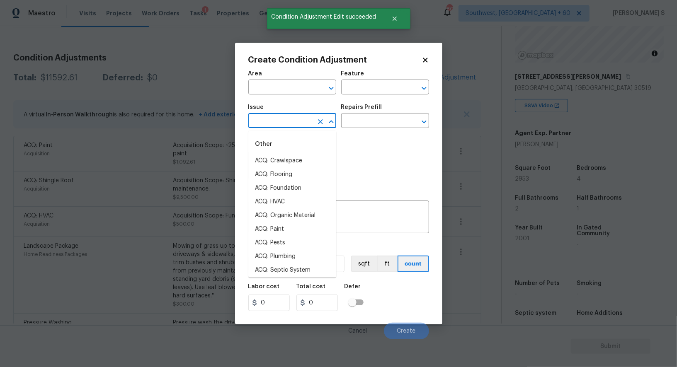
type input "g"
type input "ACQ: Flooring"
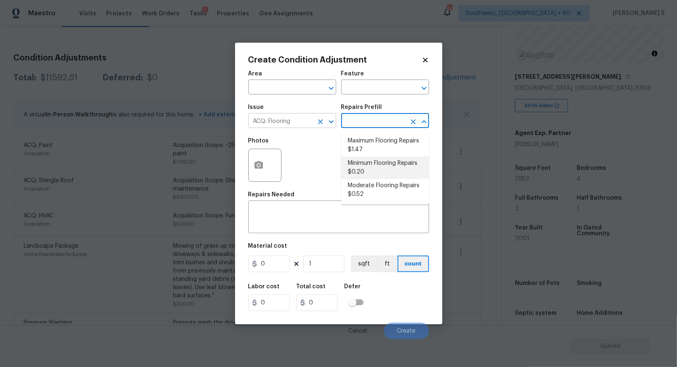
type input "Acquisition"
type textarea "Acquisition Scope: Minimum flooring repairs"
type input "0.2"
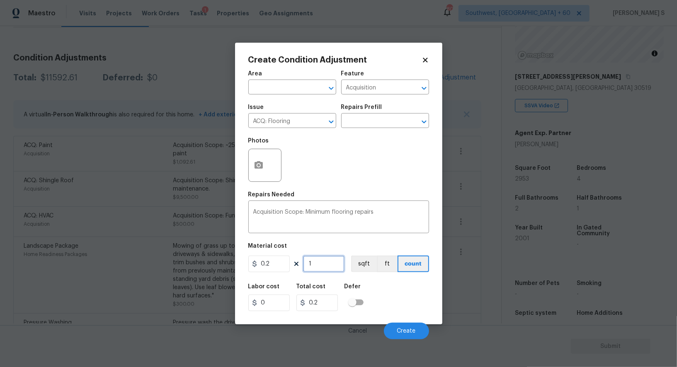
click at [319, 267] on input "1" at bounding box center [323, 264] width 41 height 17
paste input "2953"
type input "2953"
type input "590.6"
type input "2953"
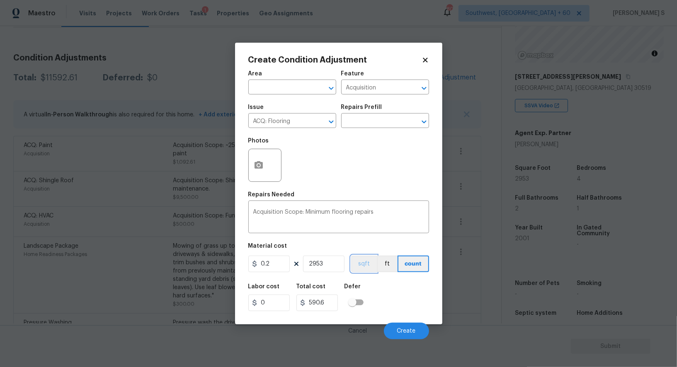
click at [363, 265] on button "sqft" at bounding box center [364, 264] width 26 height 17
click at [386, 294] on div "Labor cost 0 Total cost 590.6 Defer" at bounding box center [338, 297] width 181 height 37
click at [410, 328] on button "Create" at bounding box center [406, 331] width 45 height 17
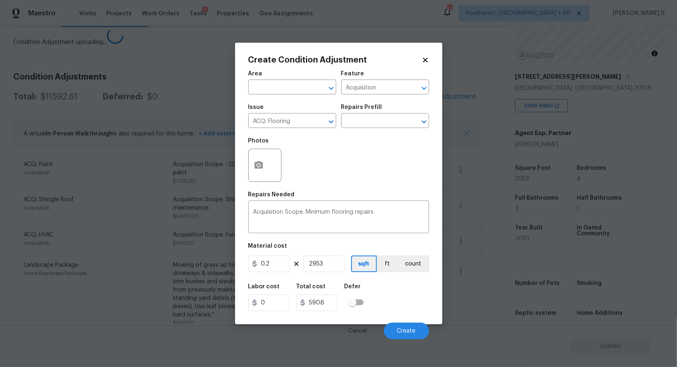
click at [75, 273] on body "Maestro Visits Projects Work Orders Tasks 1 Properties Geo Assignments 804 Sout…" at bounding box center [338, 183] width 677 height 367
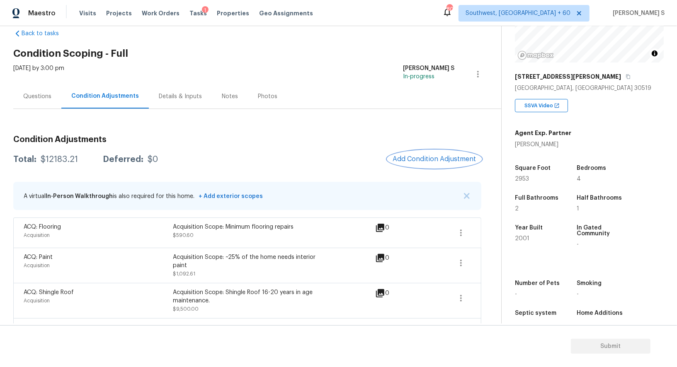
scroll to position [0, 0]
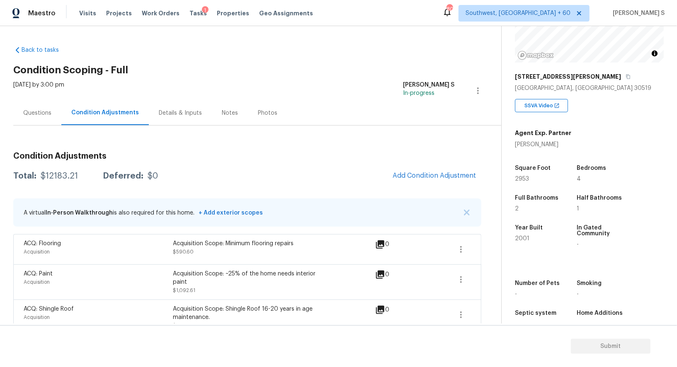
click at [36, 112] on div "Questions" at bounding box center [37, 113] width 28 height 8
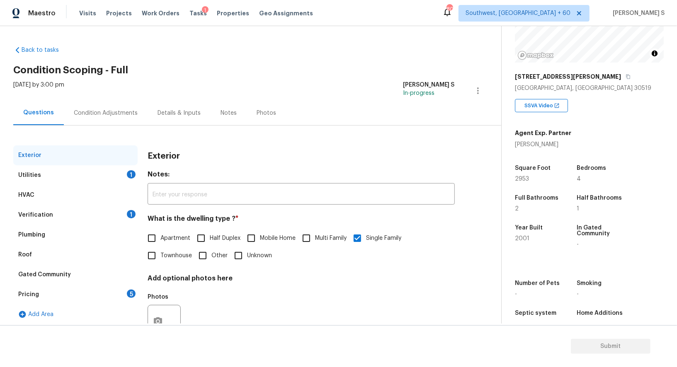
scroll to position [32, 0]
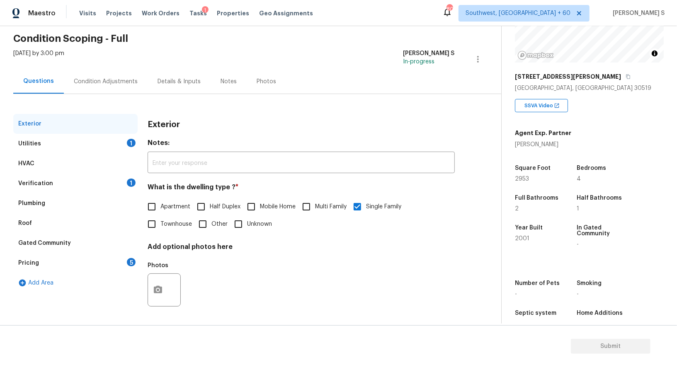
click at [39, 186] on div "Verification" at bounding box center [35, 184] width 35 height 8
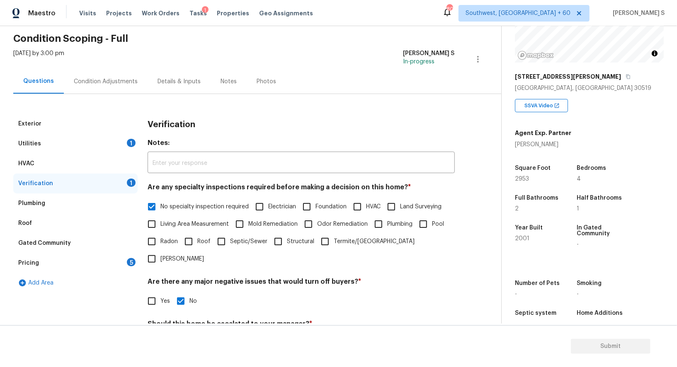
click at [128, 264] on div "5" at bounding box center [131, 262] width 9 height 8
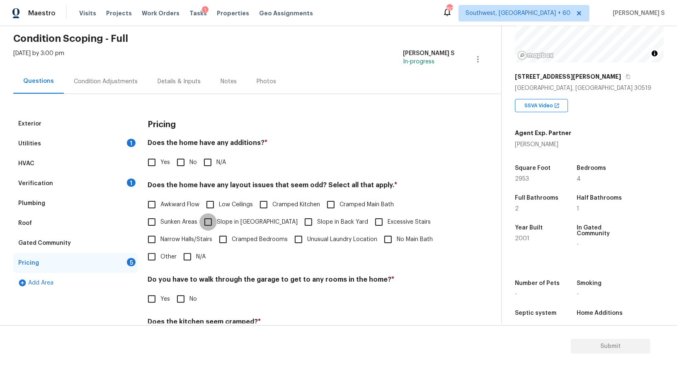
click at [210, 218] on input "Slope in Front Yard" at bounding box center [207, 222] width 17 height 17
checkbox input "true"
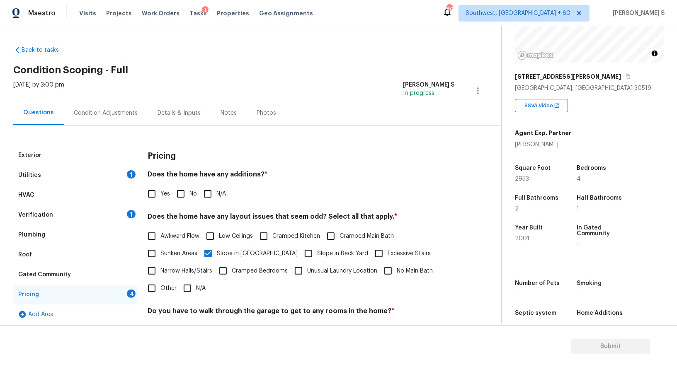
click at [106, 109] on div "Condition Adjustments" at bounding box center [106, 113] width 64 height 8
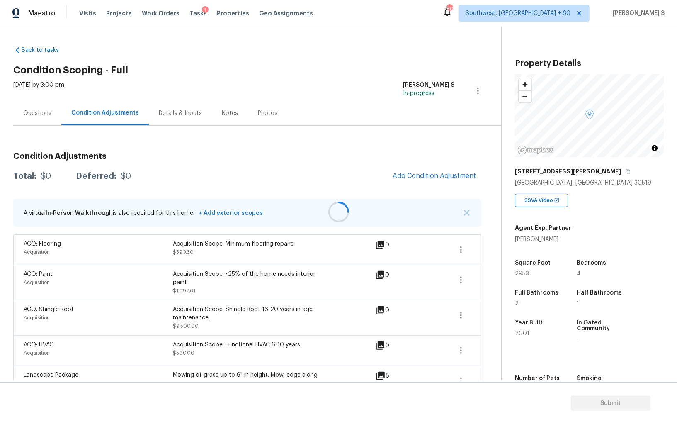
click at [179, 282] on div at bounding box center [338, 212] width 677 height 424
click at [438, 184] on div at bounding box center [338, 212] width 677 height 424
click at [289, 306] on div at bounding box center [338, 212] width 677 height 424
click at [234, 303] on div at bounding box center [338, 212] width 677 height 424
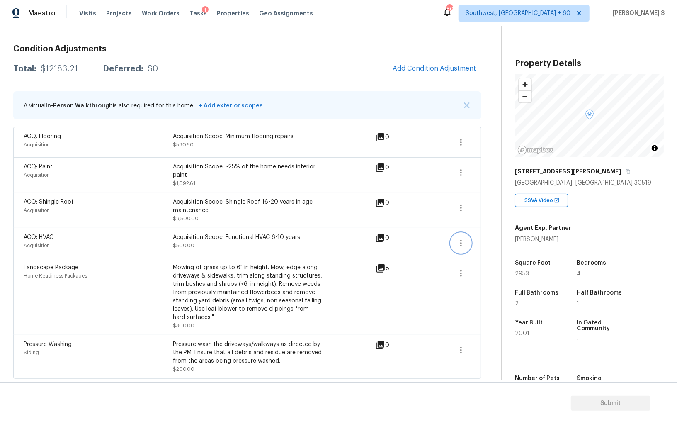
click at [464, 238] on icon "button" at bounding box center [461, 243] width 10 height 10
click at [498, 238] on div "Edit" at bounding box center [508, 240] width 65 height 8
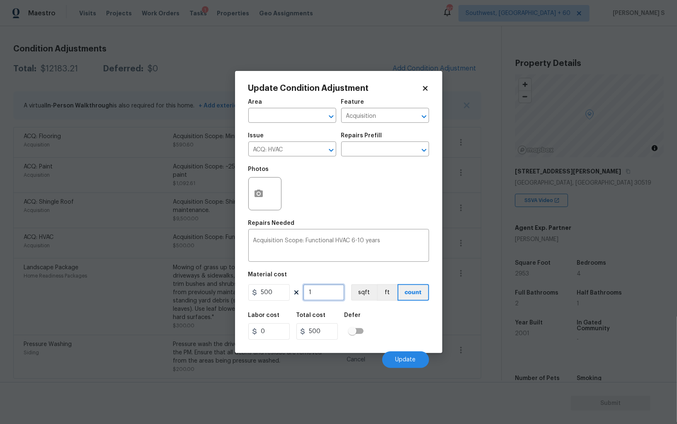
click at [315, 294] on input "1" at bounding box center [323, 292] width 41 height 17
type input "2"
type input "1000"
type input "2"
click at [401, 327] on div "Labor cost 0 Total cost 1000 Defer" at bounding box center [338, 325] width 181 height 37
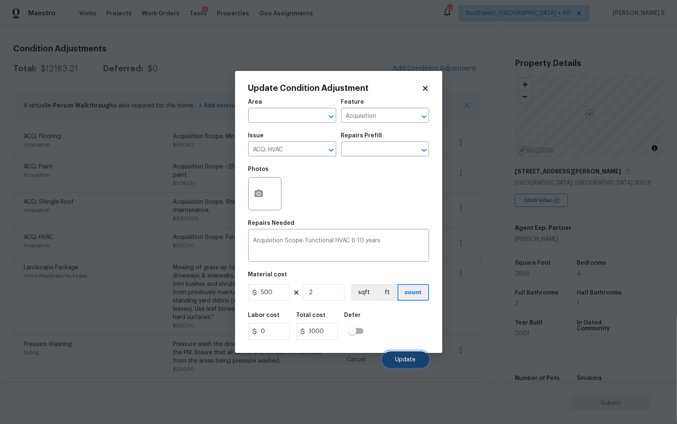
click at [400, 354] on button "Update" at bounding box center [405, 359] width 47 height 17
click at [137, 338] on body "Maestro Visits Projects Work Orders Tasks 1 Properties Geo Assignments [GEOGRAP…" at bounding box center [338, 212] width 677 height 424
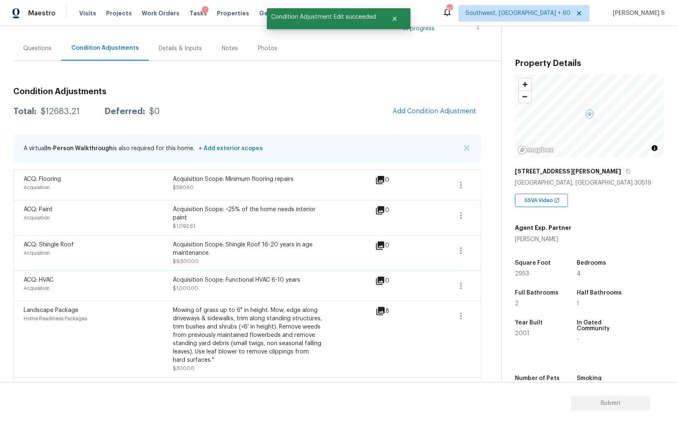
scroll to position [0, 0]
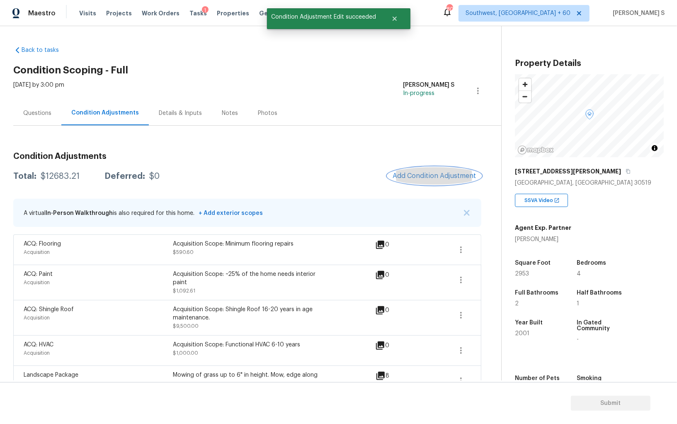
click at [438, 173] on span "Add Condition Adjustment" at bounding box center [435, 175] width 84 height 7
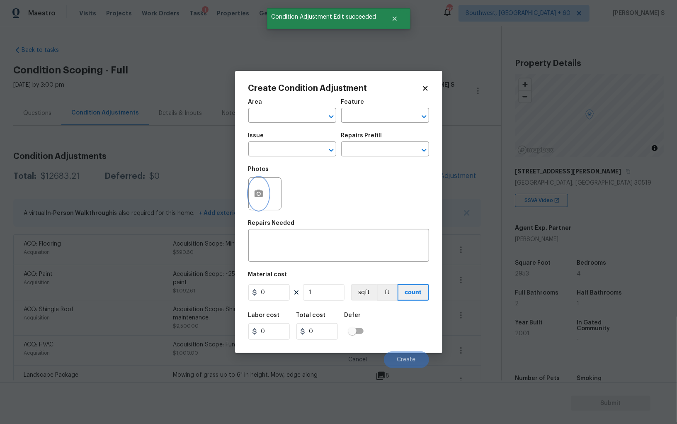
click at [258, 196] on icon "button" at bounding box center [259, 194] width 10 height 10
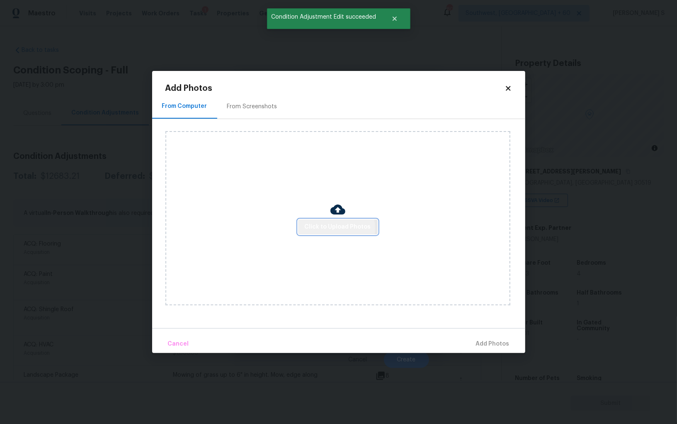
click at [332, 228] on span "Click to Upload Photos" at bounding box center [338, 227] width 66 height 10
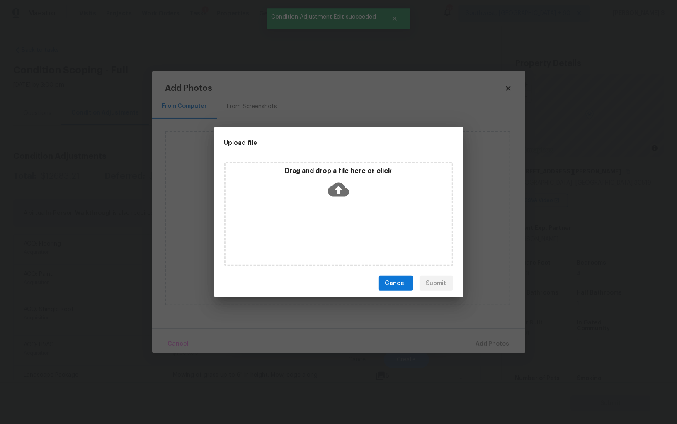
click at [332, 228] on div "Drag and drop a file here or click" at bounding box center [338, 214] width 229 height 104
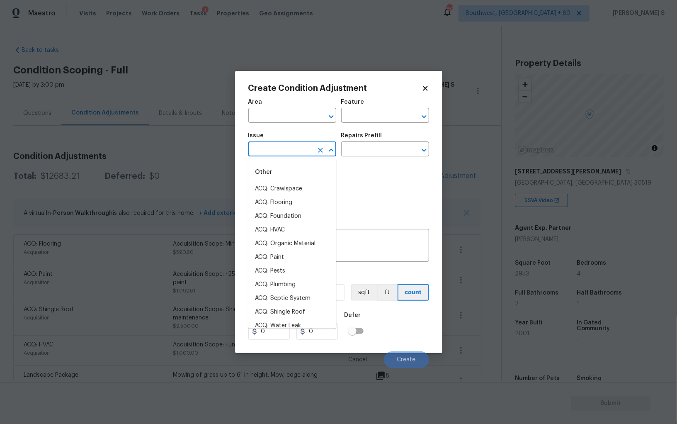
click at [279, 148] on input "text" at bounding box center [280, 149] width 65 height 13
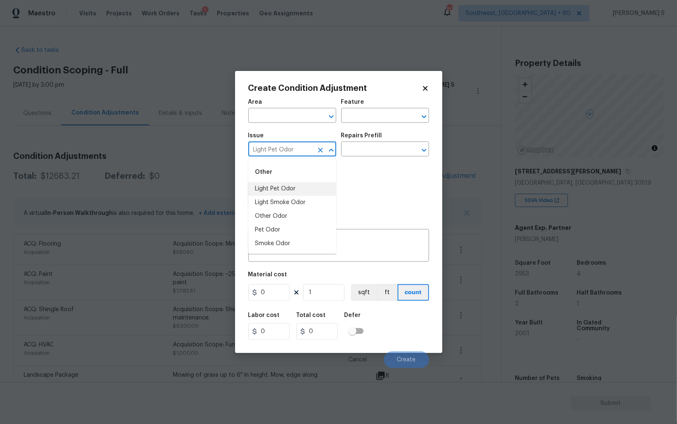
type input "Light Pet Odor"
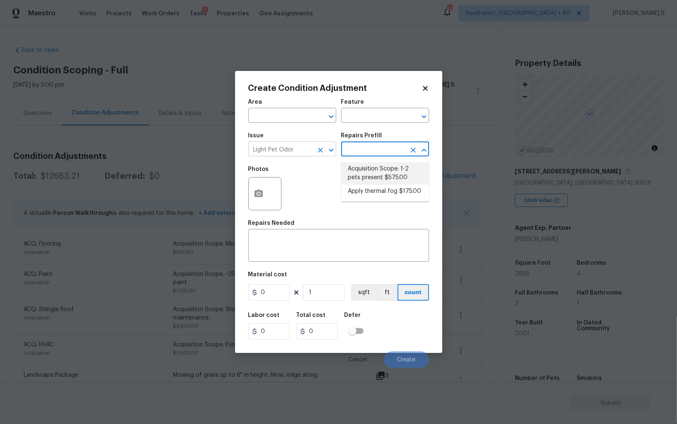
type textarea "Acquisition Scope: 1-2 pets present"
type input "575"
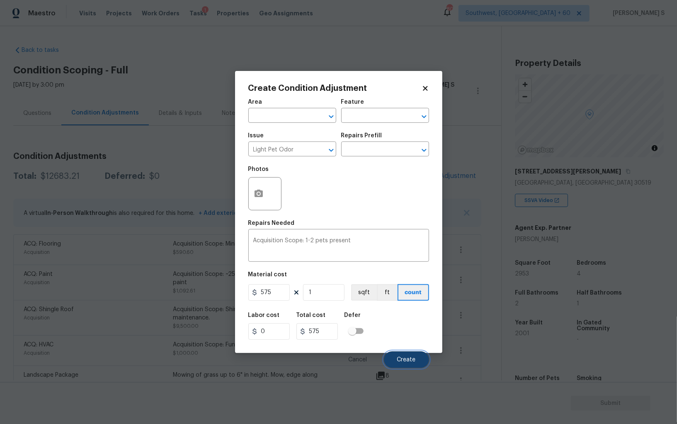
click at [415, 363] on span "Create" at bounding box center [406, 360] width 19 height 6
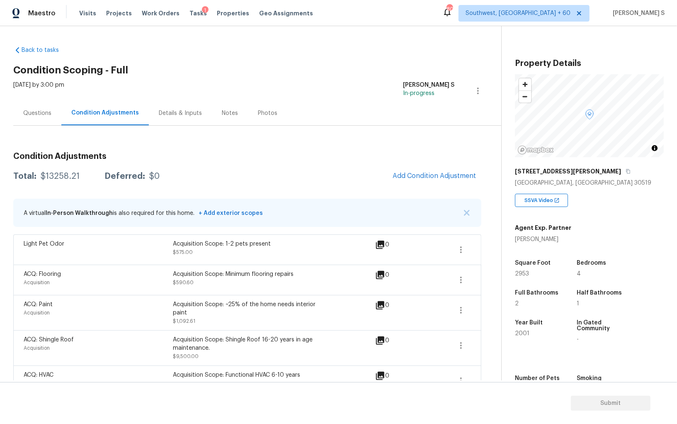
click at [150, 282] on div "Acquisition" at bounding box center [98, 282] width 149 height 8
click at [431, 174] on span "Add Condition Adjustment" at bounding box center [435, 175] width 84 height 7
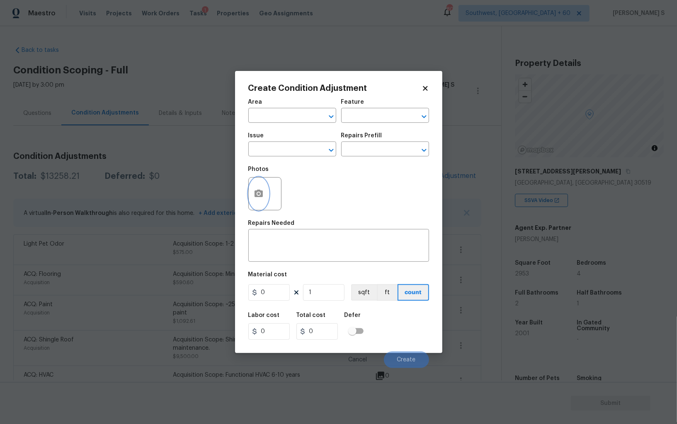
click at [263, 185] on button "button" at bounding box center [259, 193] width 20 height 32
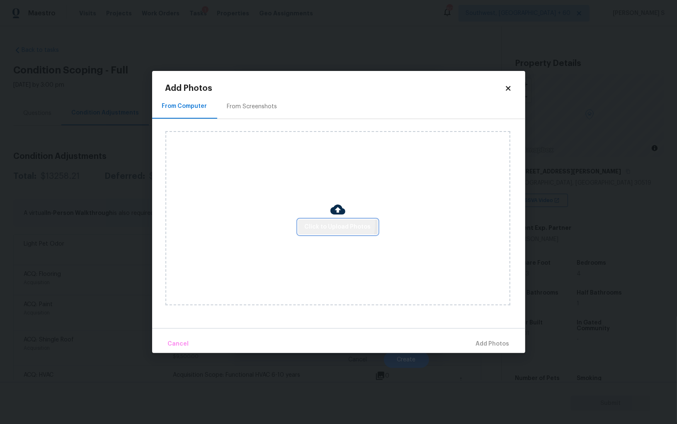
click at [321, 223] on span "Click to Upload Photos" at bounding box center [338, 227] width 66 height 10
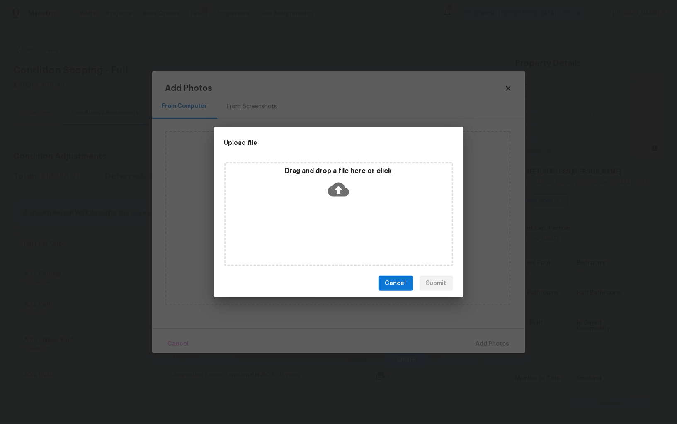
click at [321, 223] on div "Drag and drop a file here or click" at bounding box center [338, 214] width 229 height 104
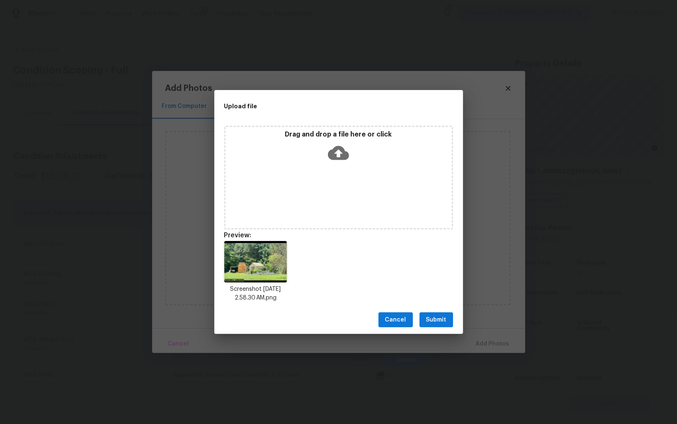
click at [438, 320] on span "Submit" at bounding box center [436, 320] width 20 height 10
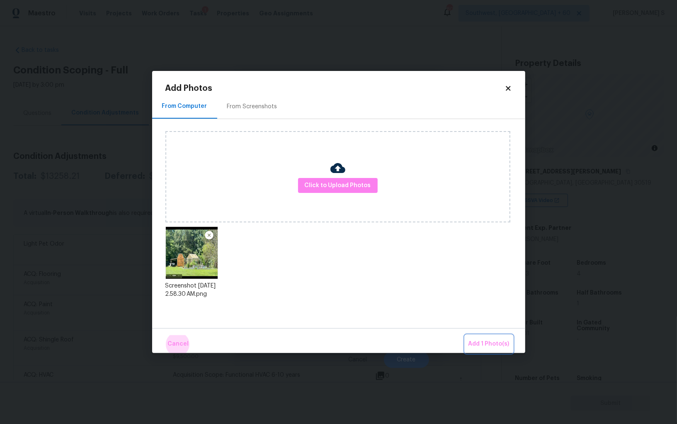
click at [465, 335] on button "Add 1 Photo(s)" at bounding box center [489, 344] width 48 height 18
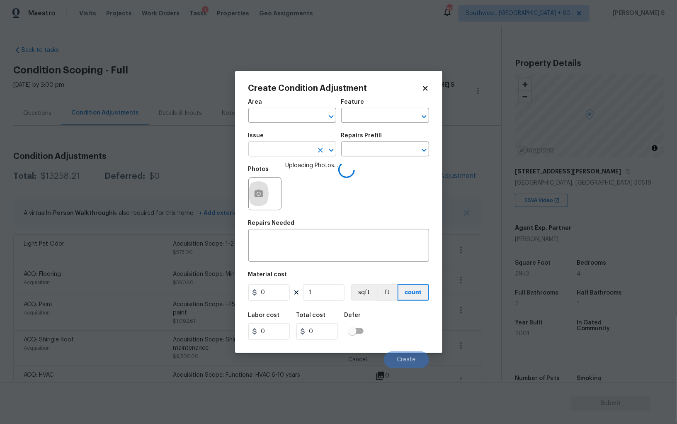
click at [297, 148] on input "text" at bounding box center [280, 149] width 65 height 13
type input "Demo Exterior"
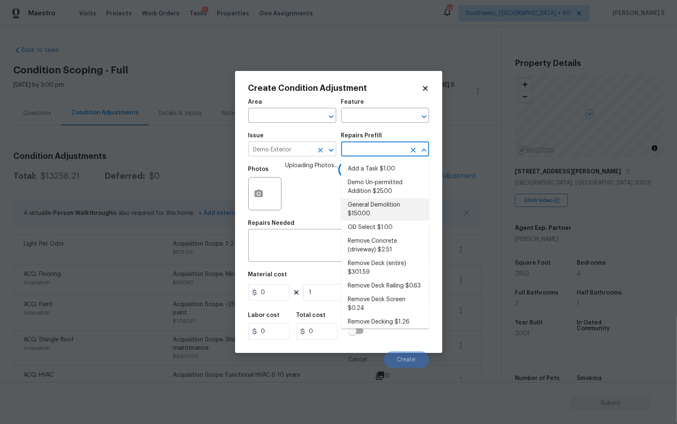
type input "Demolition"
type textarea "Decks, sheds, above ground pools,"
type input "150"
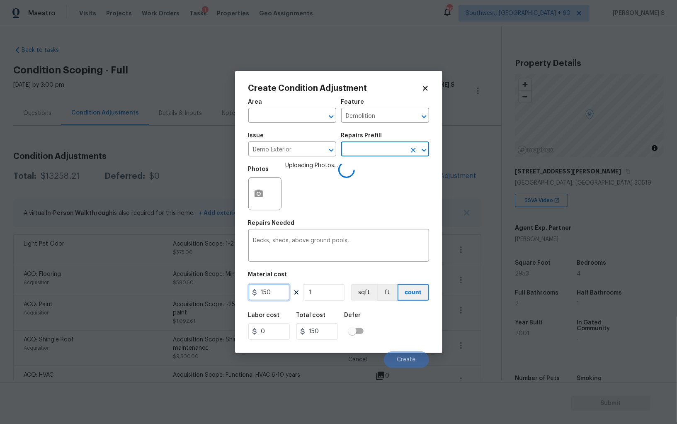
click at [273, 295] on input "150" at bounding box center [268, 292] width 41 height 17
type input "1000"
click at [397, 330] on div "Labor cost 0 Total cost 1000 Defer" at bounding box center [338, 325] width 181 height 37
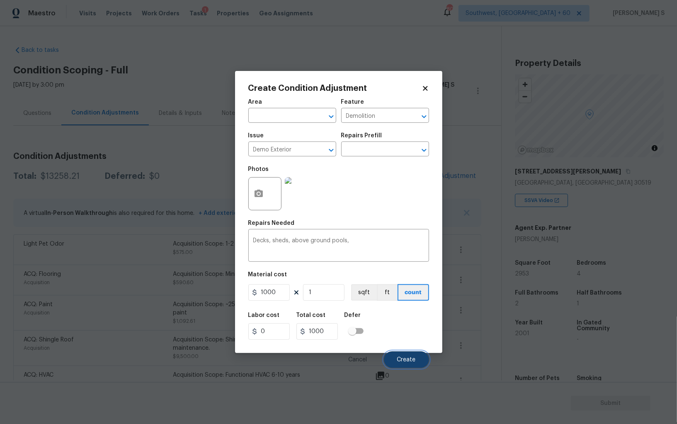
click at [408, 359] on span "Create" at bounding box center [406, 360] width 19 height 6
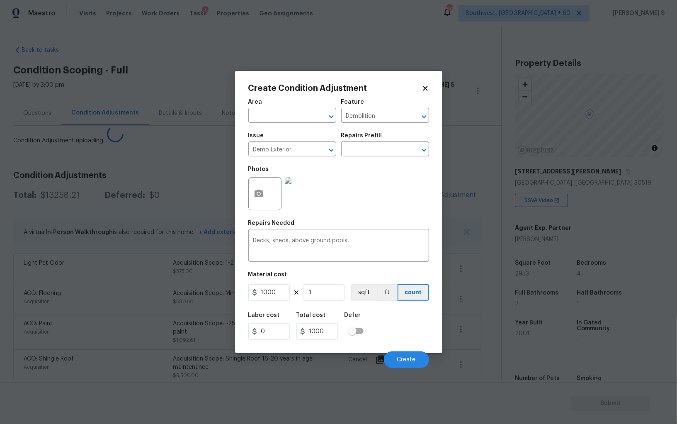
click at [118, 337] on body "Maestro Visits Projects Work Orders Tasks 1 Properties Geo Assignments [GEOGRAP…" at bounding box center [338, 212] width 677 height 424
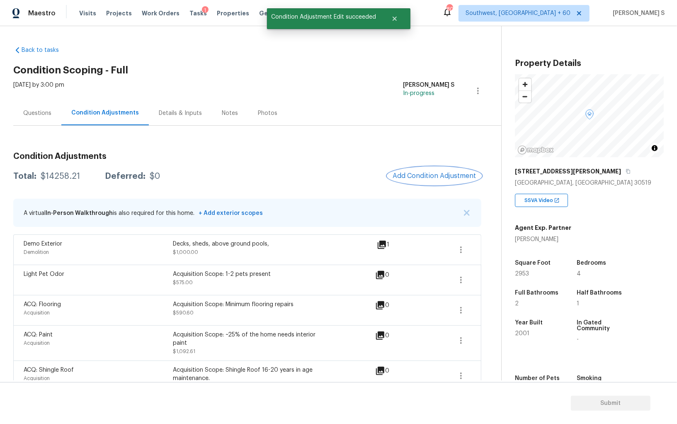
click at [445, 171] on button "Add Condition Adjustment" at bounding box center [435, 175] width 94 height 17
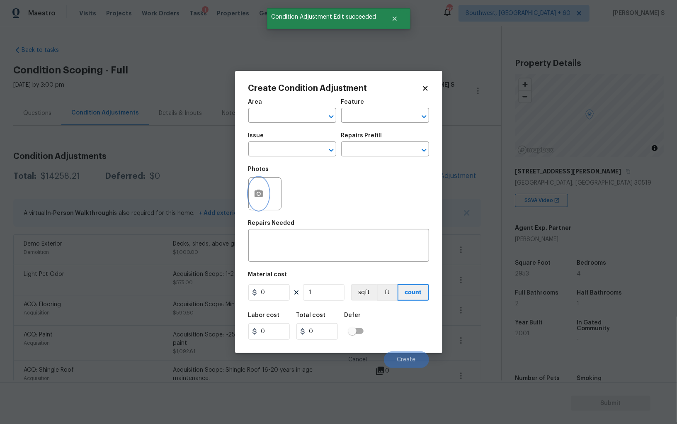
click at [266, 197] on button "button" at bounding box center [259, 193] width 20 height 32
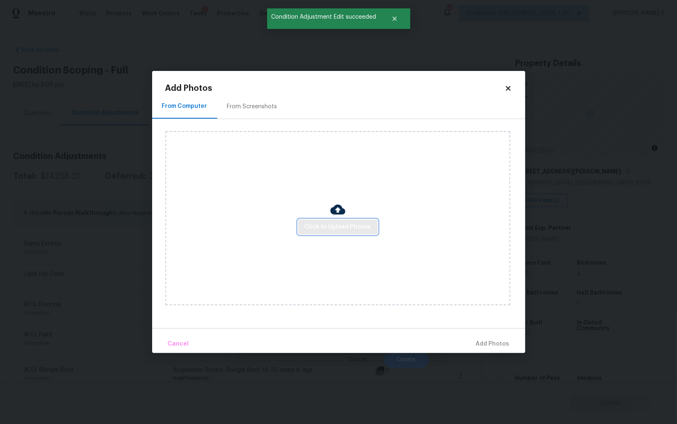
click at [332, 225] on span "Click to Upload Photos" at bounding box center [338, 227] width 66 height 10
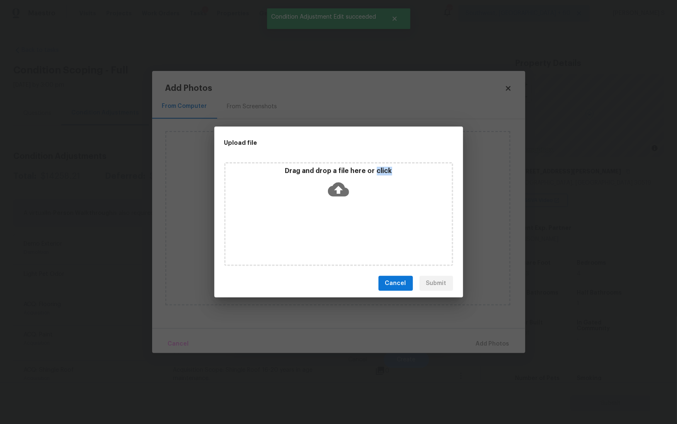
click at [332, 225] on div "Drag and drop a file here or click" at bounding box center [338, 214] width 229 height 104
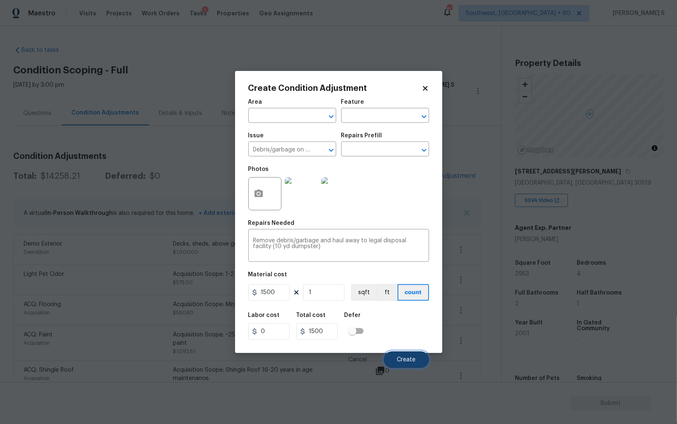
click at [408, 357] on span "Create" at bounding box center [406, 360] width 19 height 6
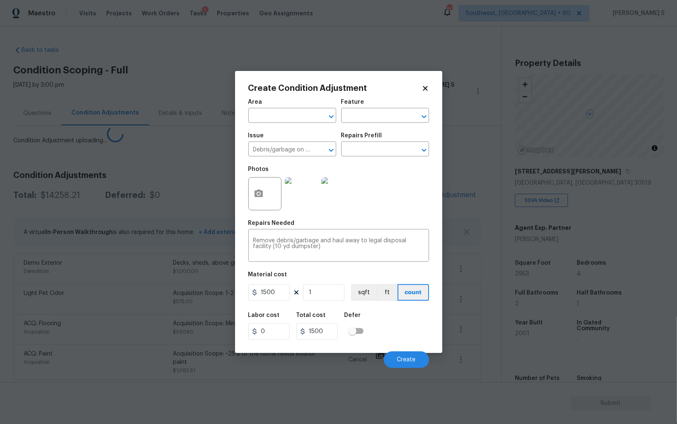
click at [113, 333] on body "Maestro Visits Projects Work Orders Tasks 1 Properties Geo Assignments [GEOGRAP…" at bounding box center [338, 212] width 677 height 424
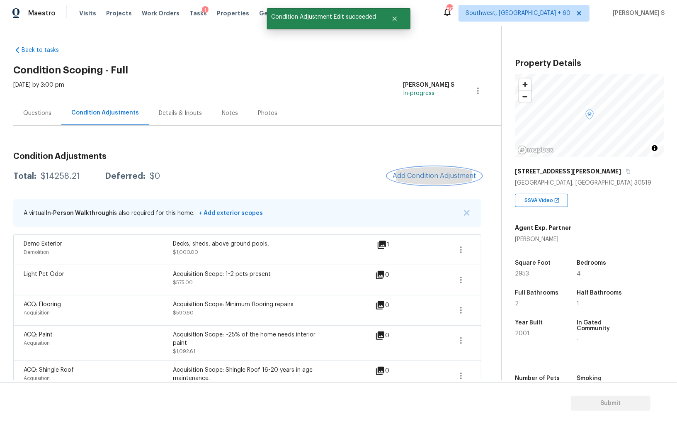
click at [429, 180] on div "Condition Adjustments Total: $14258.21 Deferred: $0 Add Condition Adjustment A …" at bounding box center [247, 346] width 468 height 401
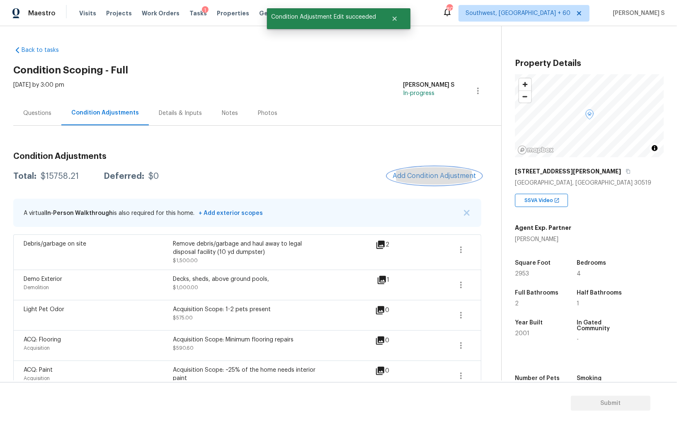
click at [427, 180] on button "Add Condition Adjustment" at bounding box center [435, 175] width 94 height 17
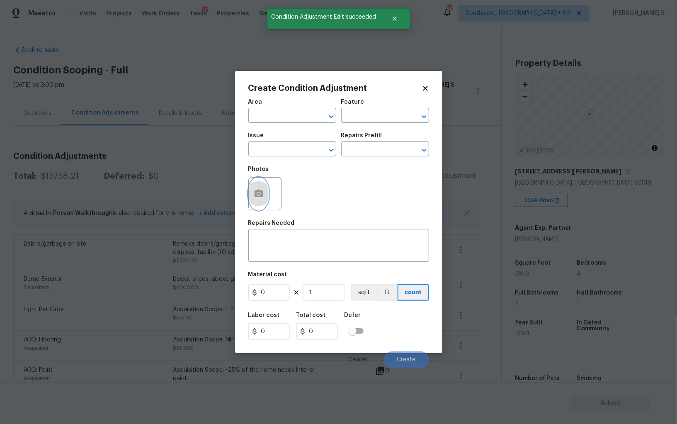
click at [260, 196] on icon "button" at bounding box center [259, 192] width 8 height 7
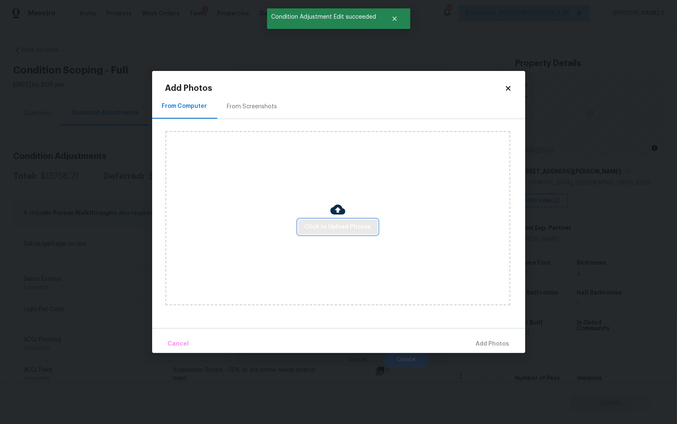
click at [343, 225] on span "Click to Upload Photos" at bounding box center [338, 227] width 66 height 10
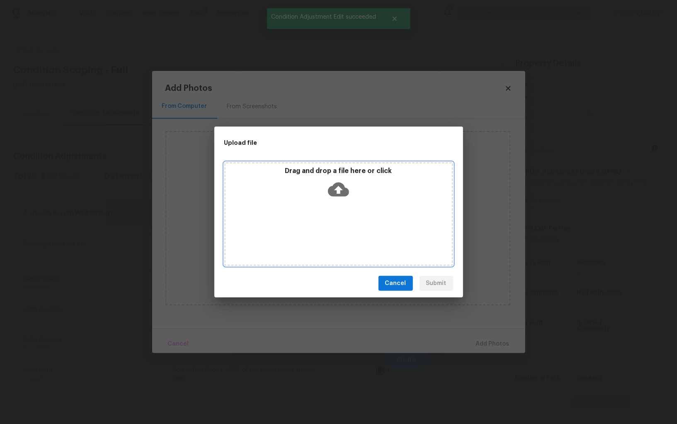
click at [343, 225] on div "Drag and drop a file here or click" at bounding box center [338, 214] width 229 height 104
